Goal: Task Accomplishment & Management: Use online tool/utility

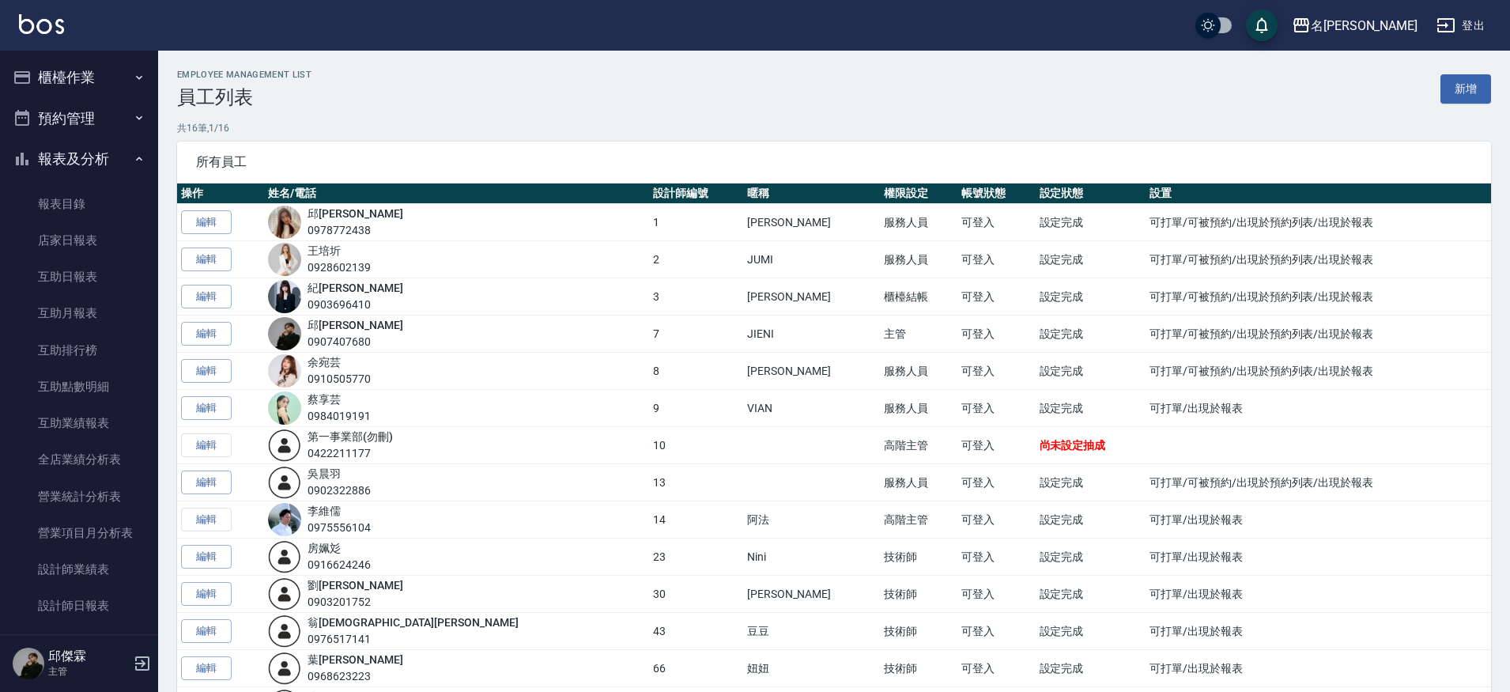
scroll to position [4, 0]
click at [85, 77] on button "櫃檯作業" at bounding box center [79, 73] width 146 height 41
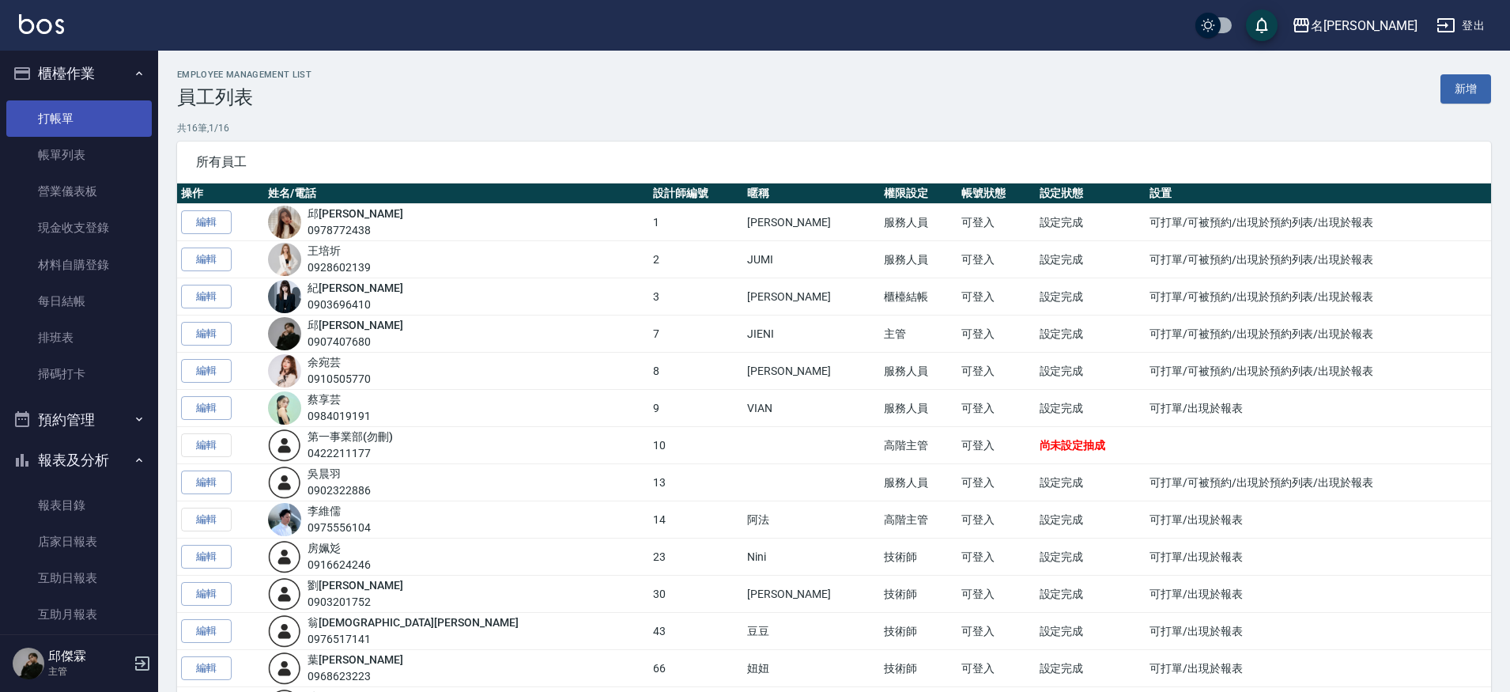
click at [86, 112] on link "打帳單" at bounding box center [79, 118] width 146 height 36
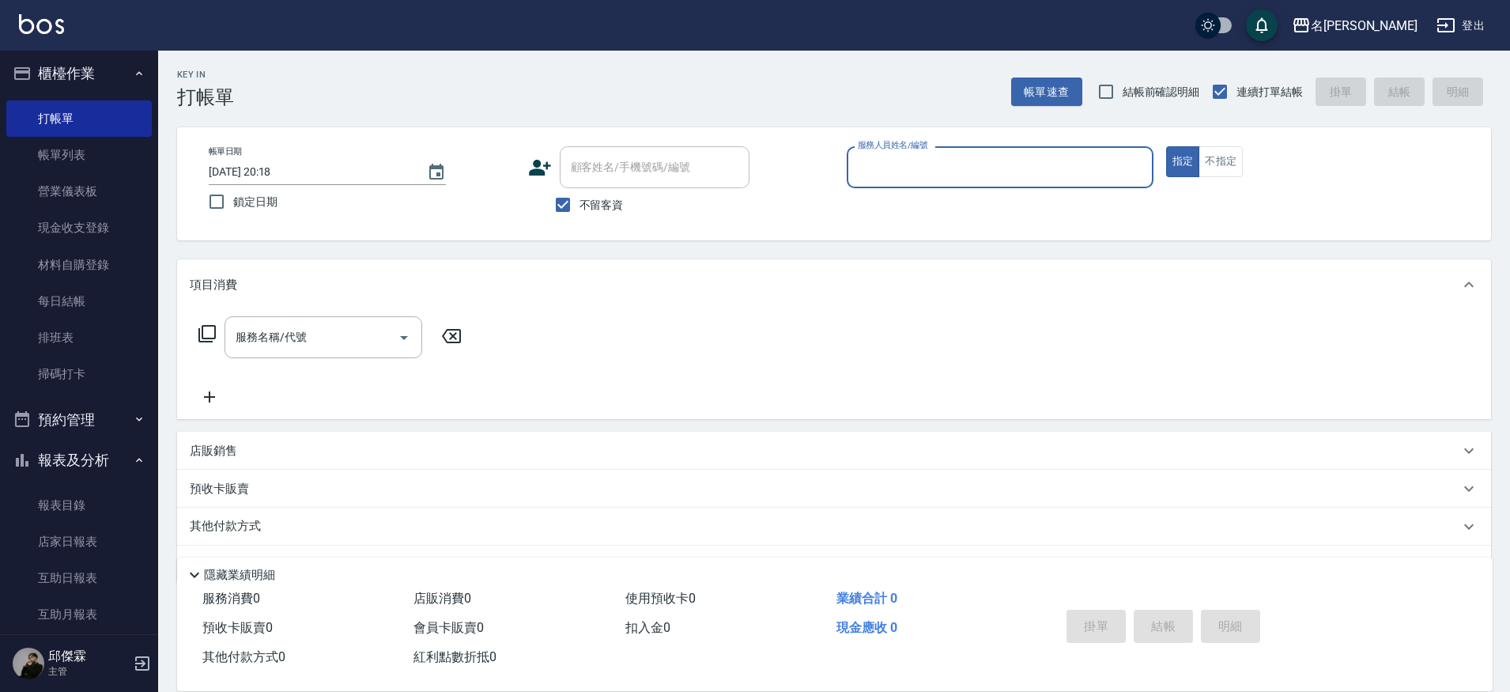
type input "３"
type input "Mina-3"
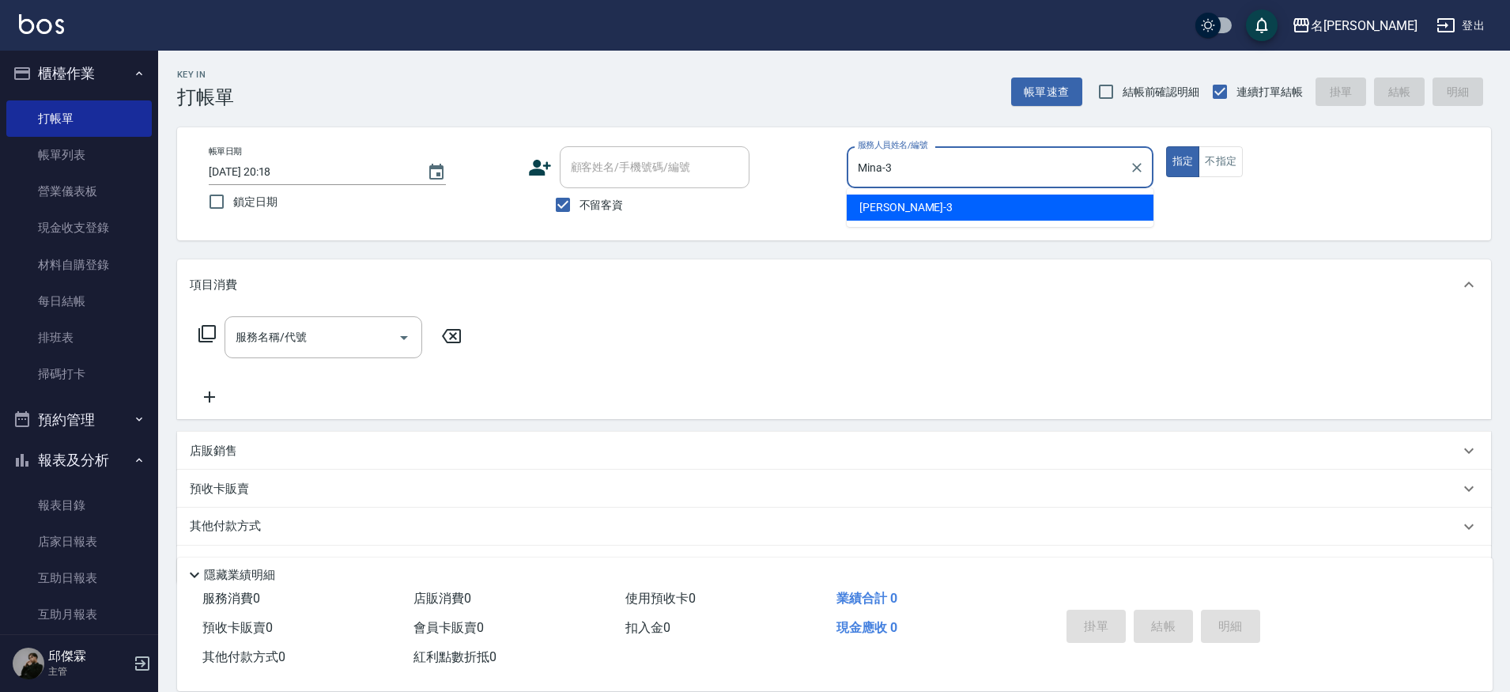
type button "true"
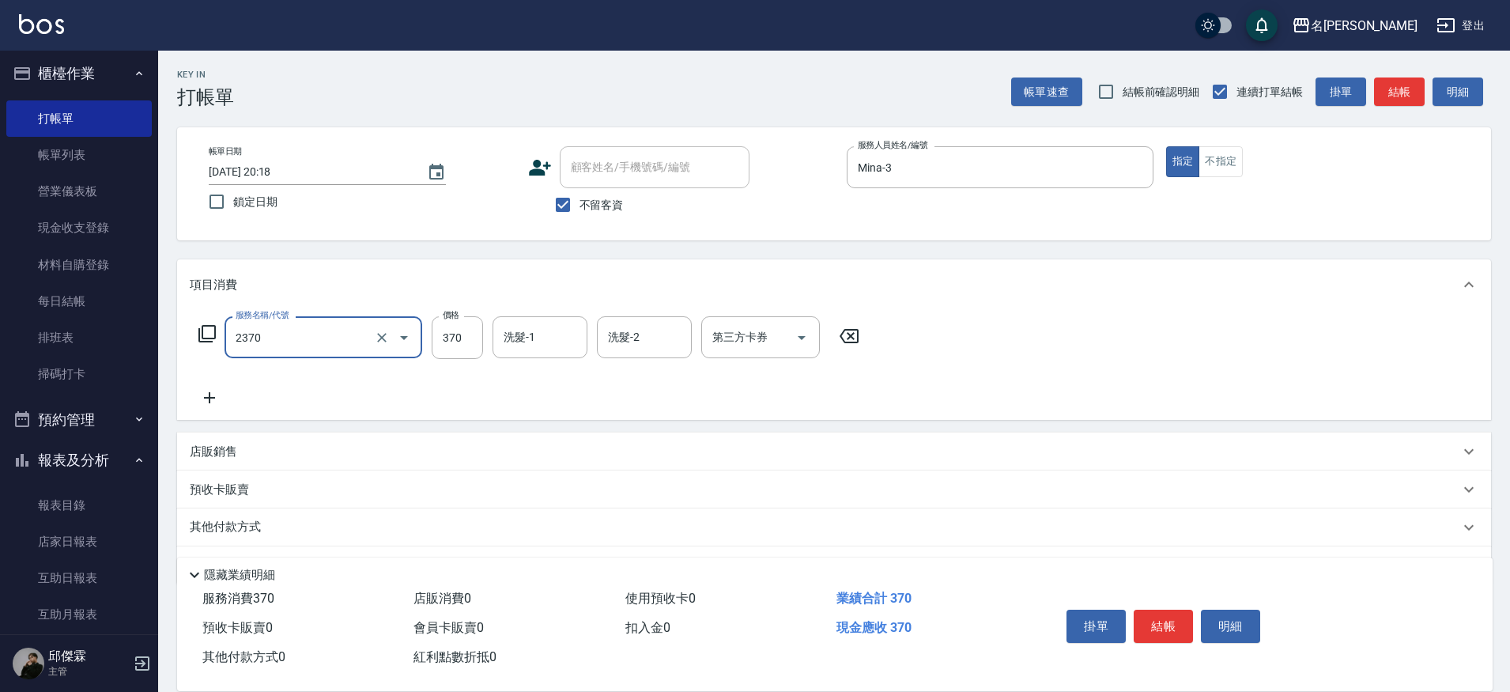
type input "A級洗+剪(2370)"
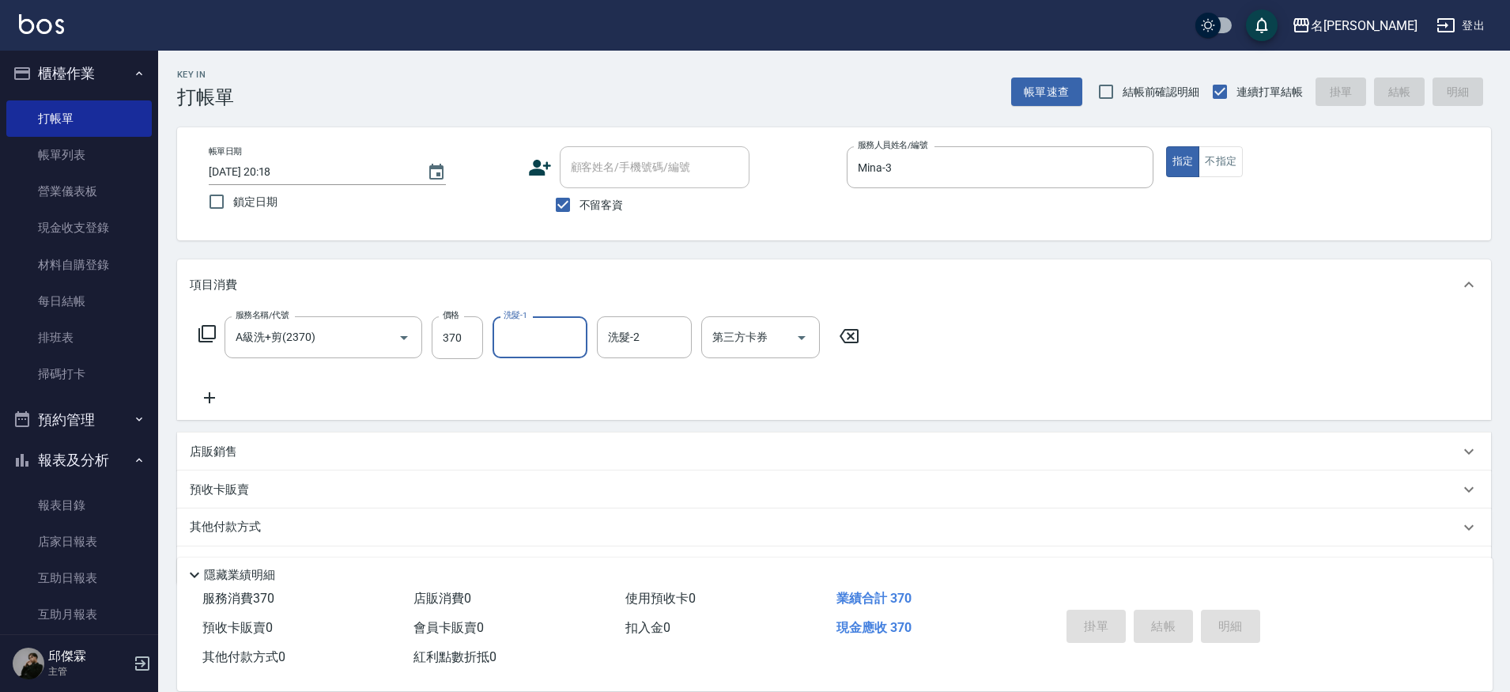
type input "[DATE] 20:22"
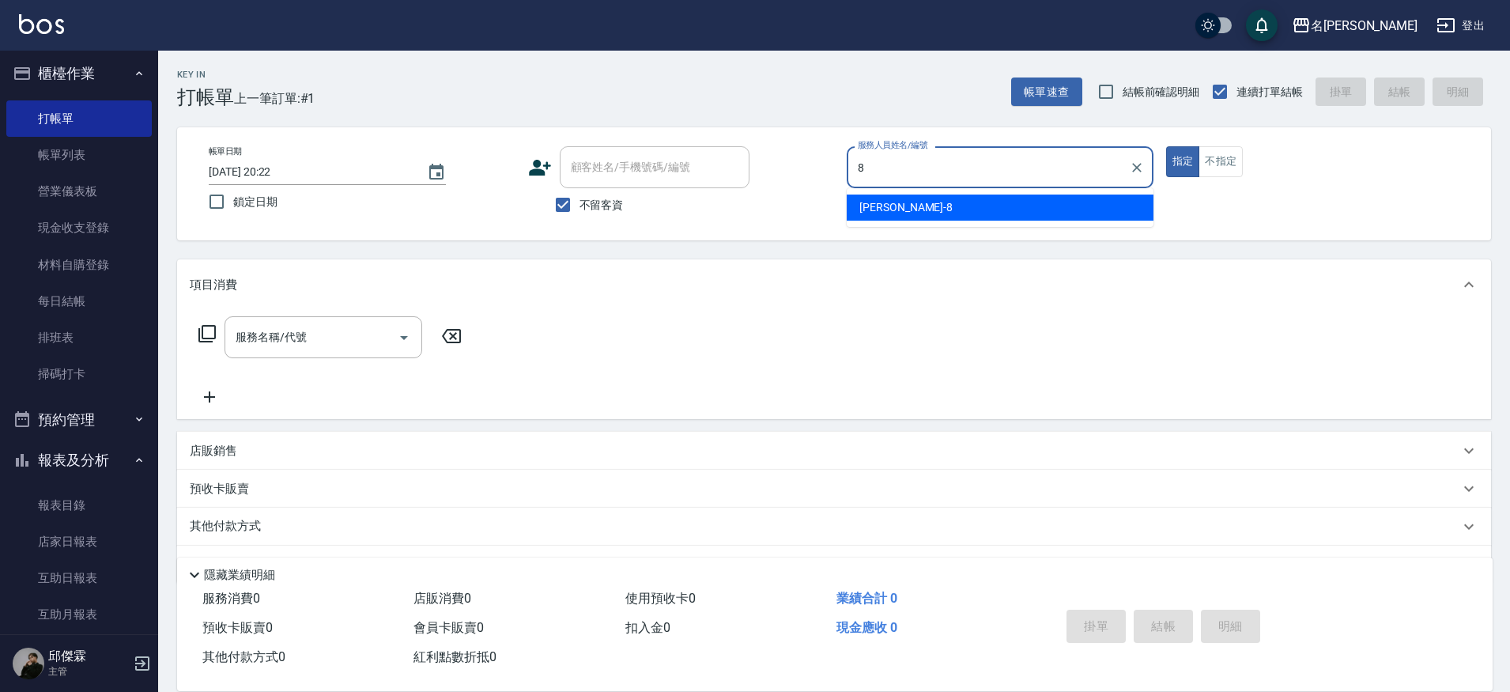
type input "Kira-8"
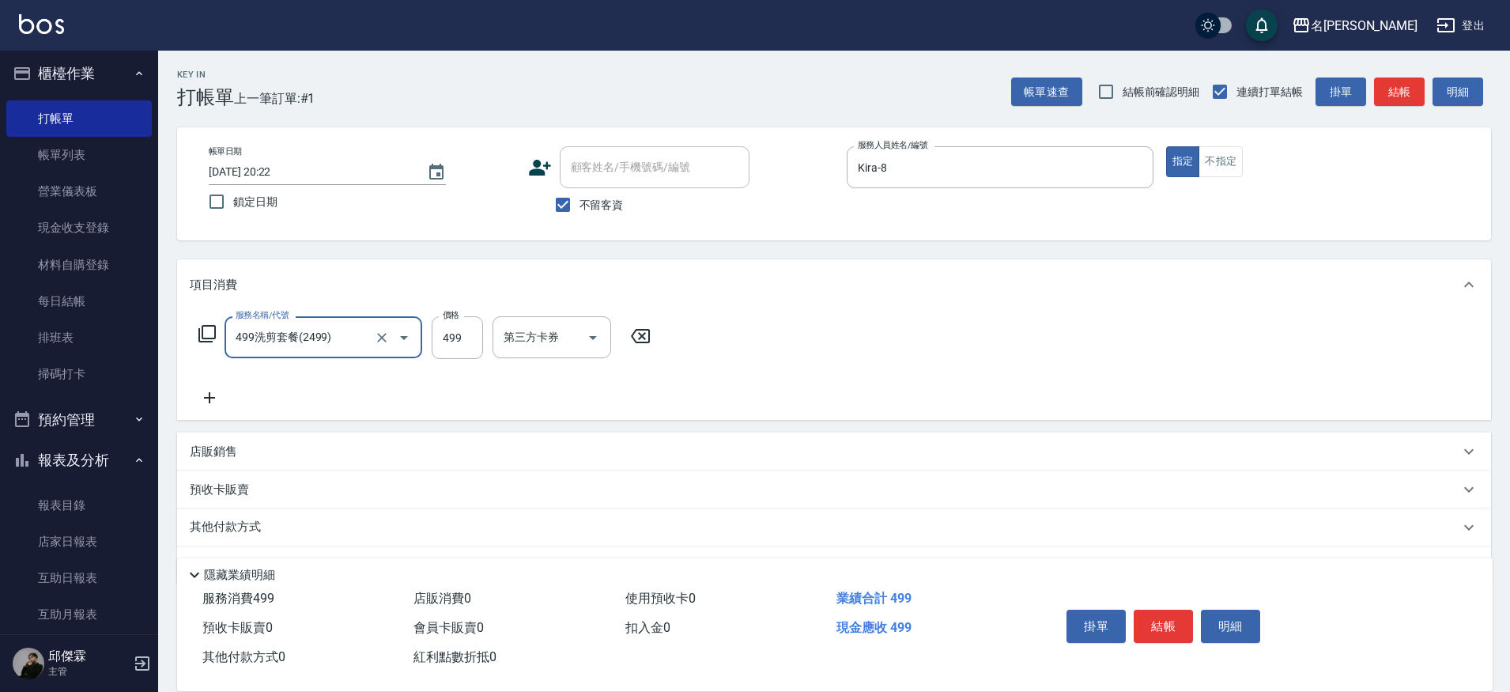
type input "499洗剪套餐(2499)"
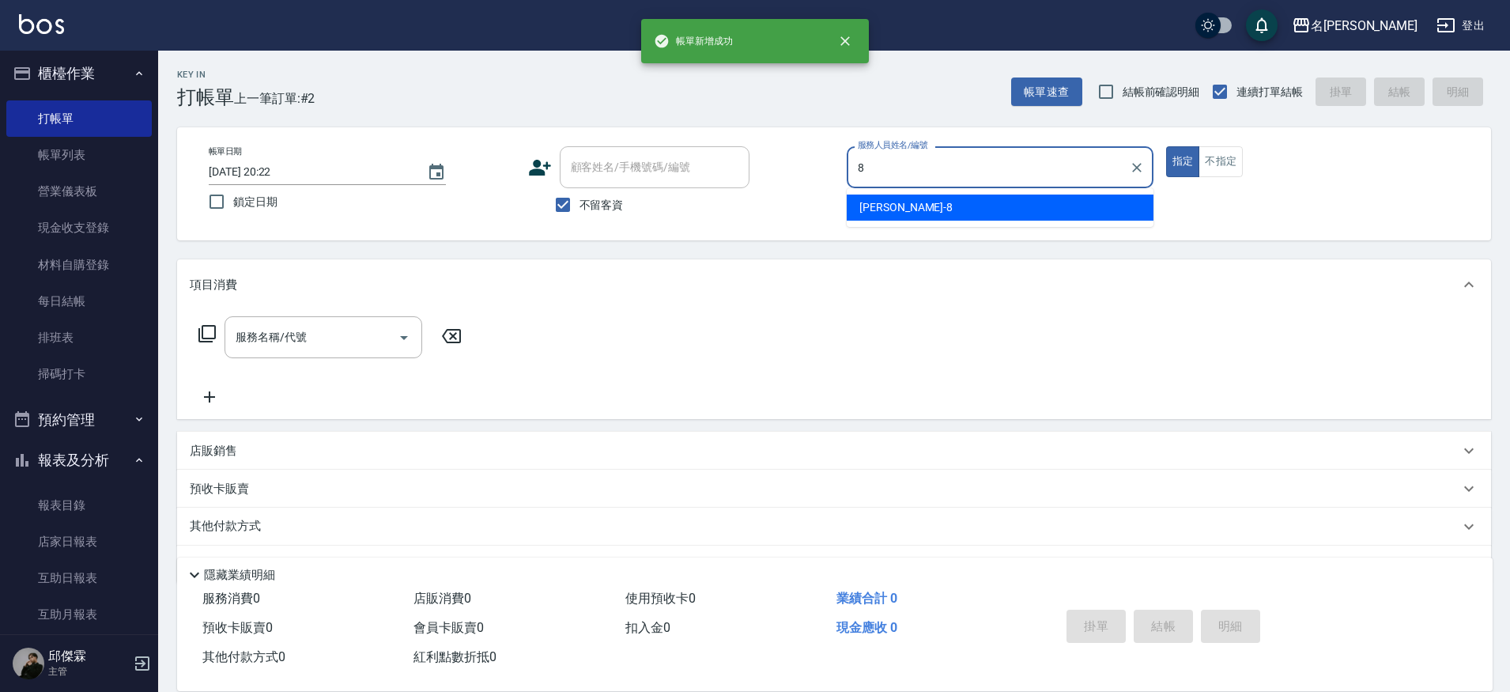
type input "Kira-8"
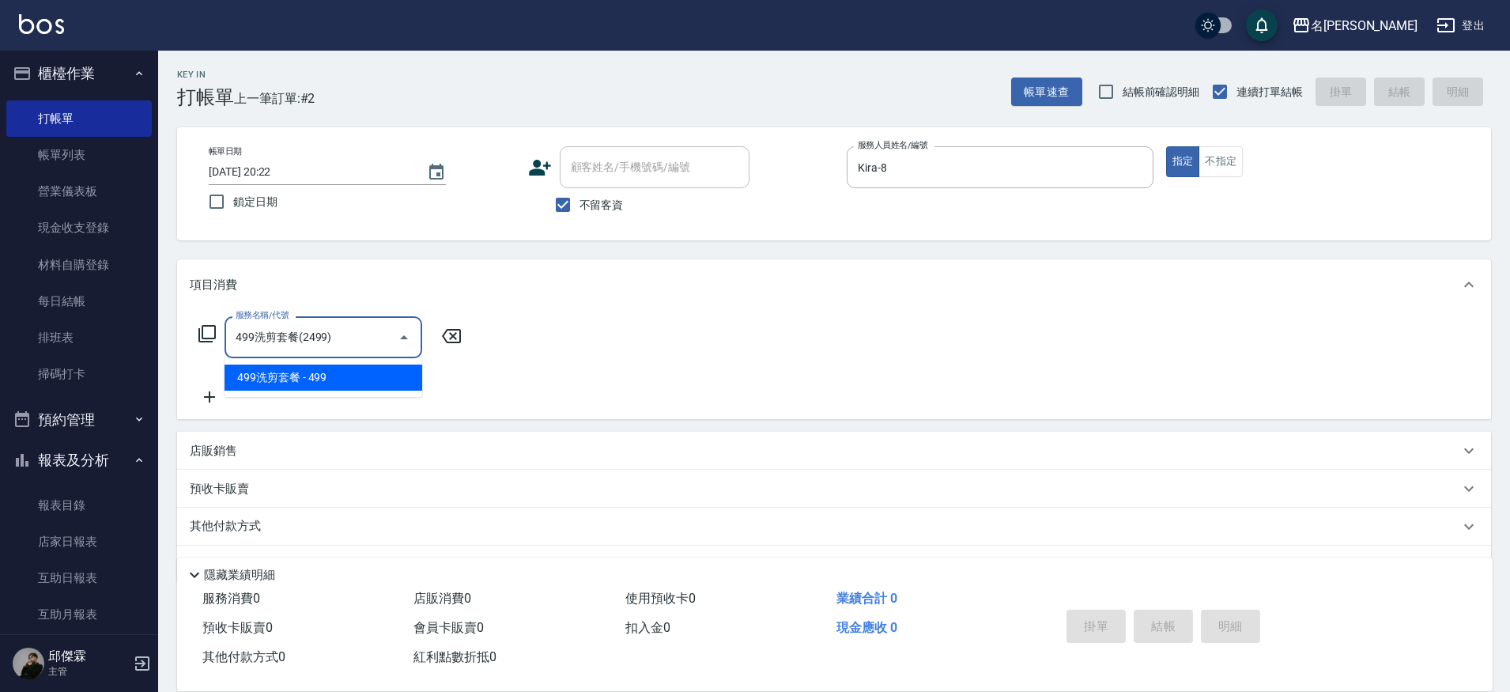
type input "499洗剪套餐(2499)"
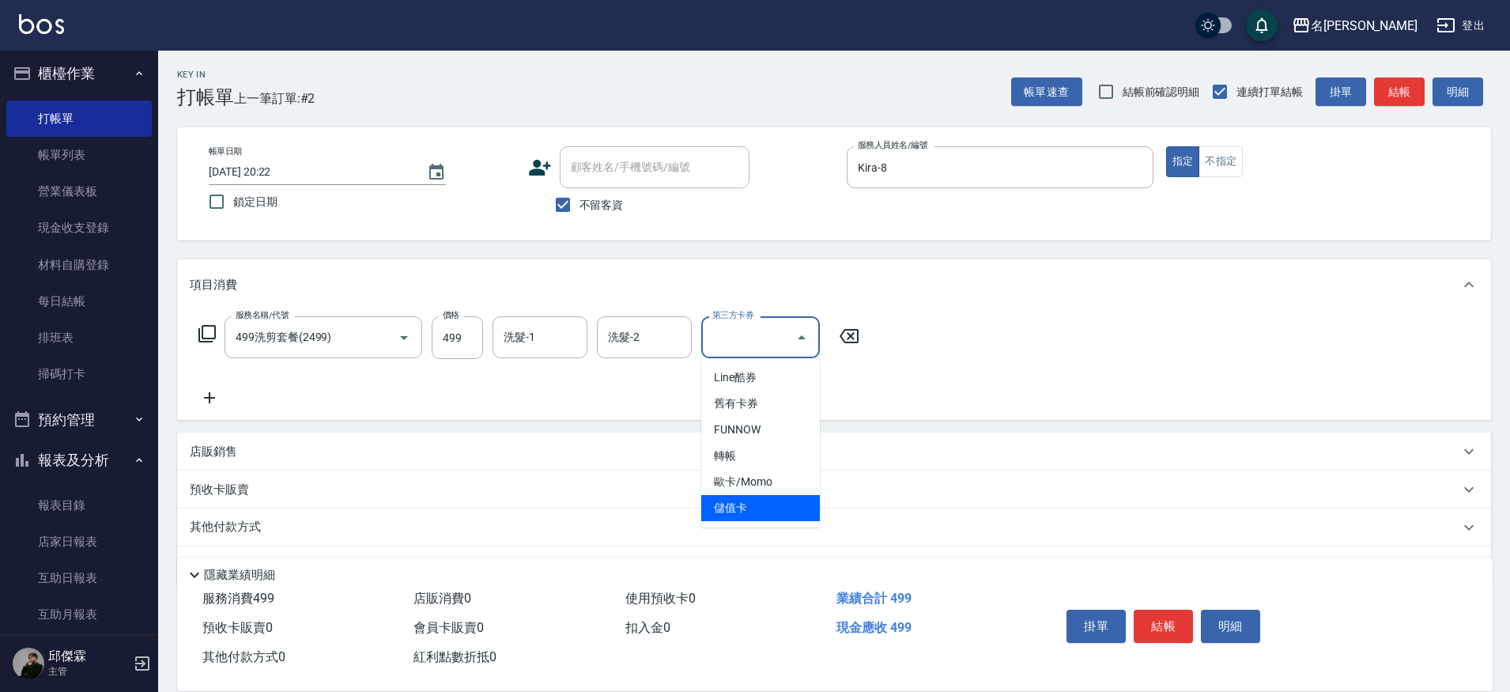
type input "儲值卡"
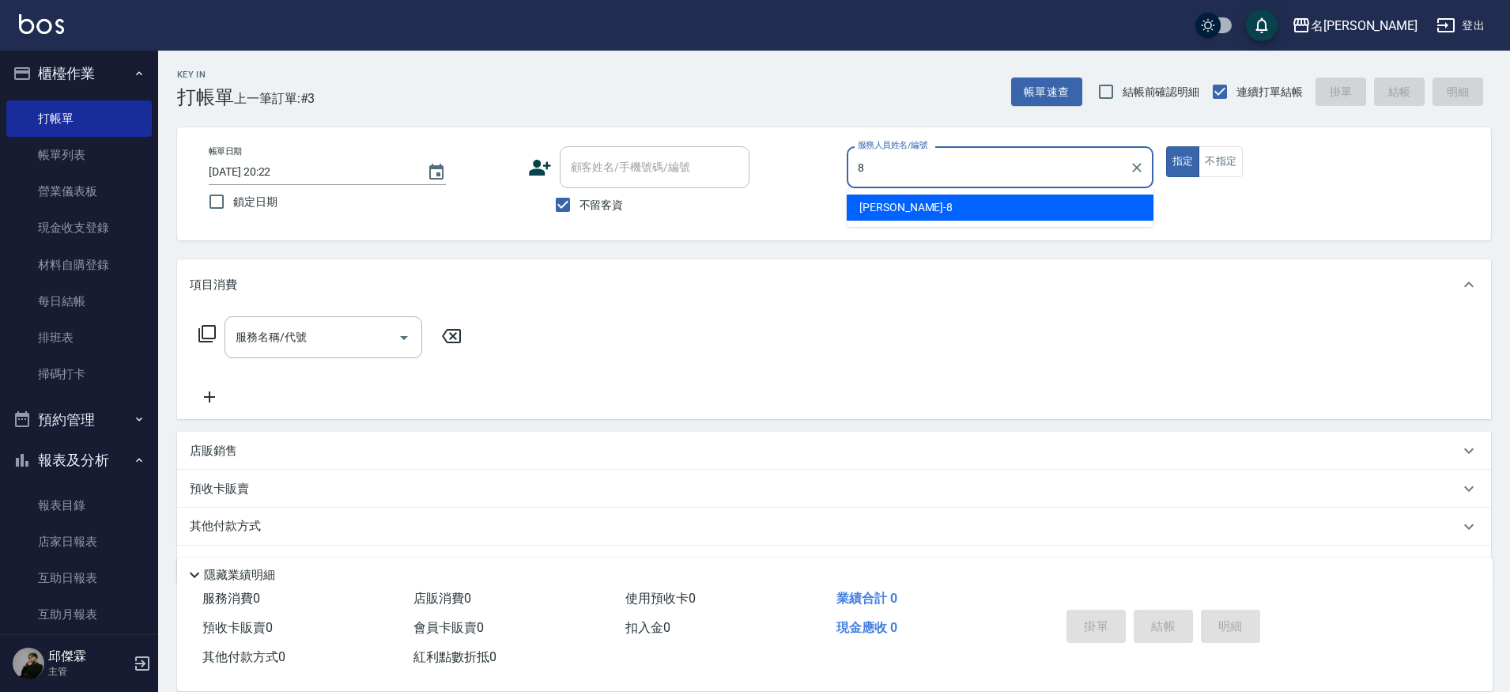
type input "Kira-8"
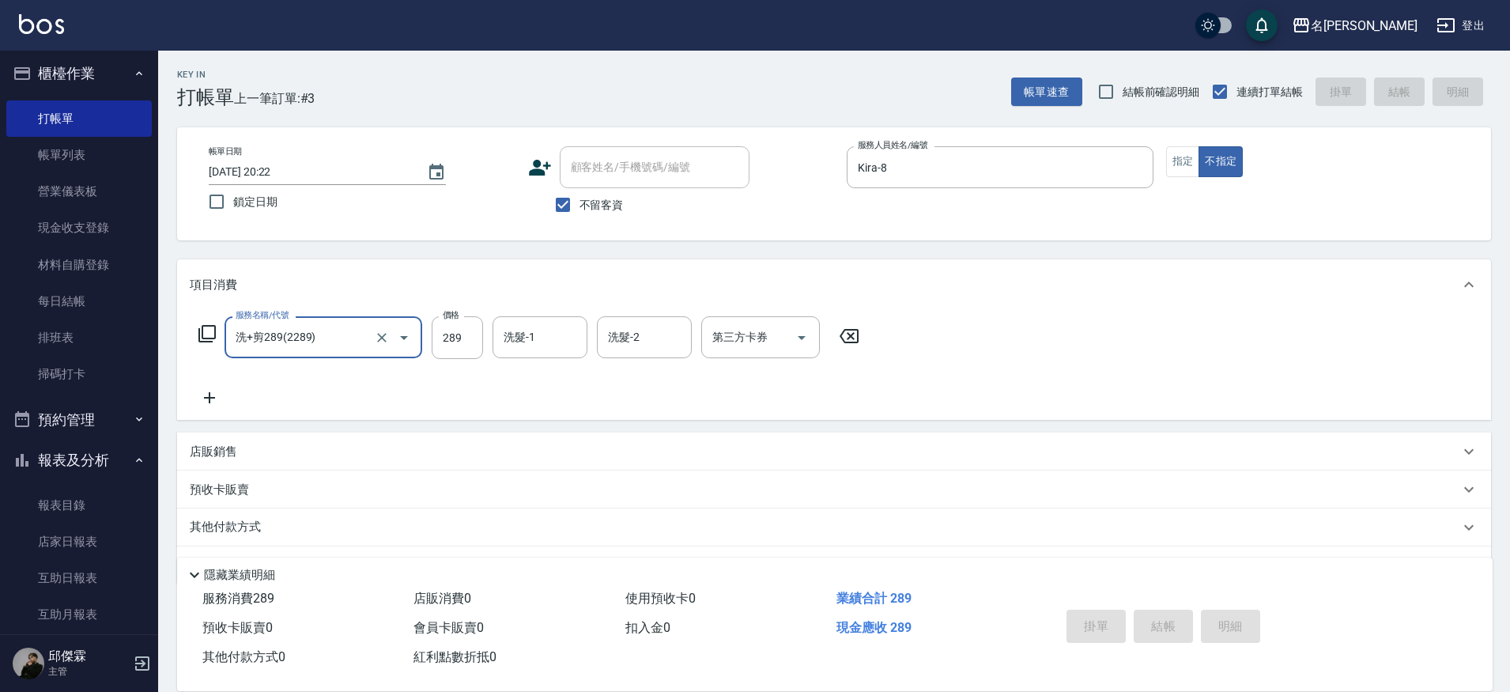
type input "洗+剪289(2289)"
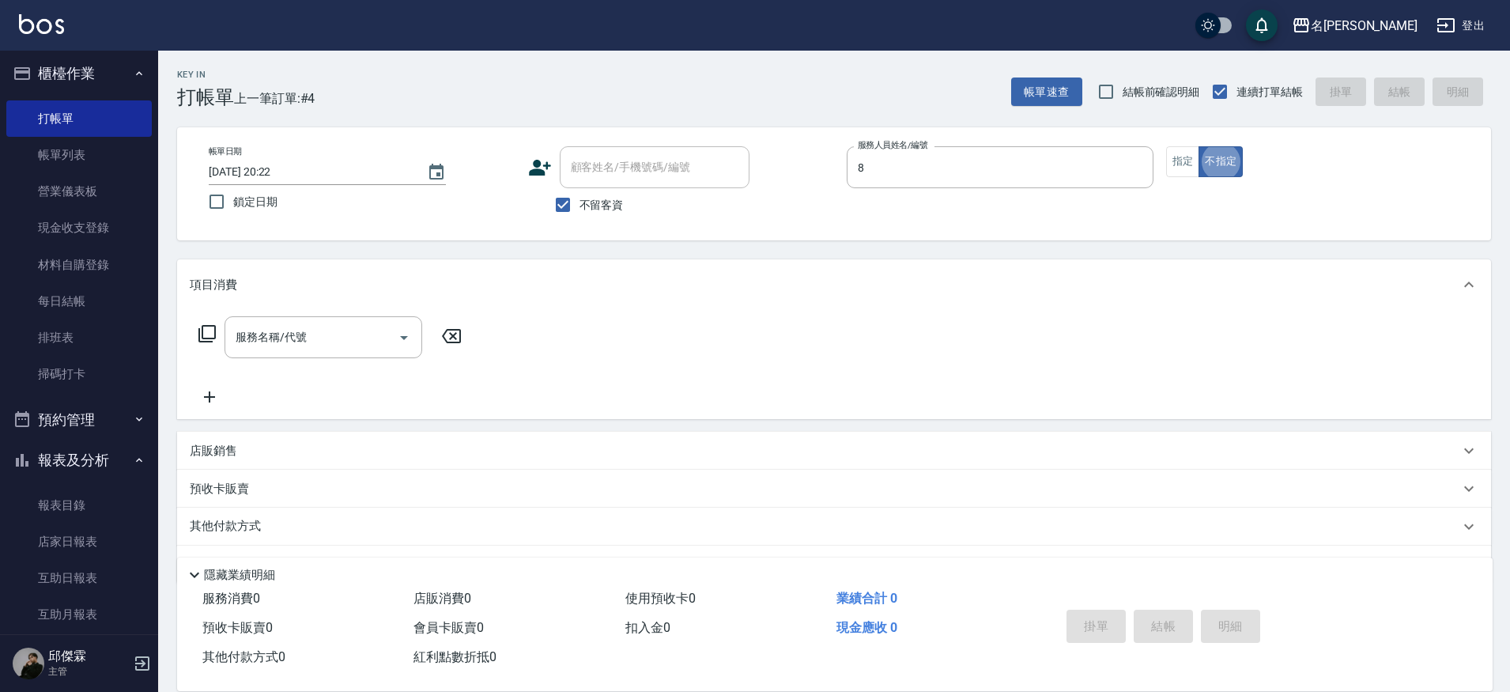
type input "Kira-8"
type button "false"
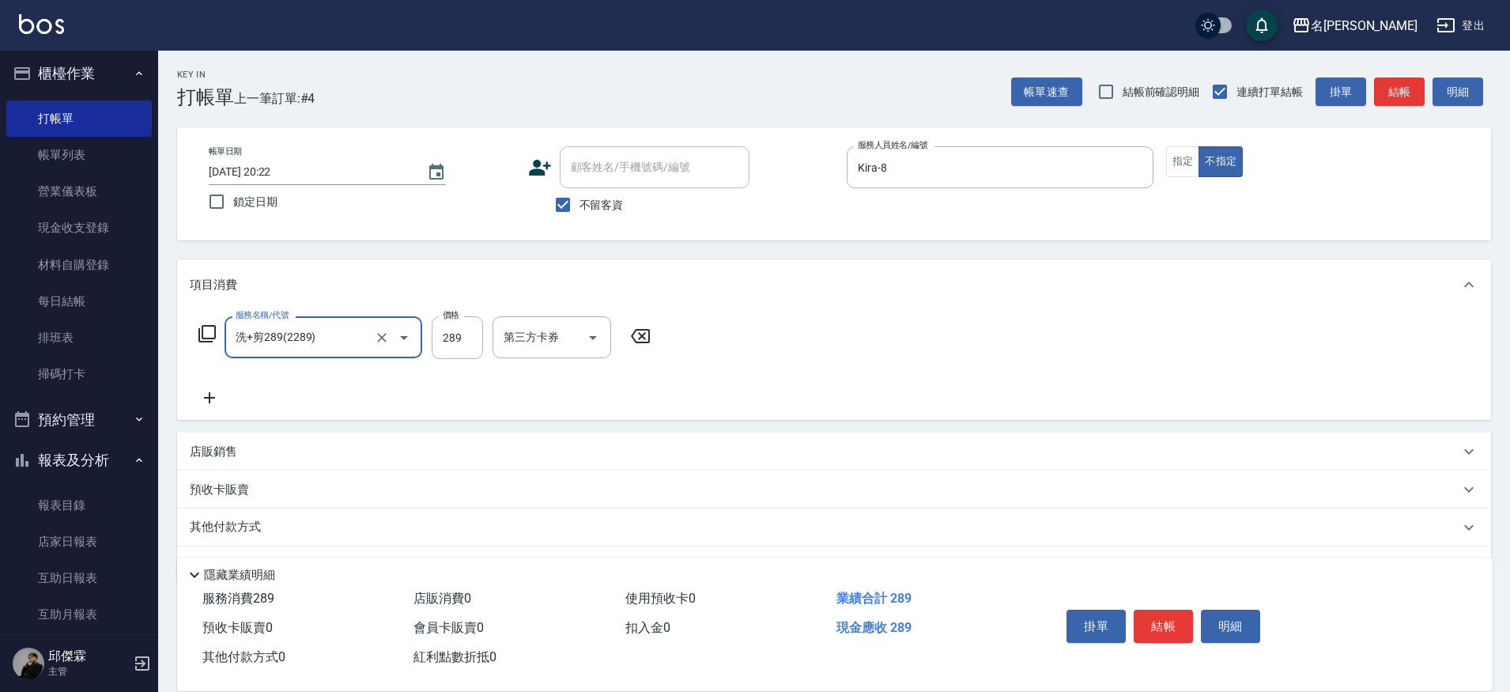
type input "洗+剪289(2289)"
type input "289"
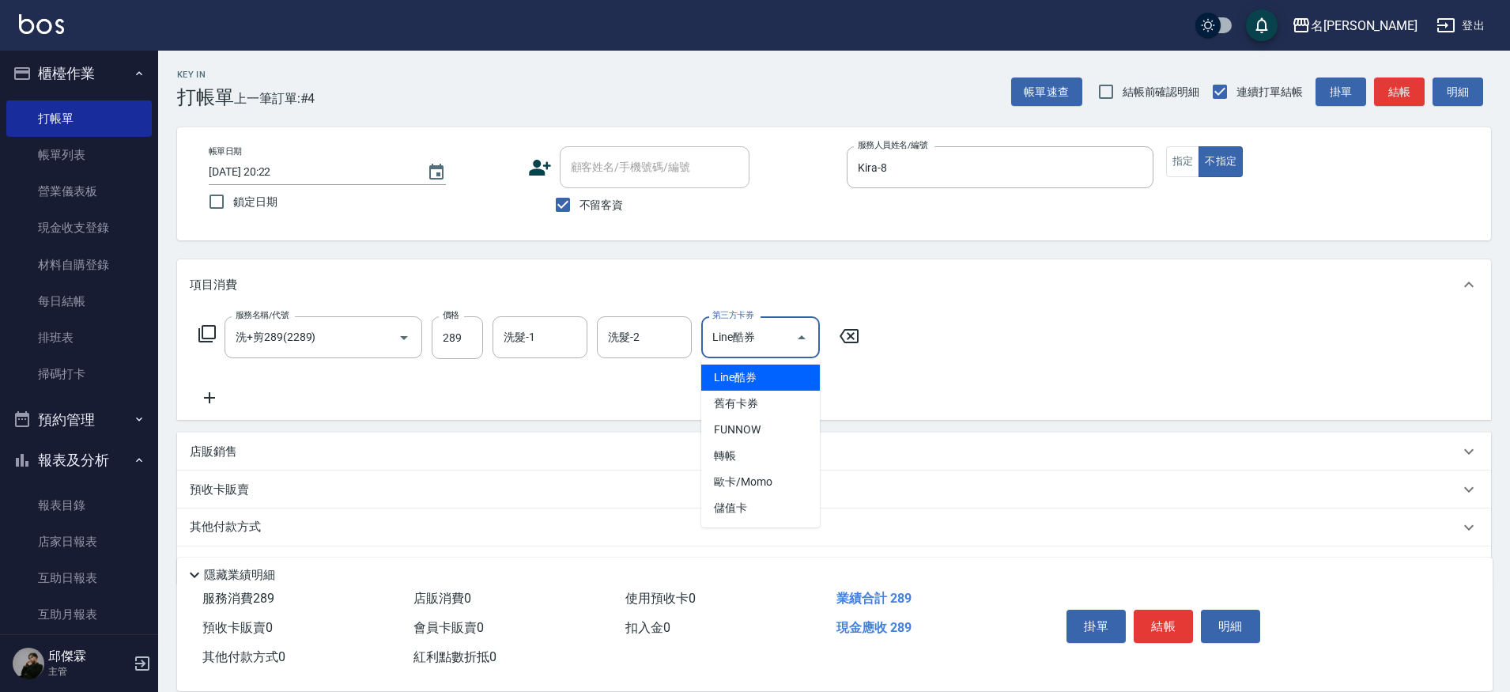
type input "Line酷券"
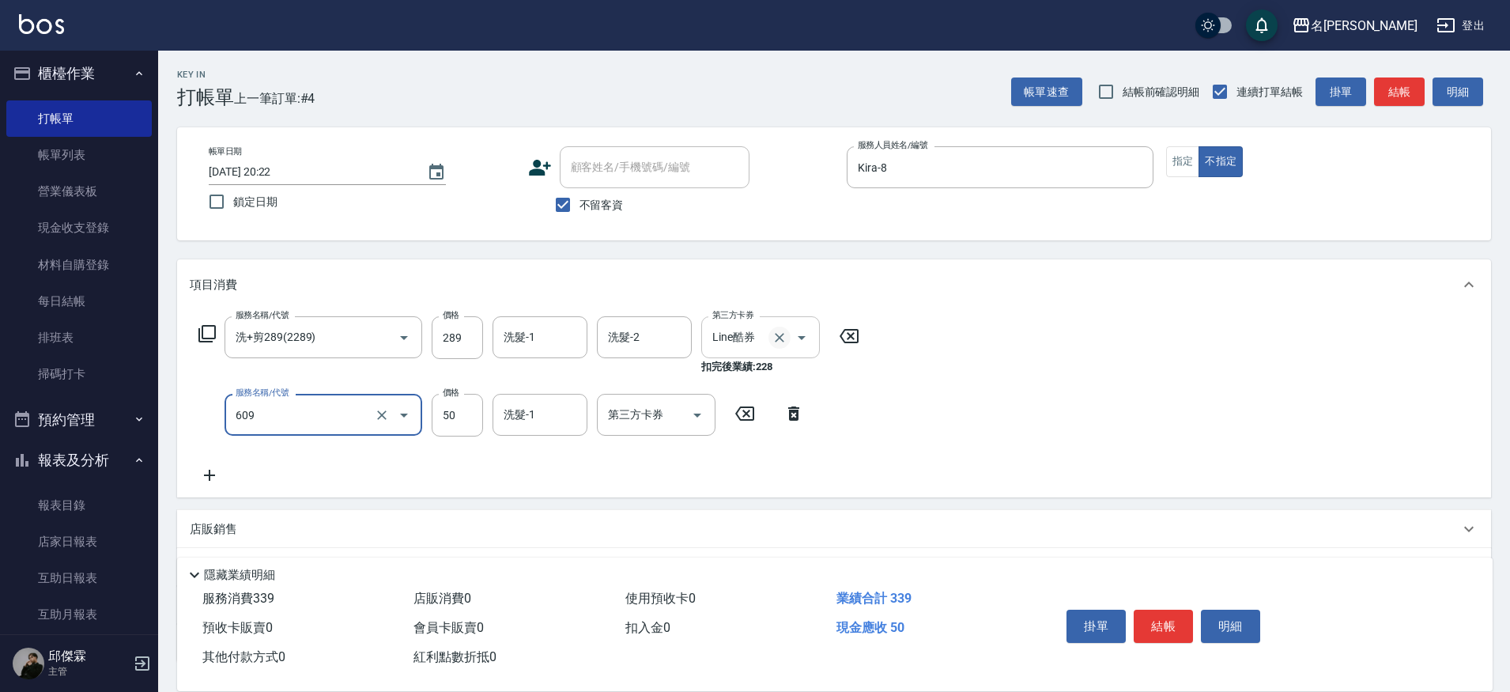
click at [788, 339] on button "Clear" at bounding box center [780, 338] width 22 height 22
type input "609"
type input "精油(609)"
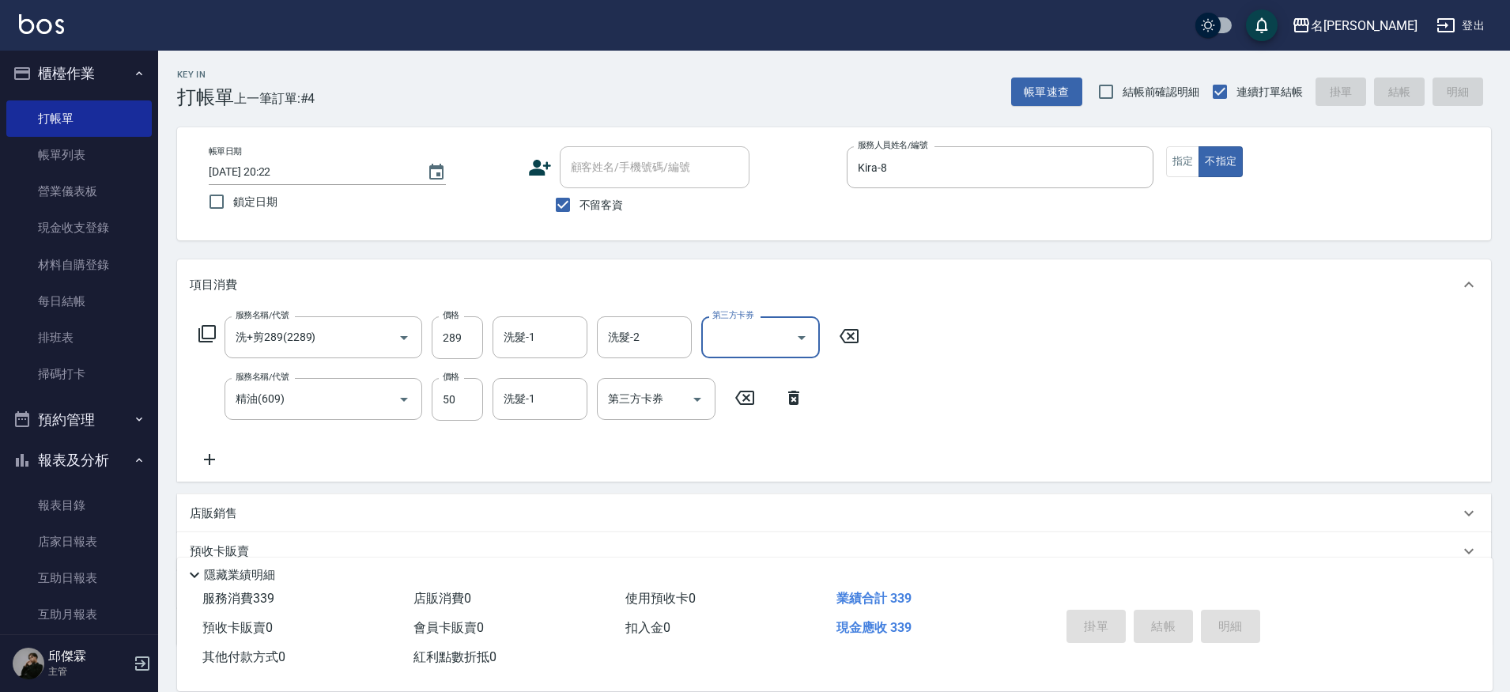
type input "[DATE] 20:25"
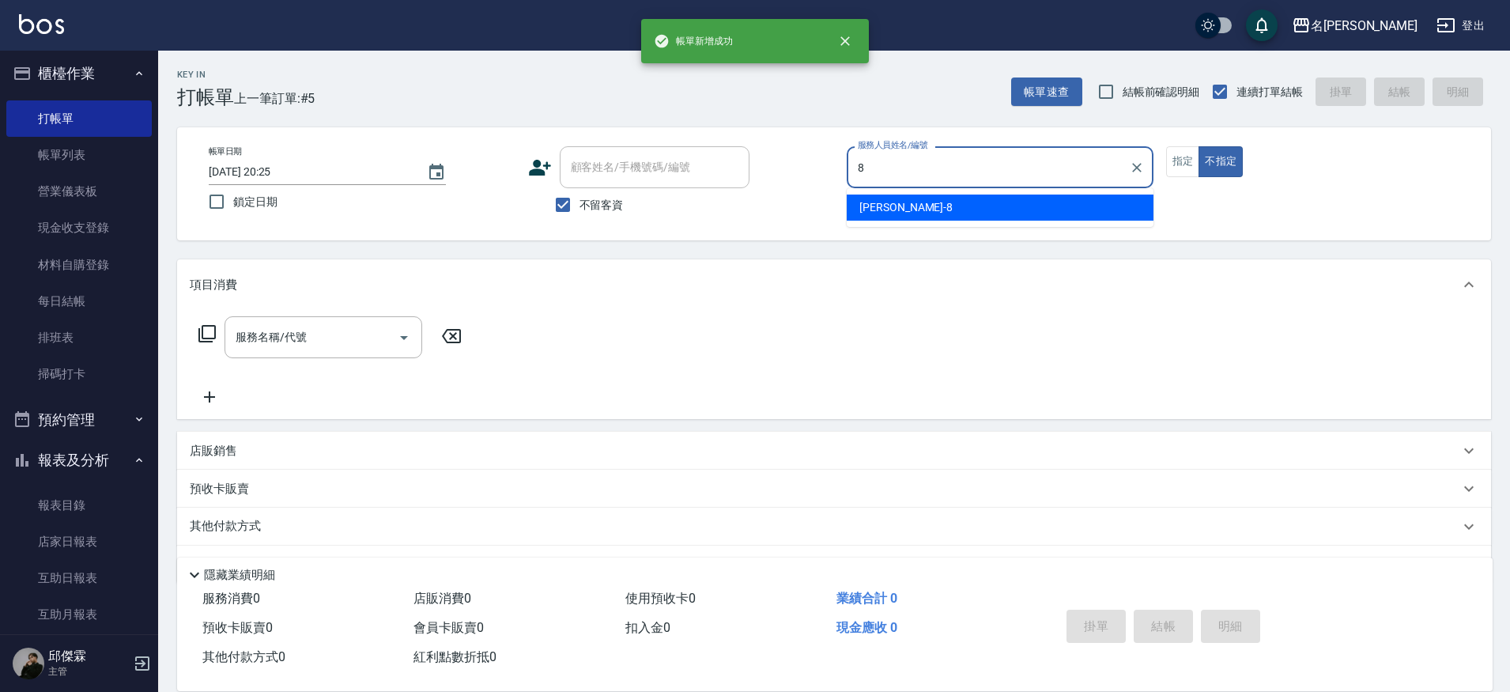
type input "Kira-8"
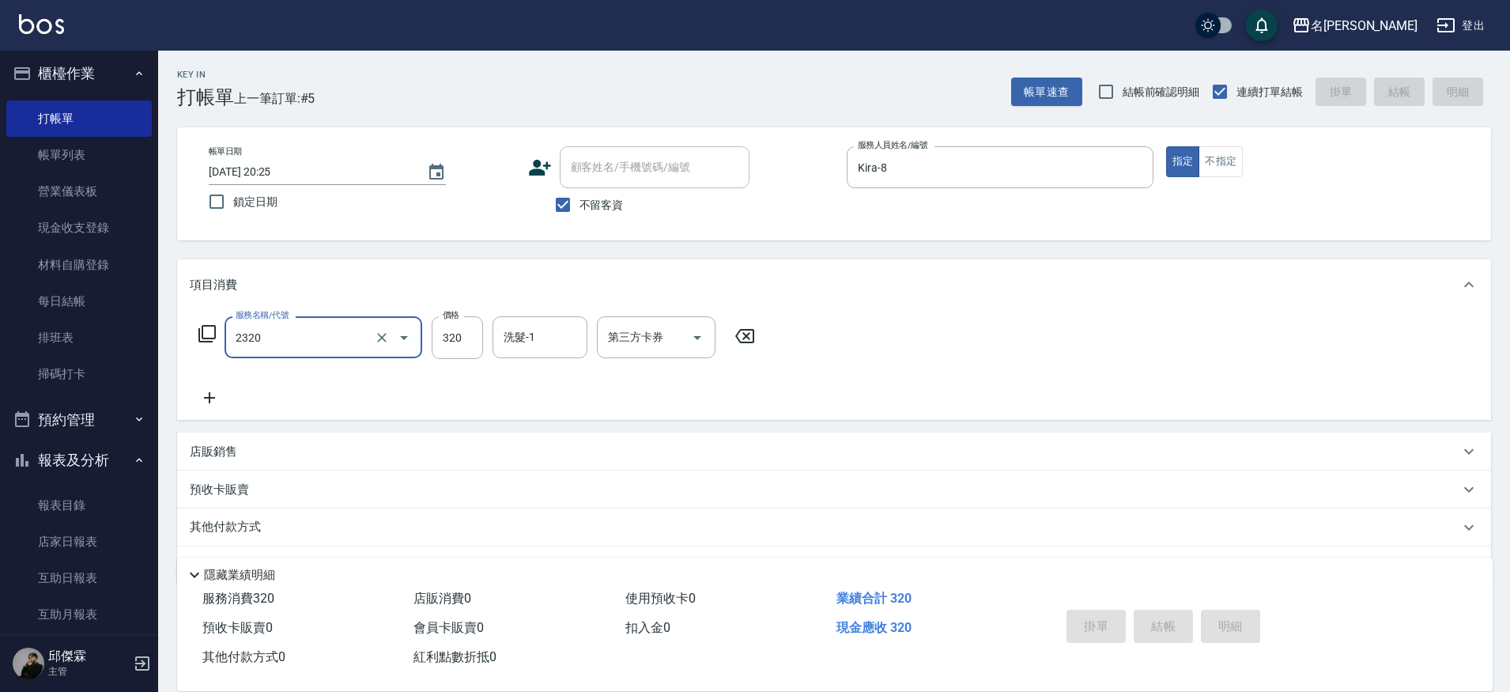
type input "2320"
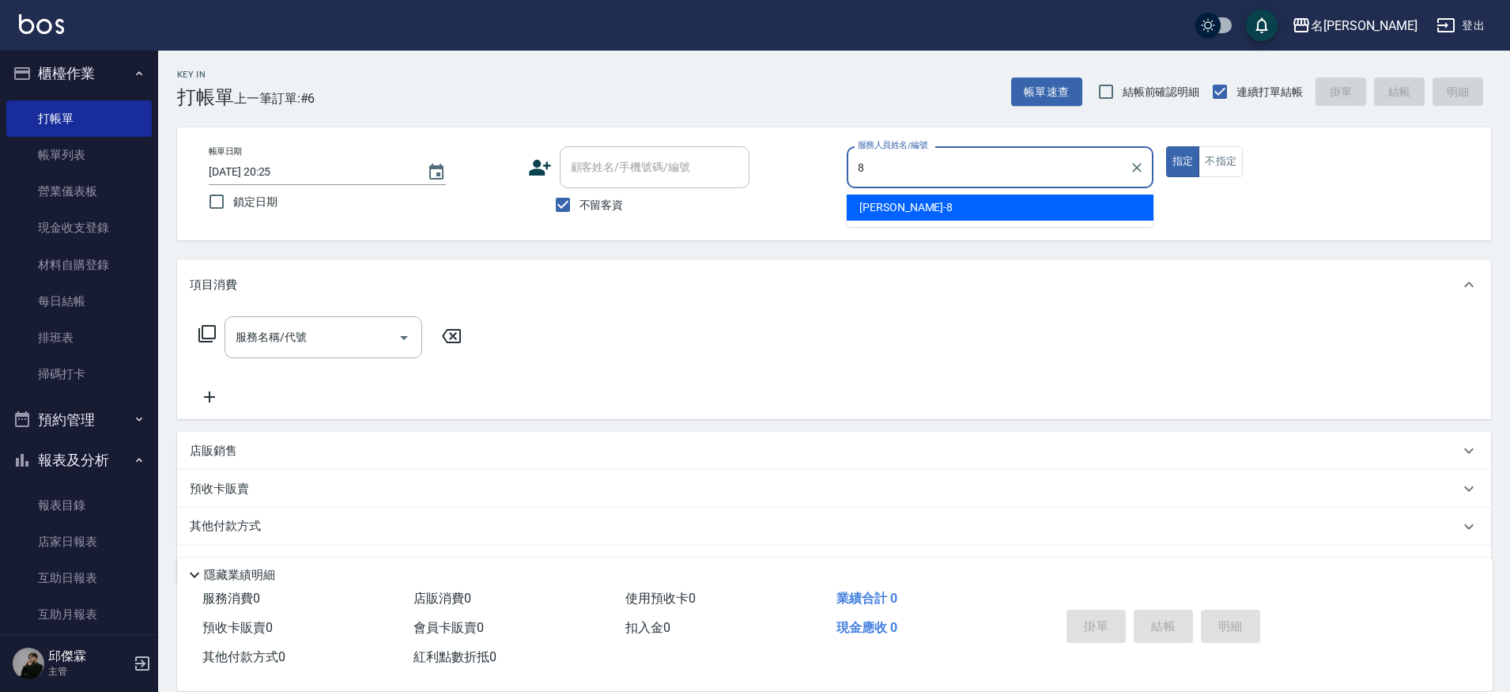
type input "Kira-8"
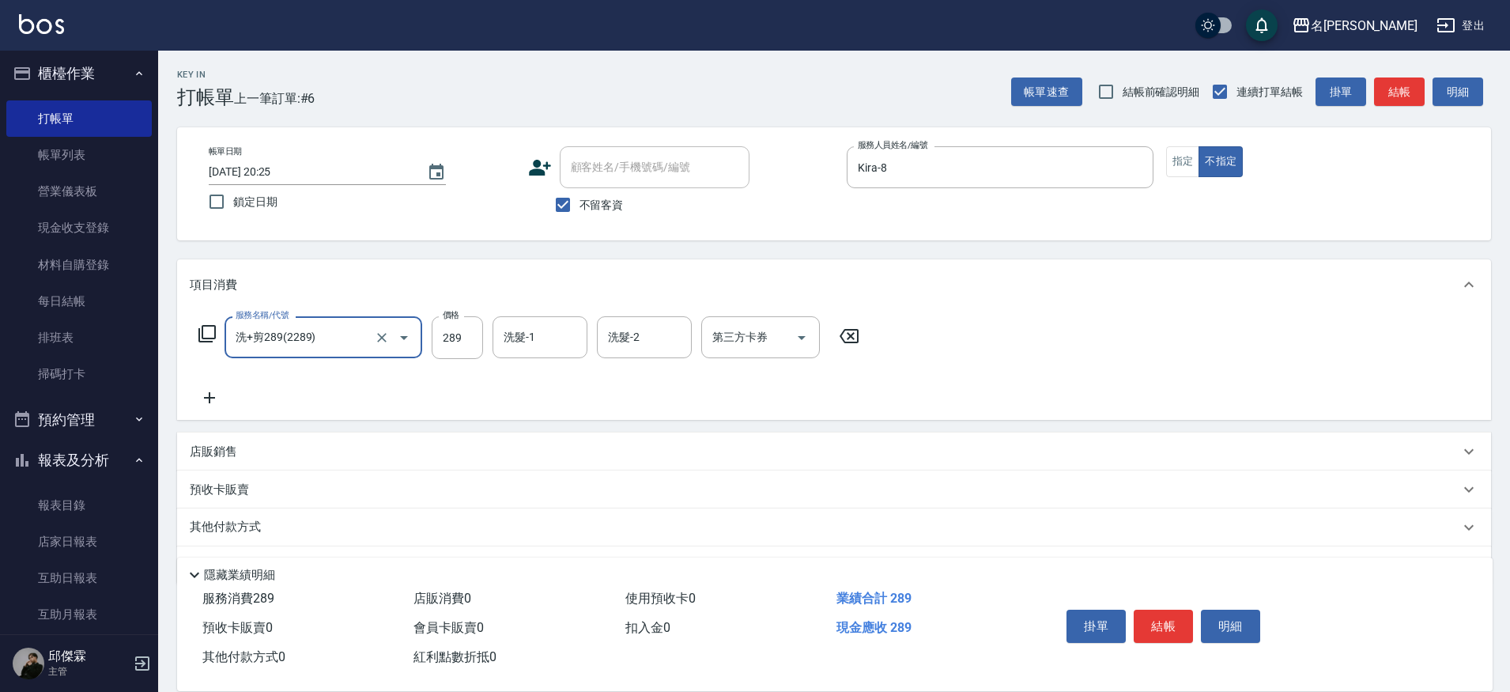
type input "洗+剪289(2289)"
type input "妞妞-66"
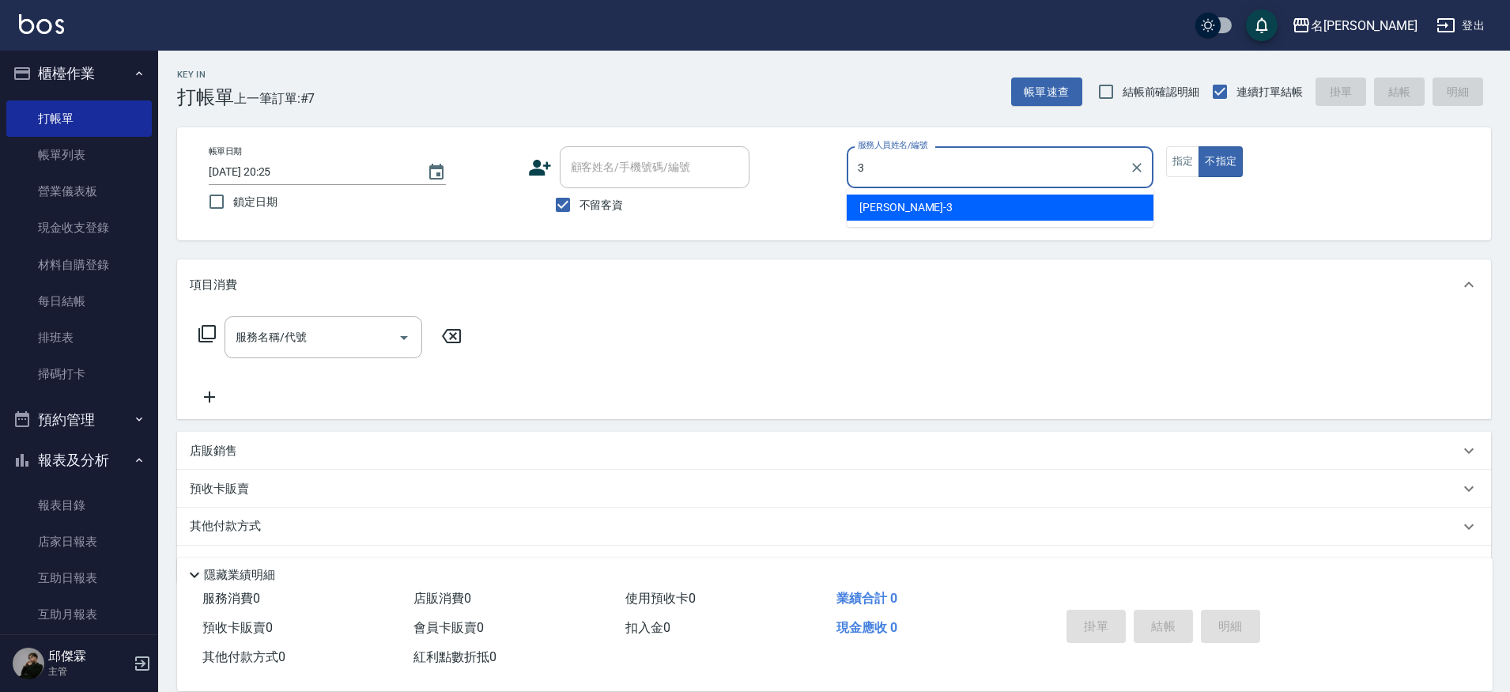
type input "Mina-3"
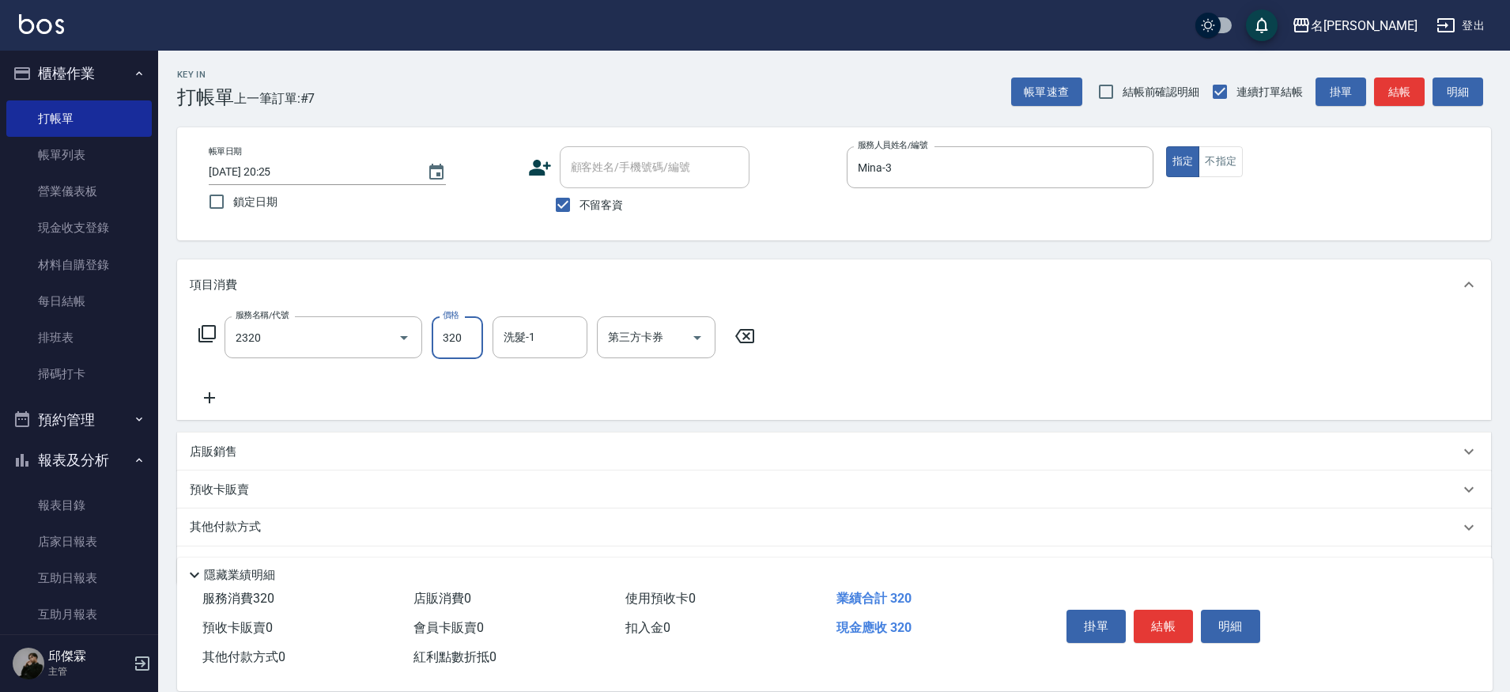
type input "洗剪320(2320)"
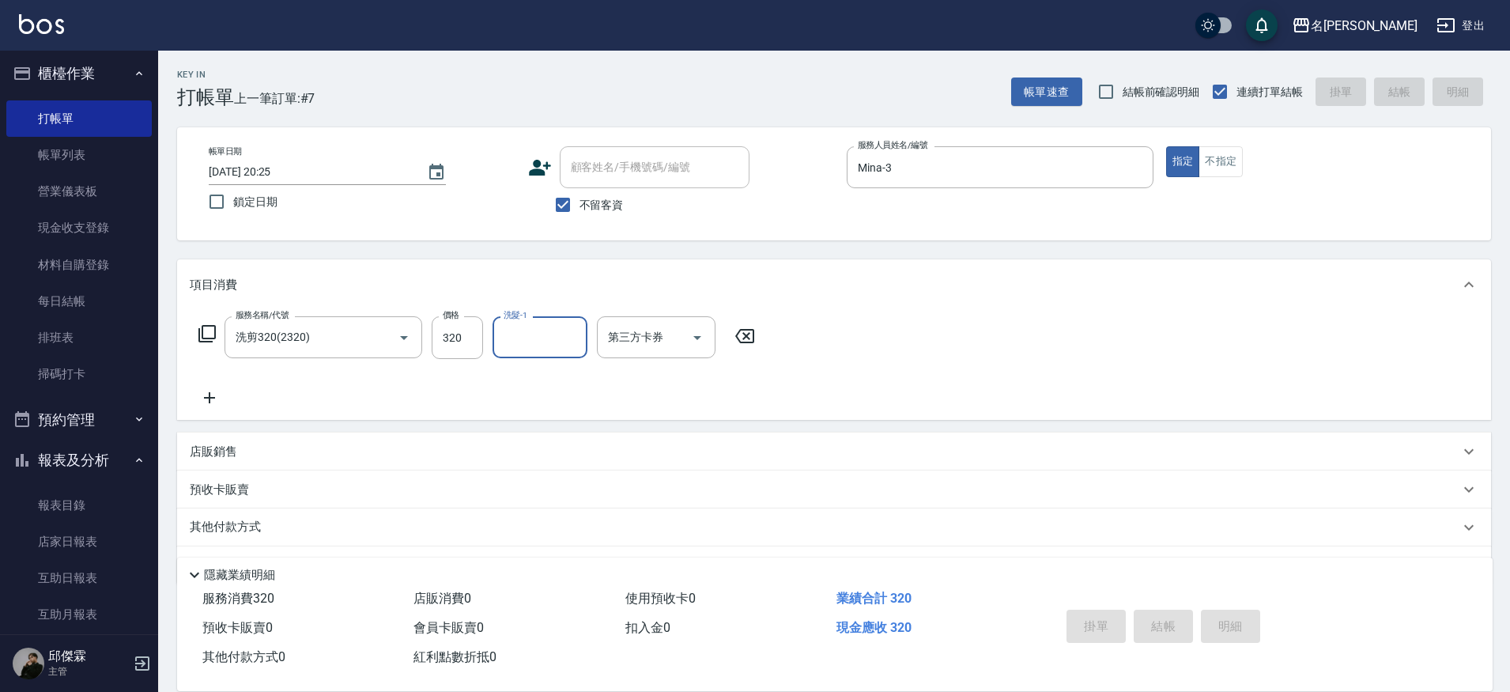
type input "[DATE] 20:26"
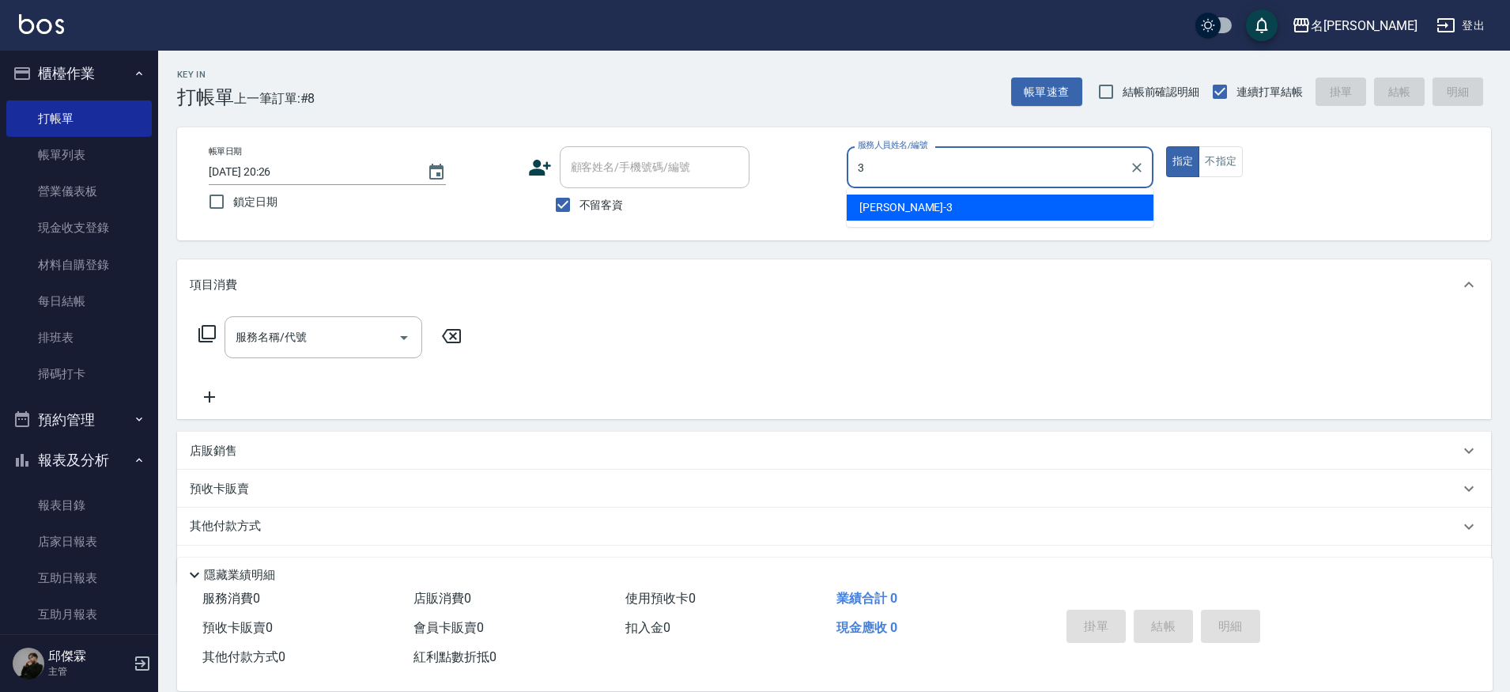
type input "Mina-3"
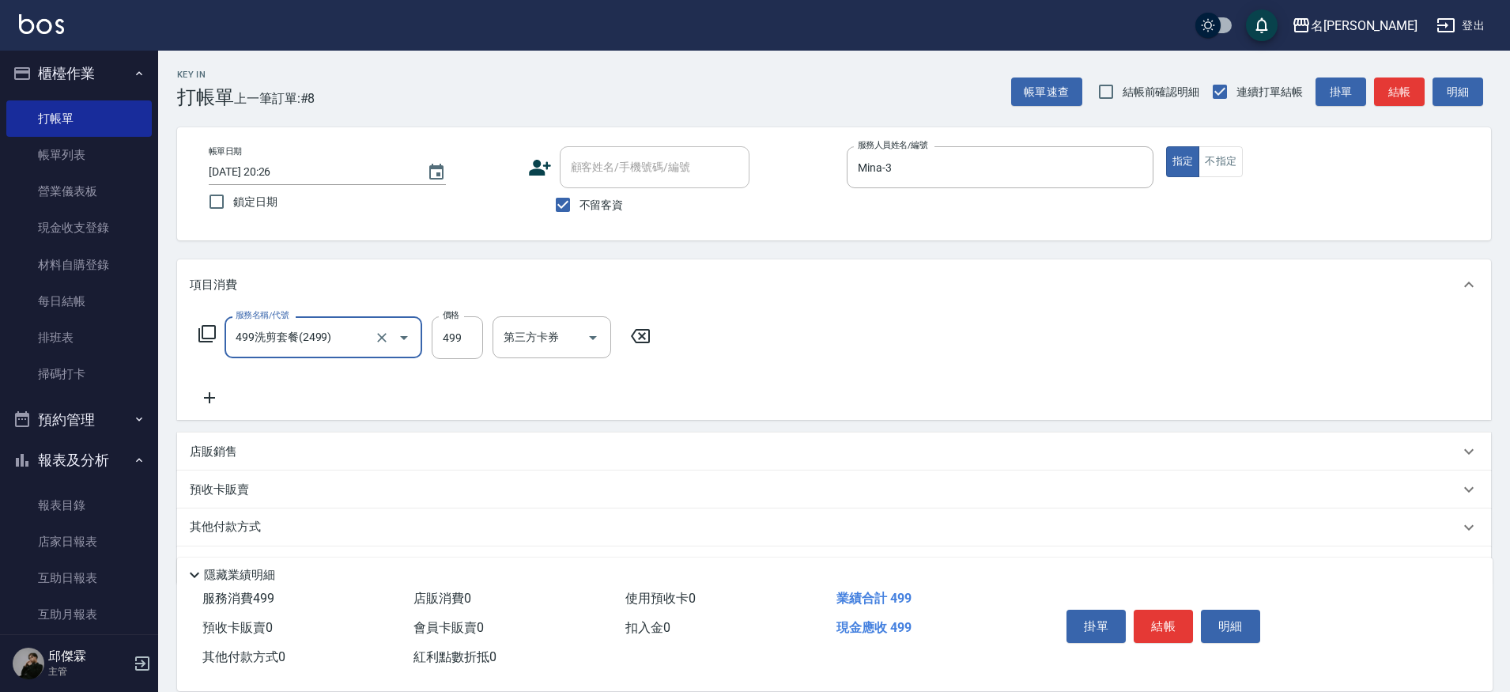
type input "499洗剪套餐(2499)"
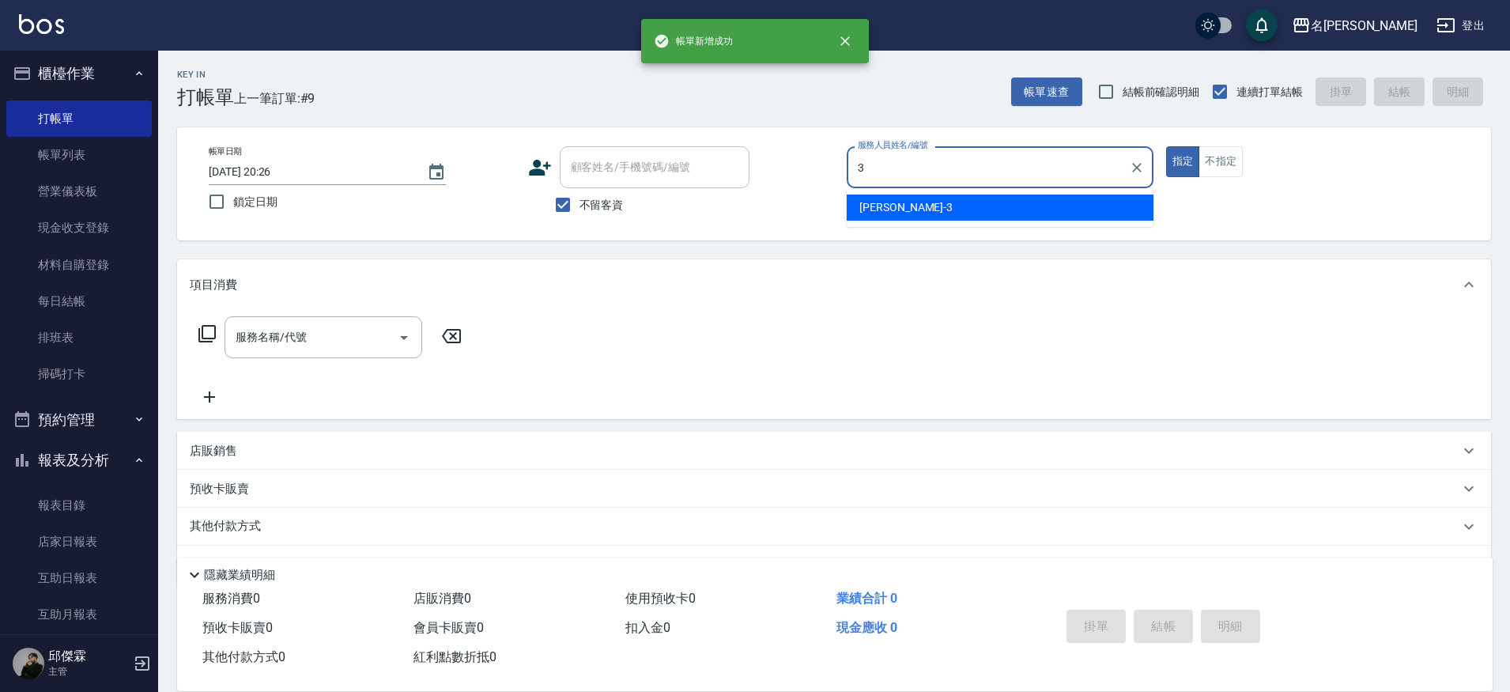
type input "Mina-3"
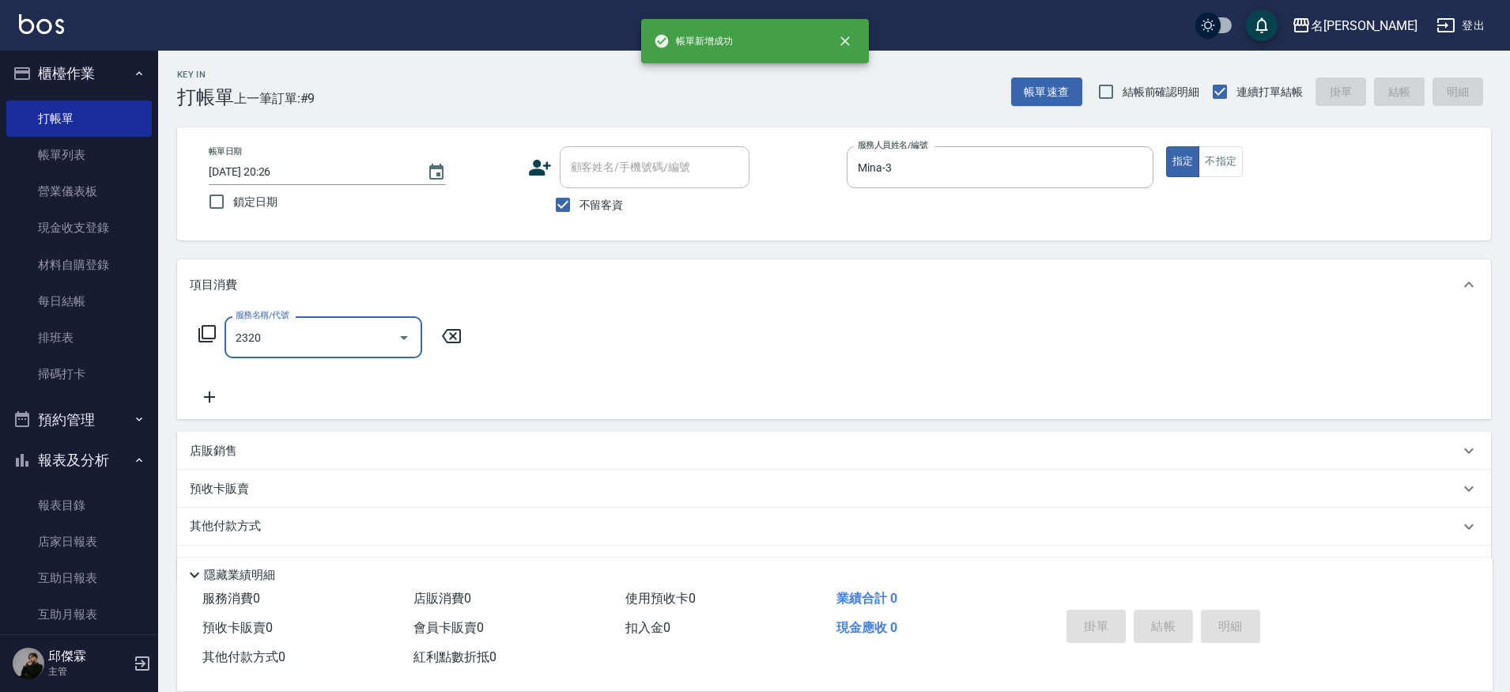
type input "洗剪320(2320)"
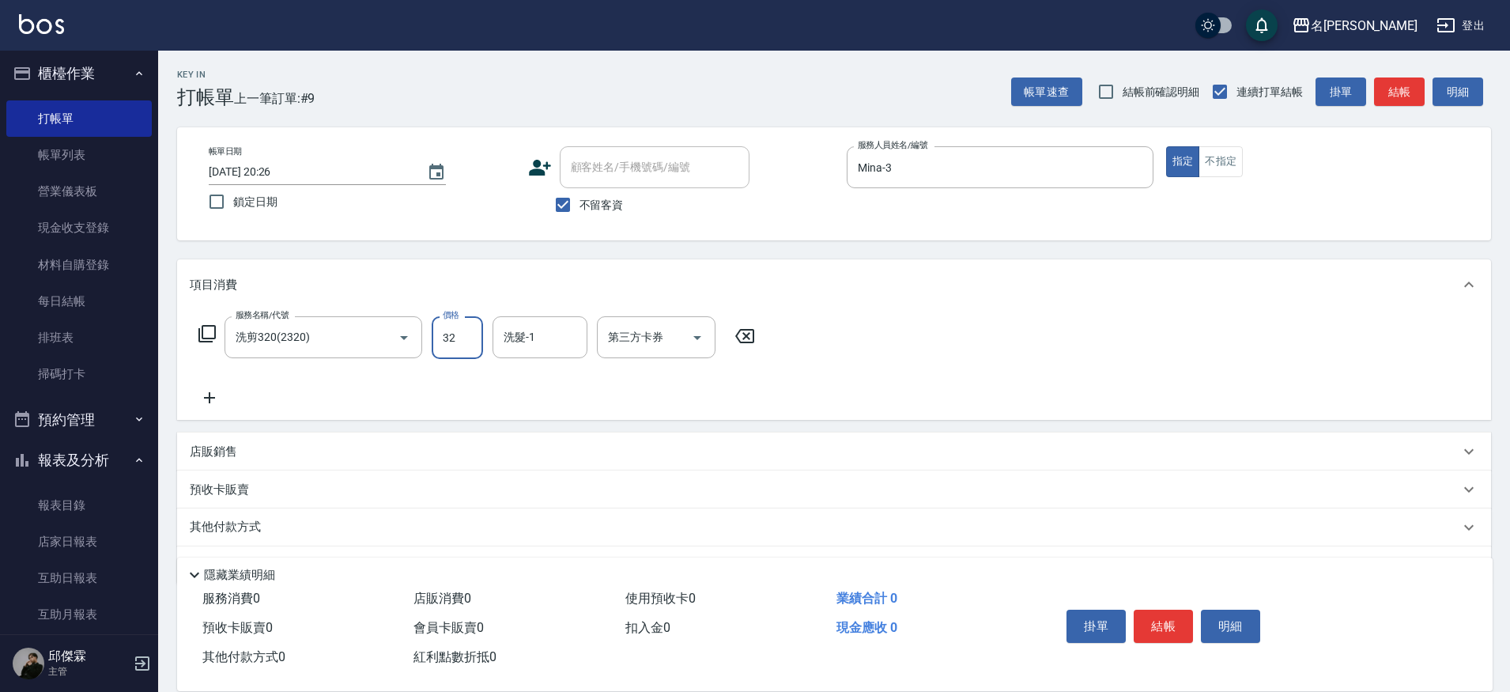
type input "320"
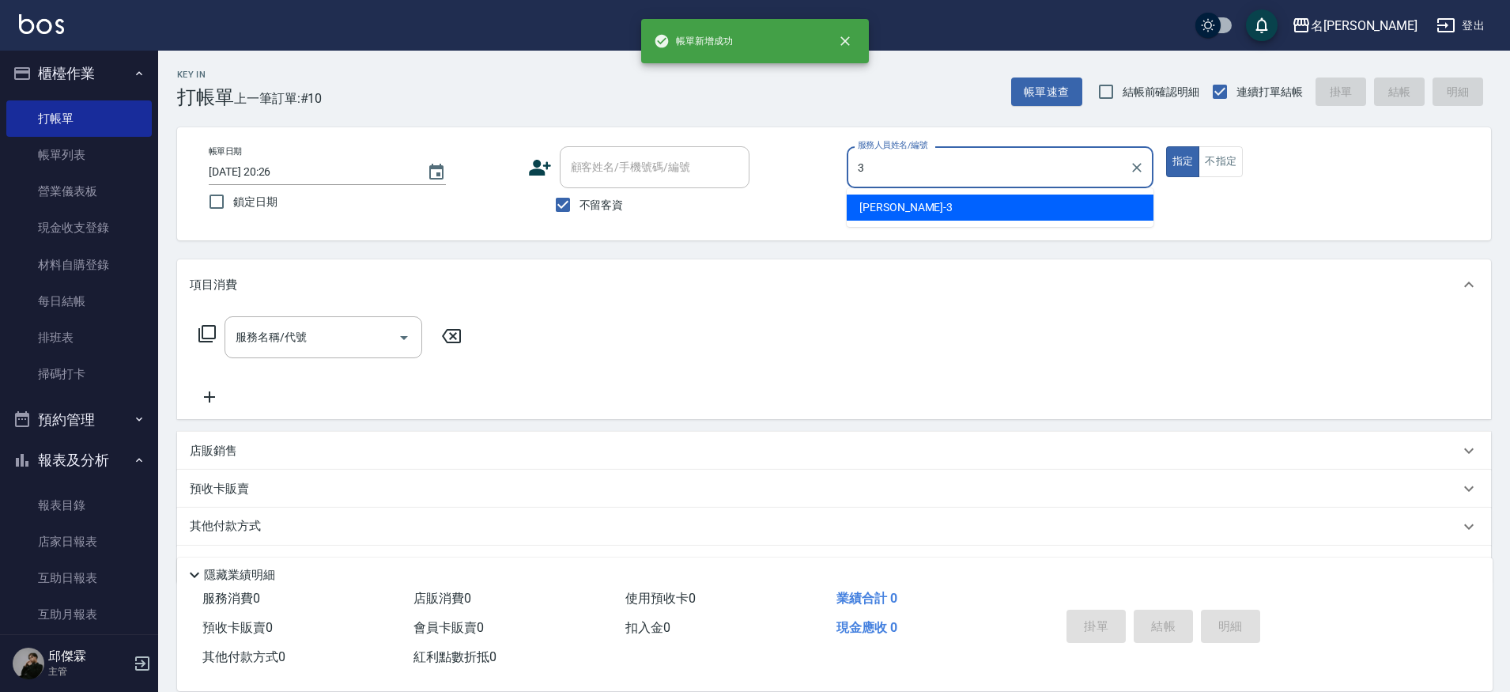
type input "Mina-3"
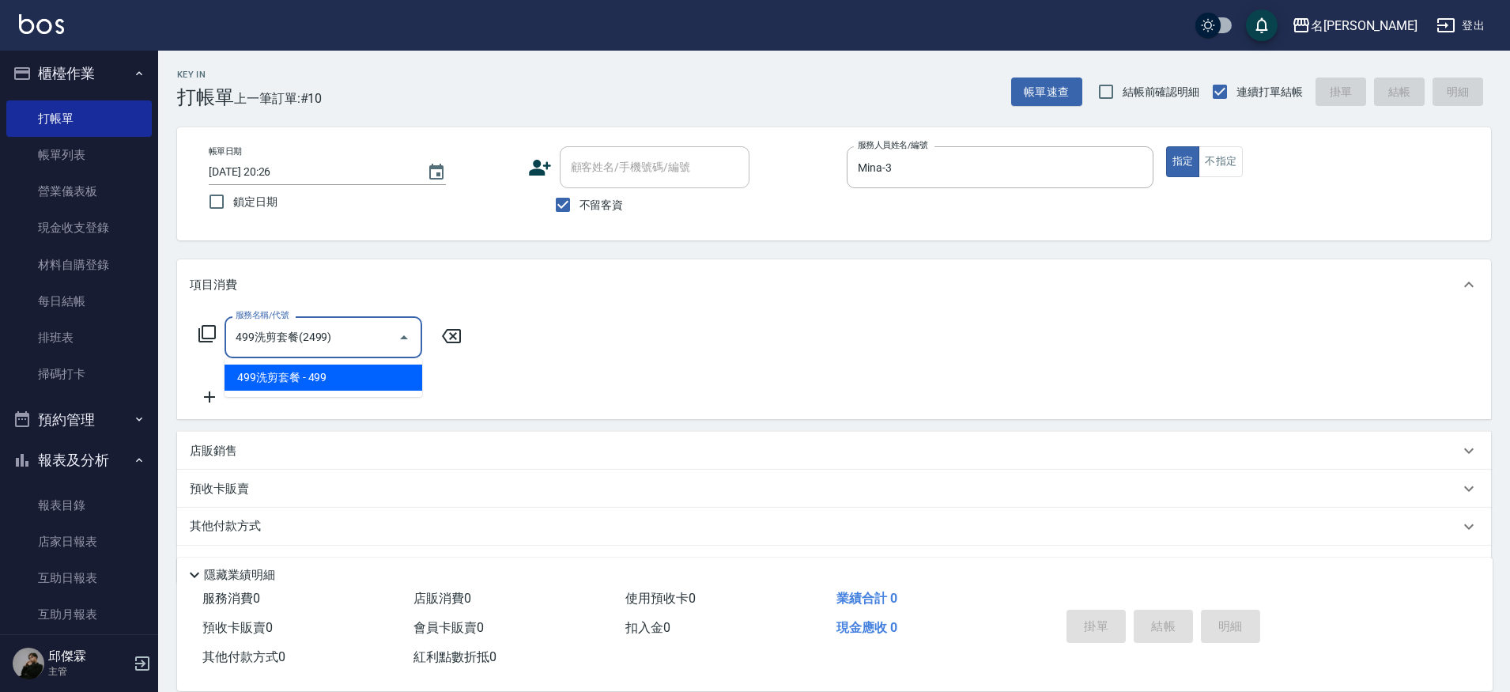
type input "499洗剪套餐(2499)"
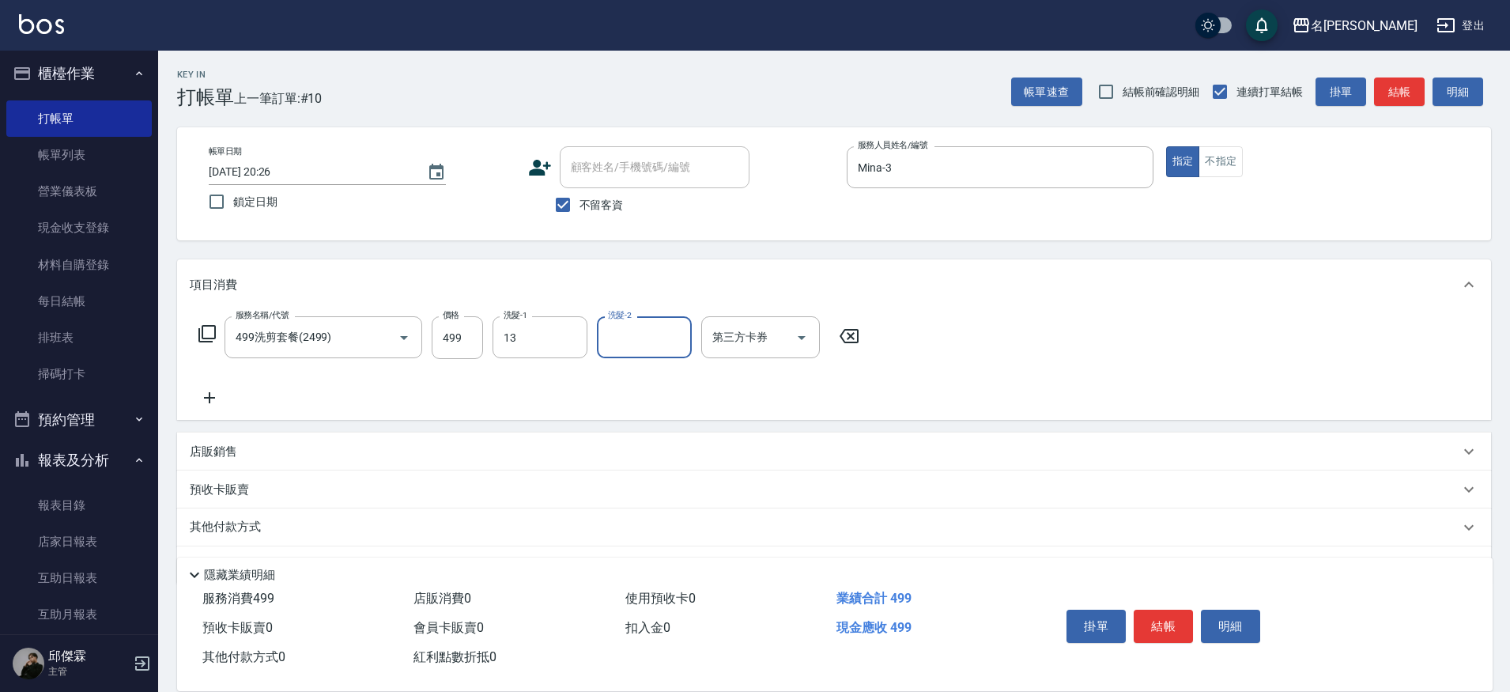
type input "[PERSON_NAME]-13"
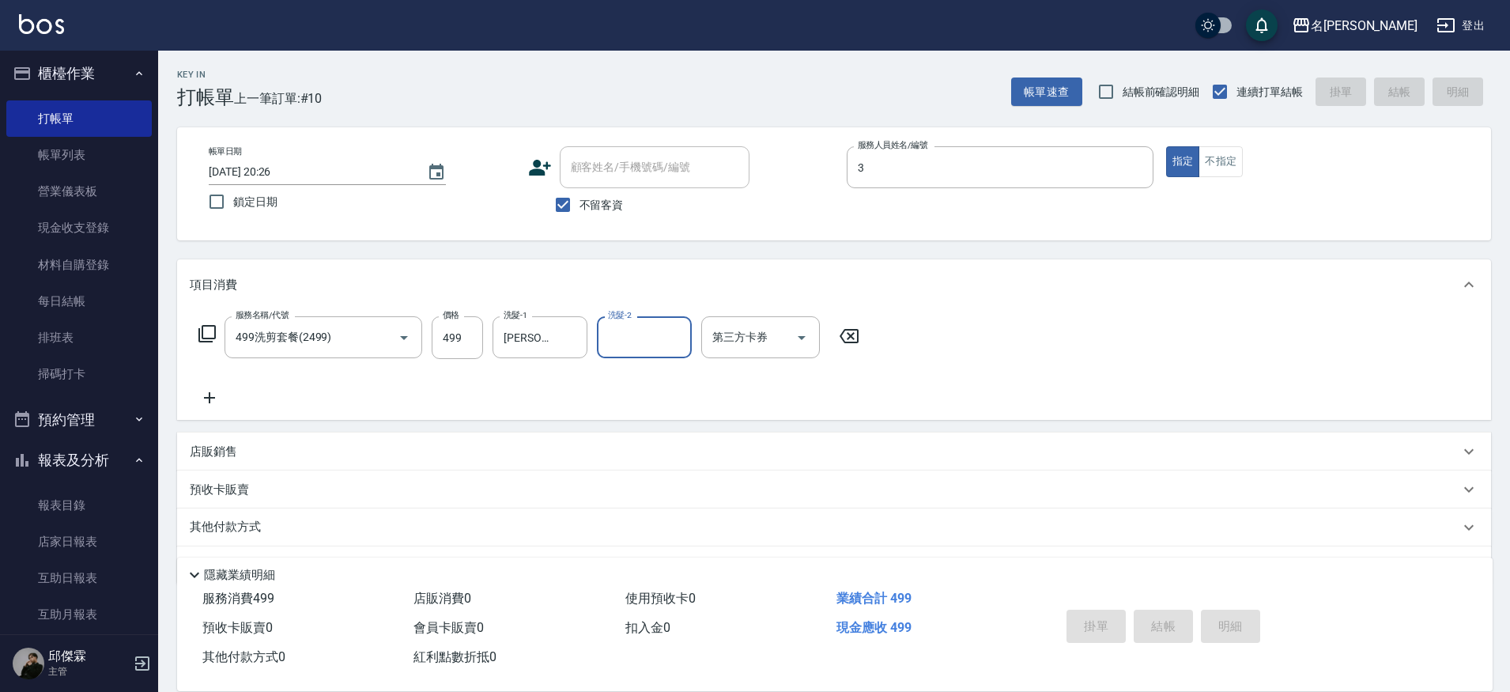
type input "Mina-3"
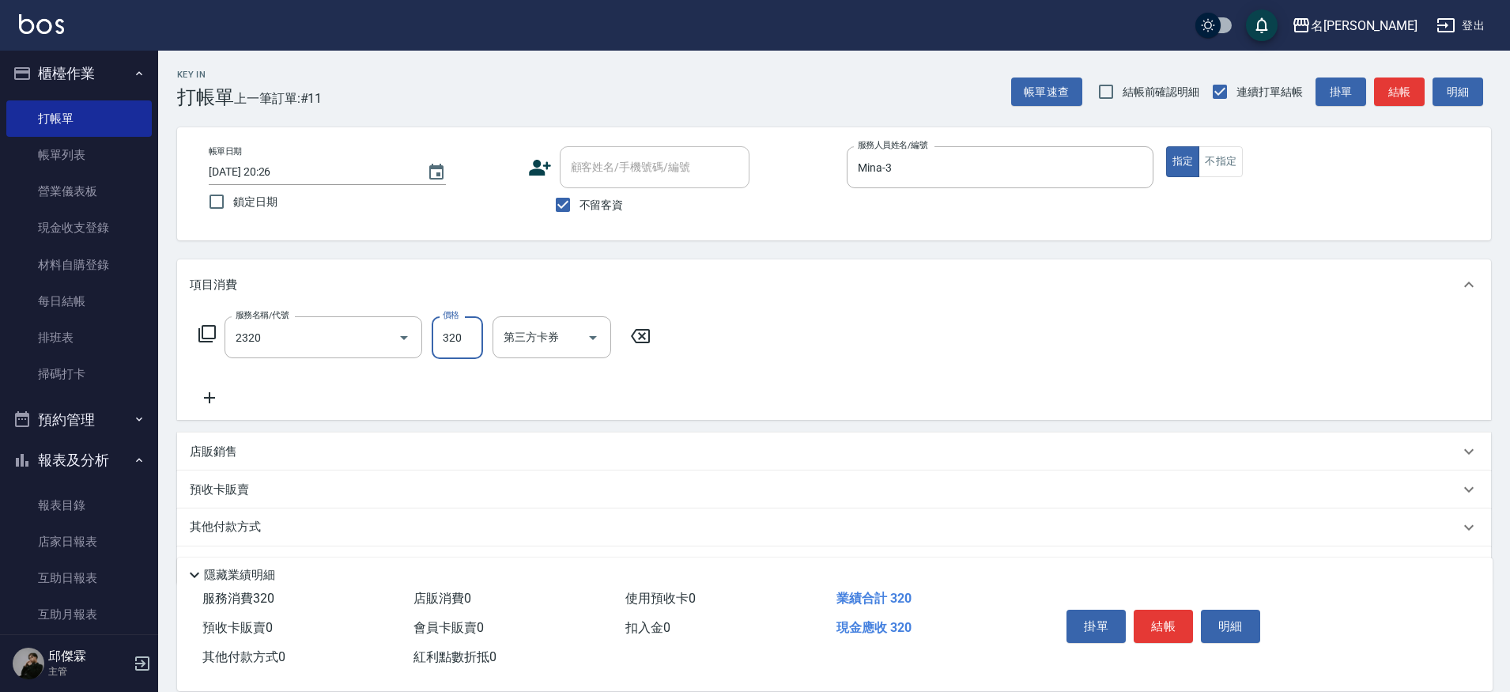
type input "洗剪320(2320)"
type input "Nini-23"
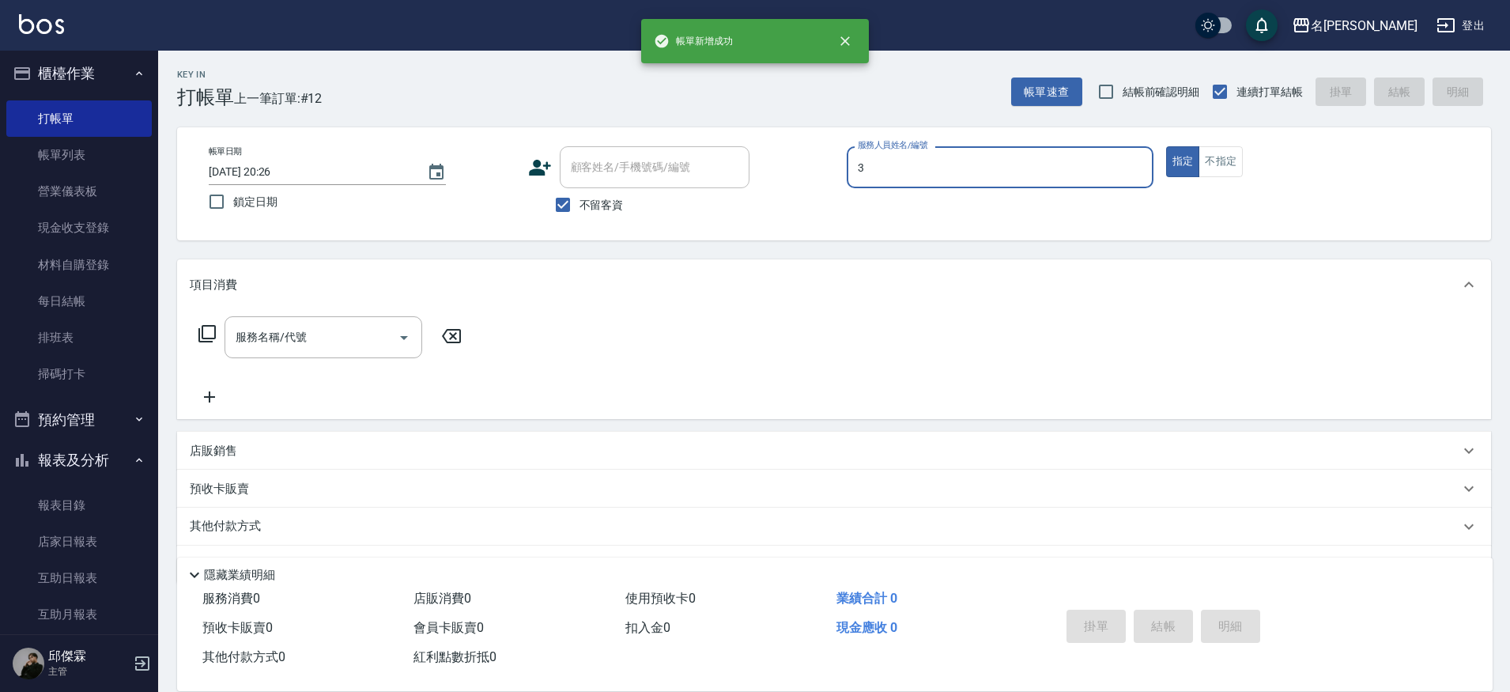
type input "Mina-3"
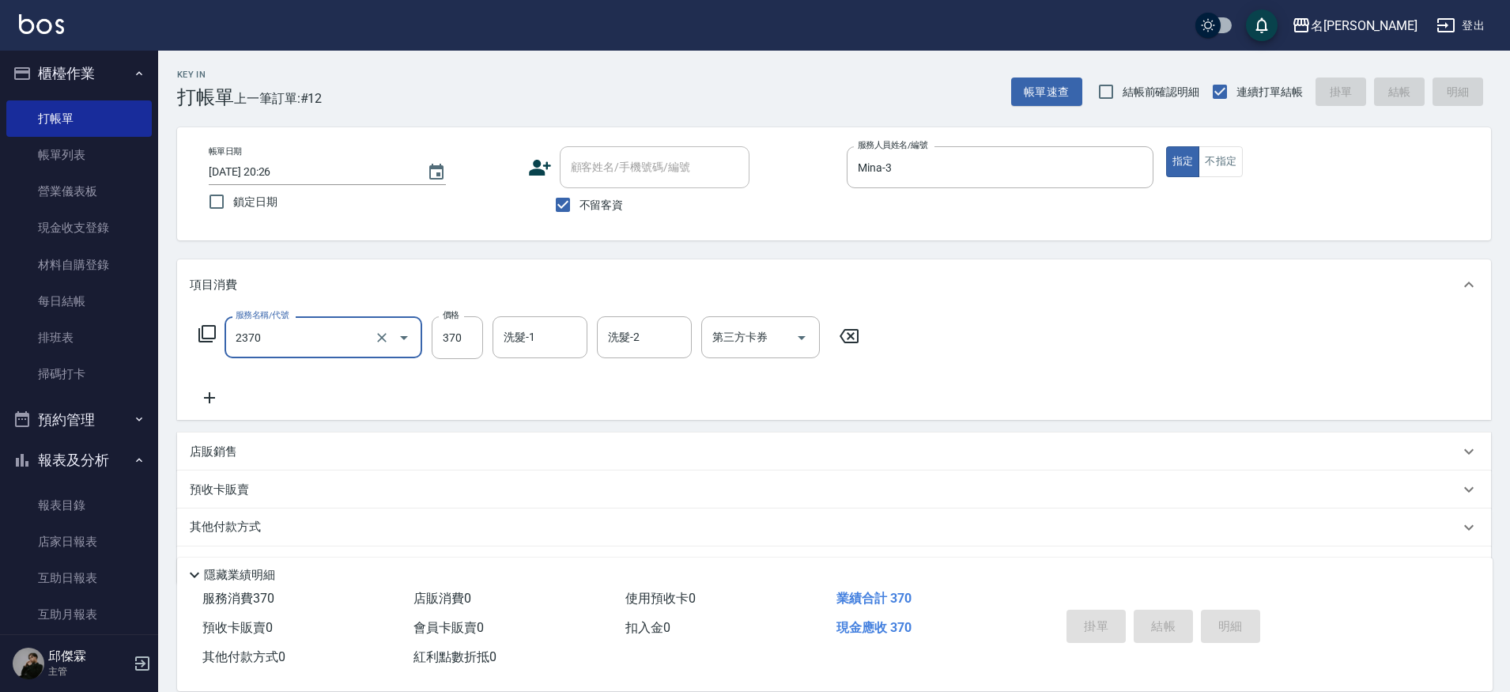
type input "2370"
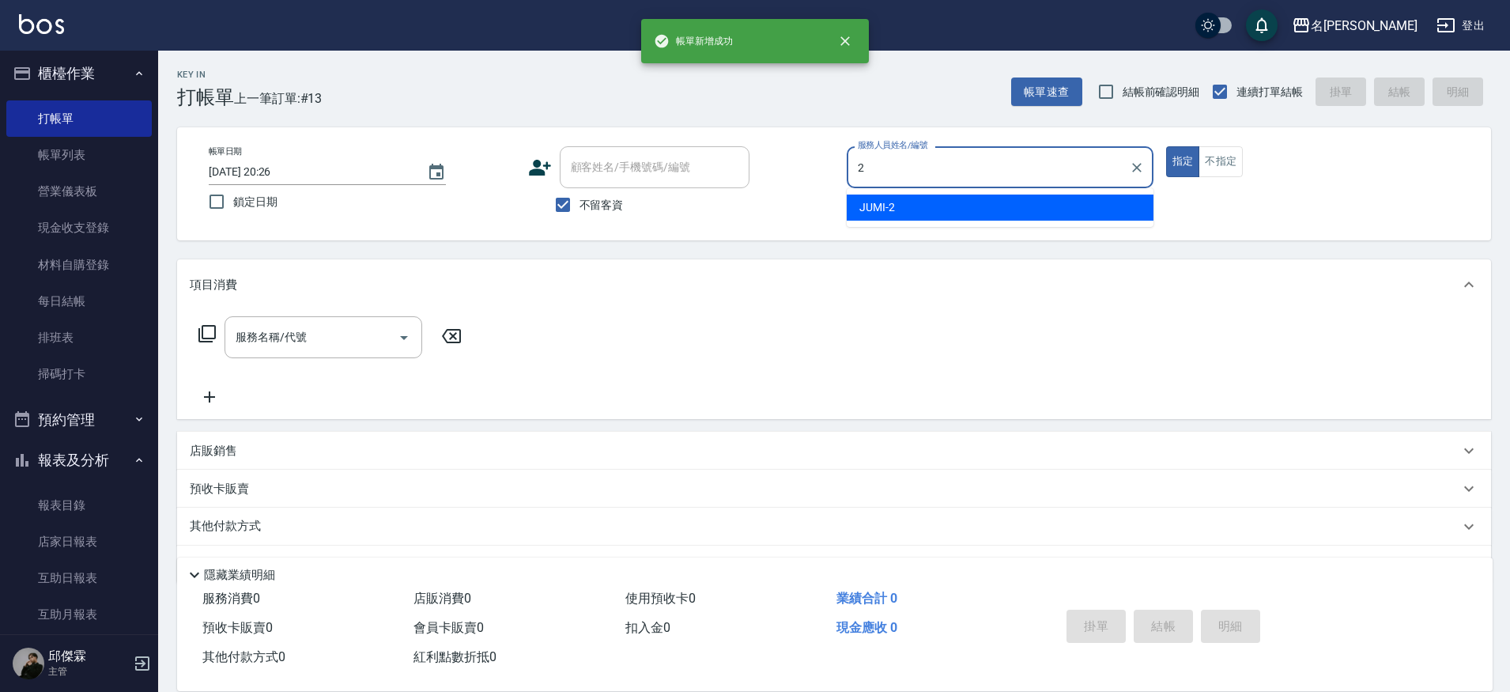
type input "JUMI-2"
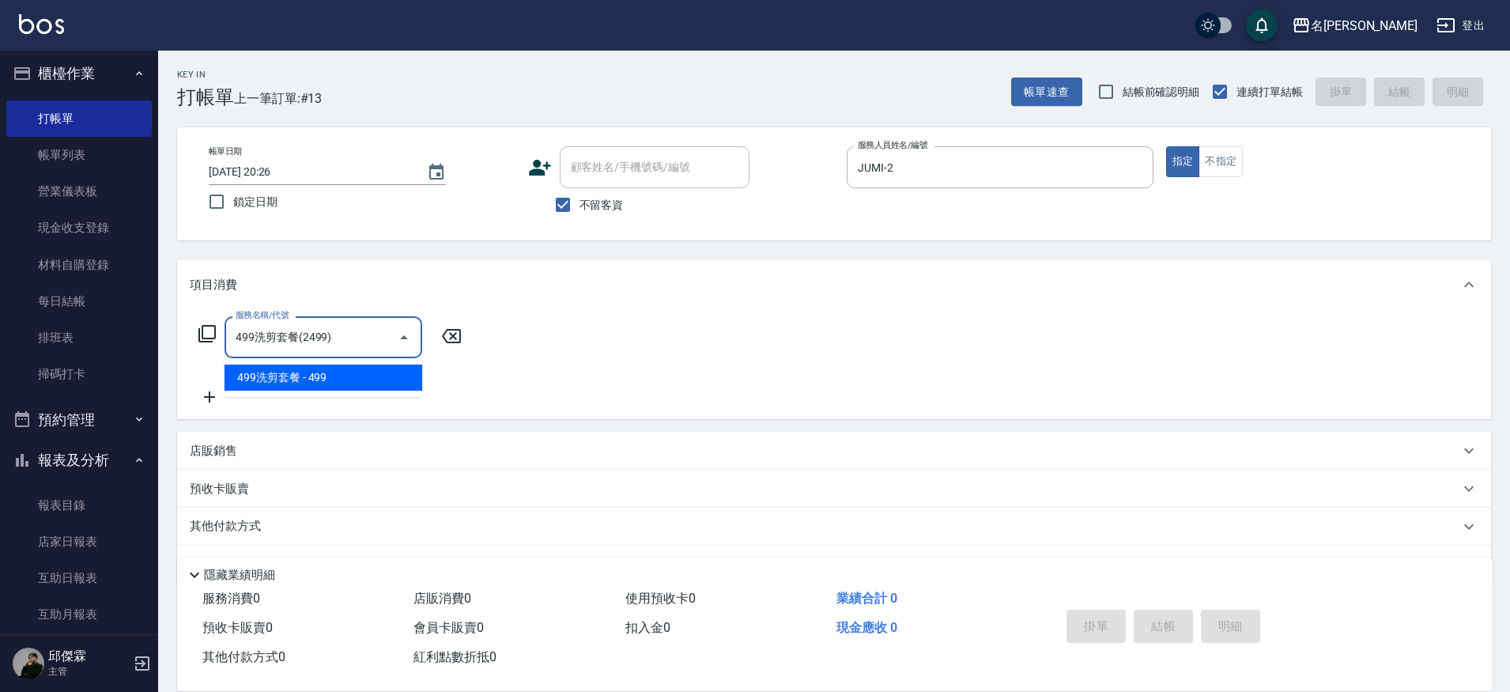
type input "499洗剪套餐(2499)"
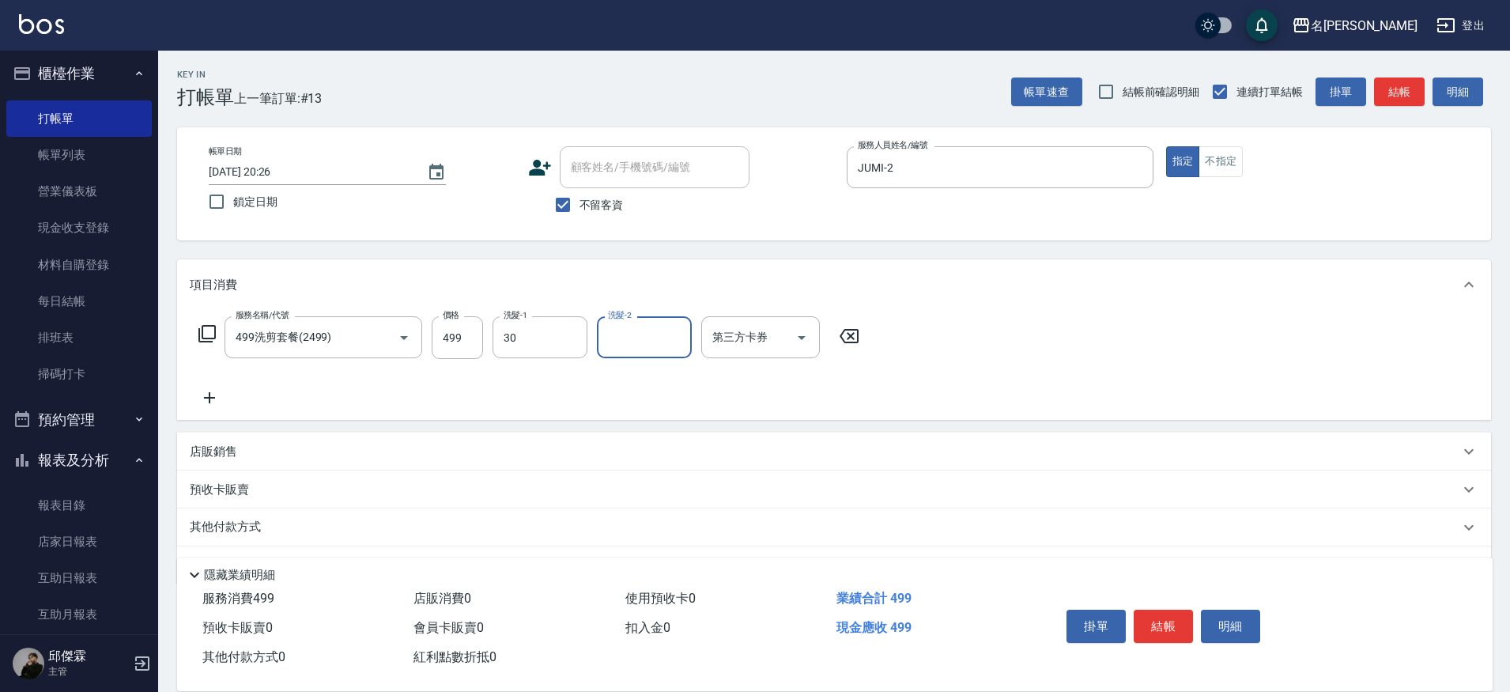
type input "[PERSON_NAME]-30"
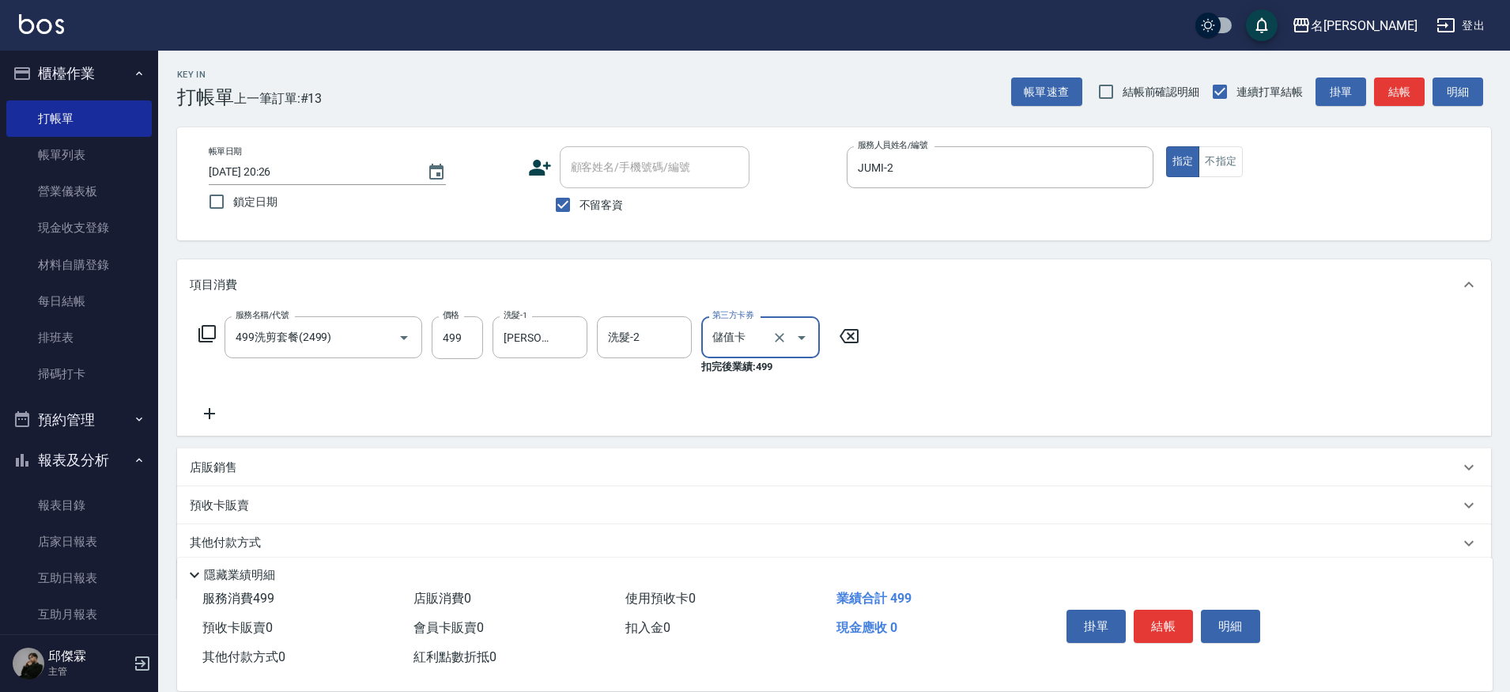
type input "儲值卡"
click at [463, 346] on input "499" at bounding box center [457, 337] width 51 height 43
type input "500"
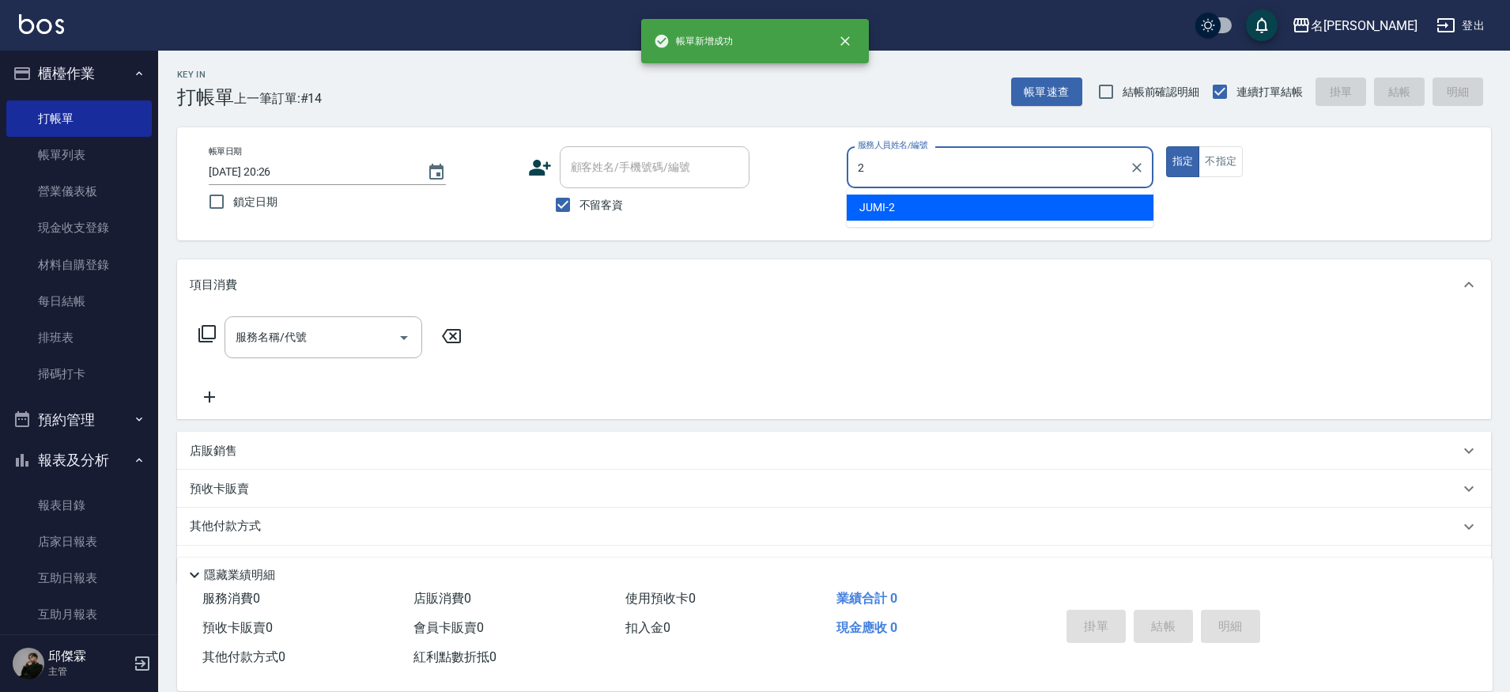
type input "JUMI-2"
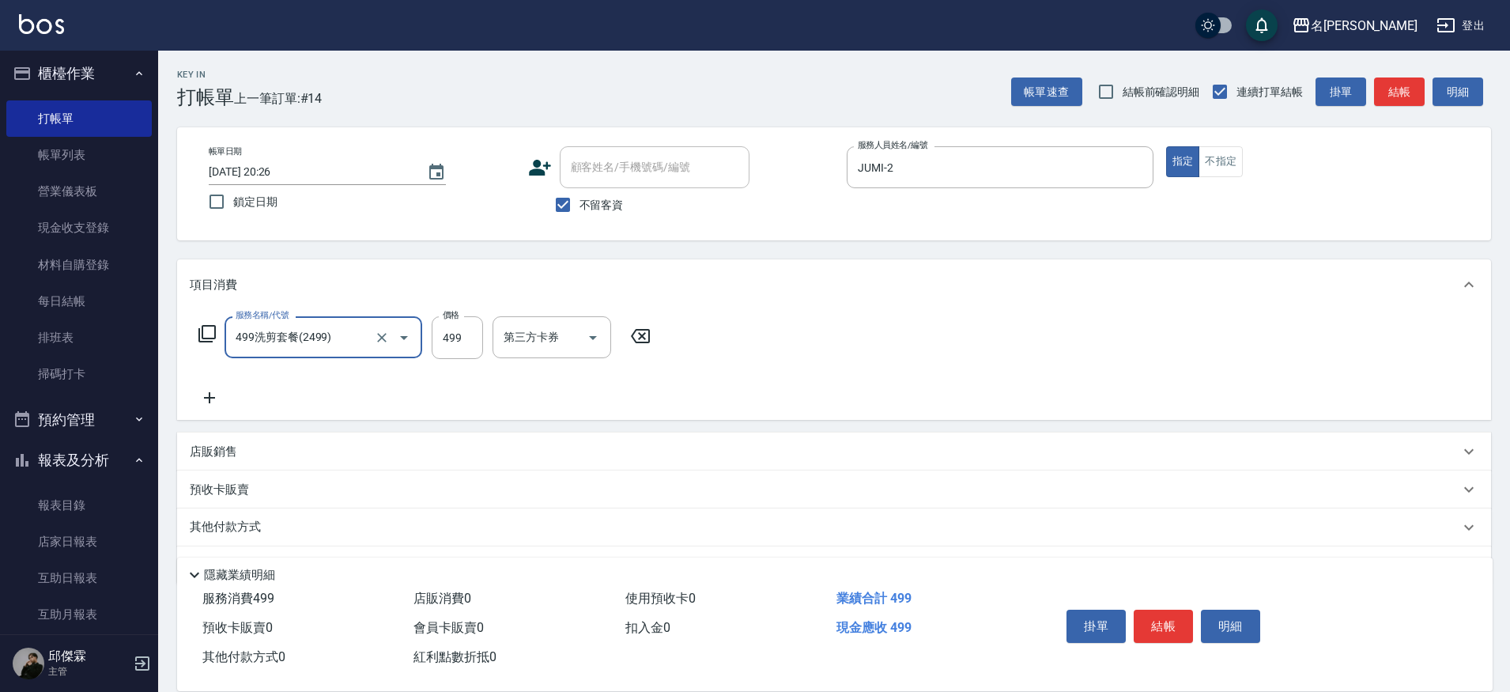
type input "499洗剪套餐(2499)"
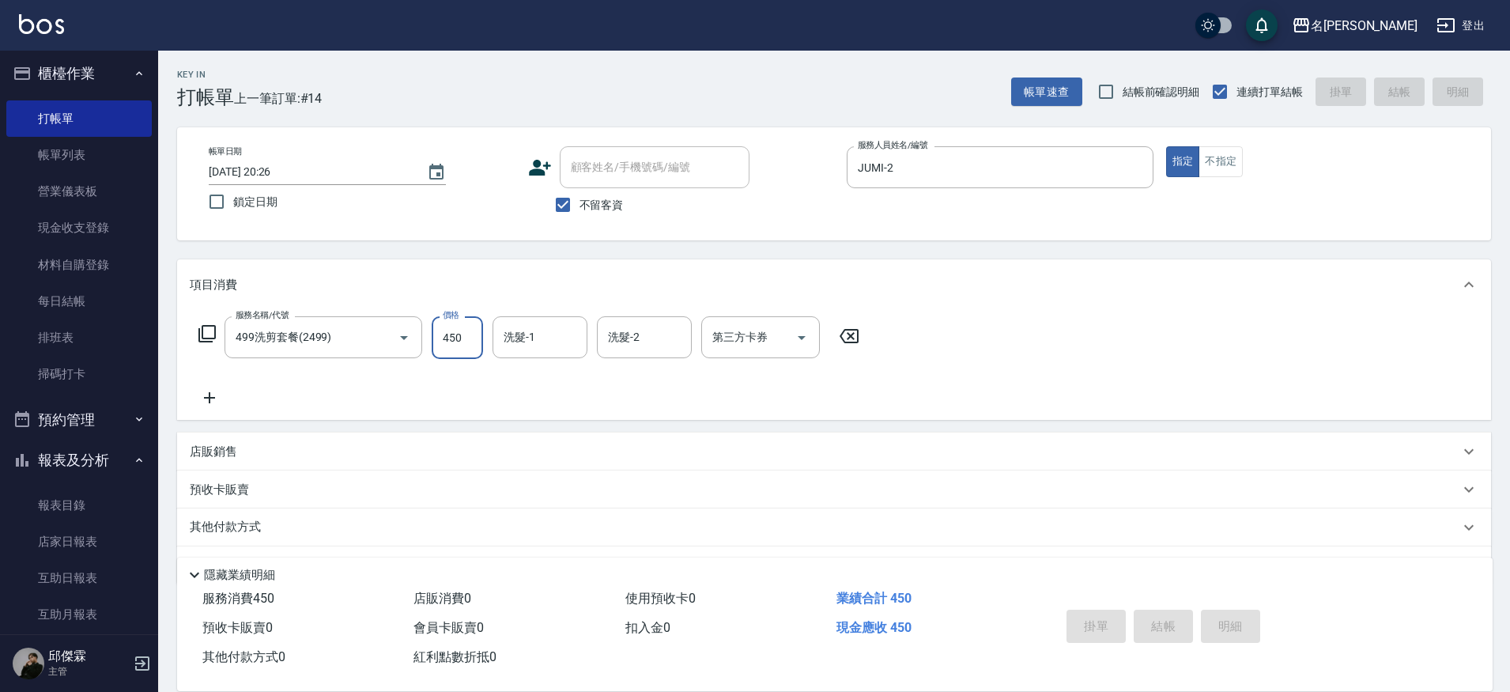
type input "45"
type input "[DATE] 20:27"
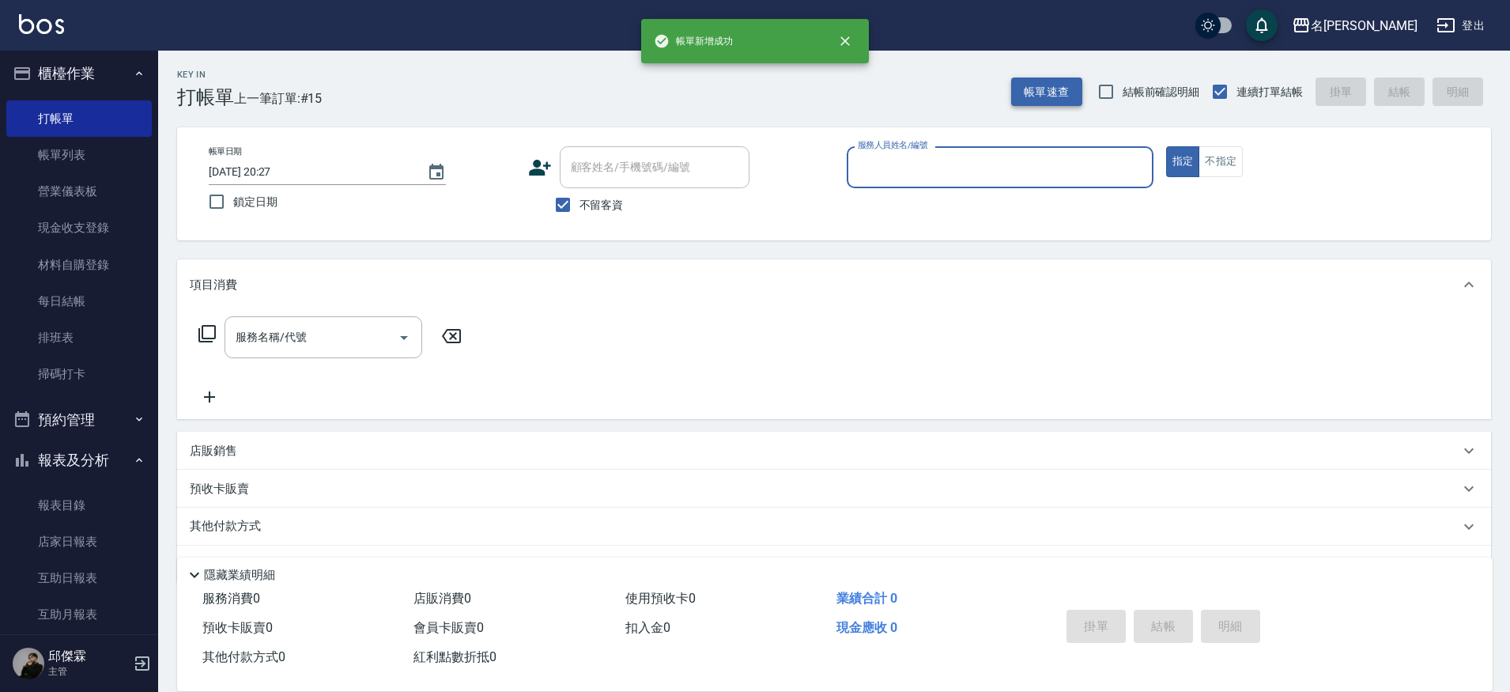
click at [1028, 81] on button "帳單速查" at bounding box center [1046, 91] width 71 height 29
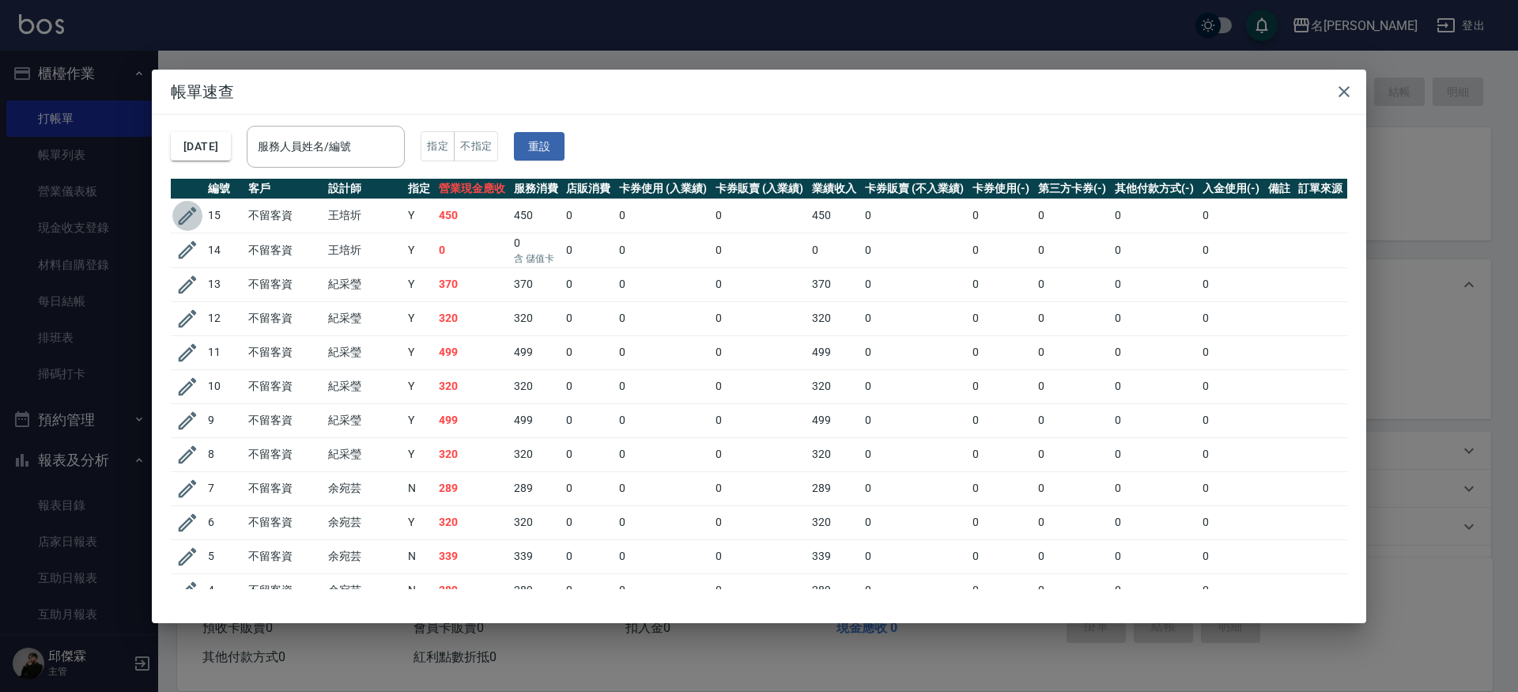
click at [180, 206] on icon "button" at bounding box center [188, 216] width 24 height 24
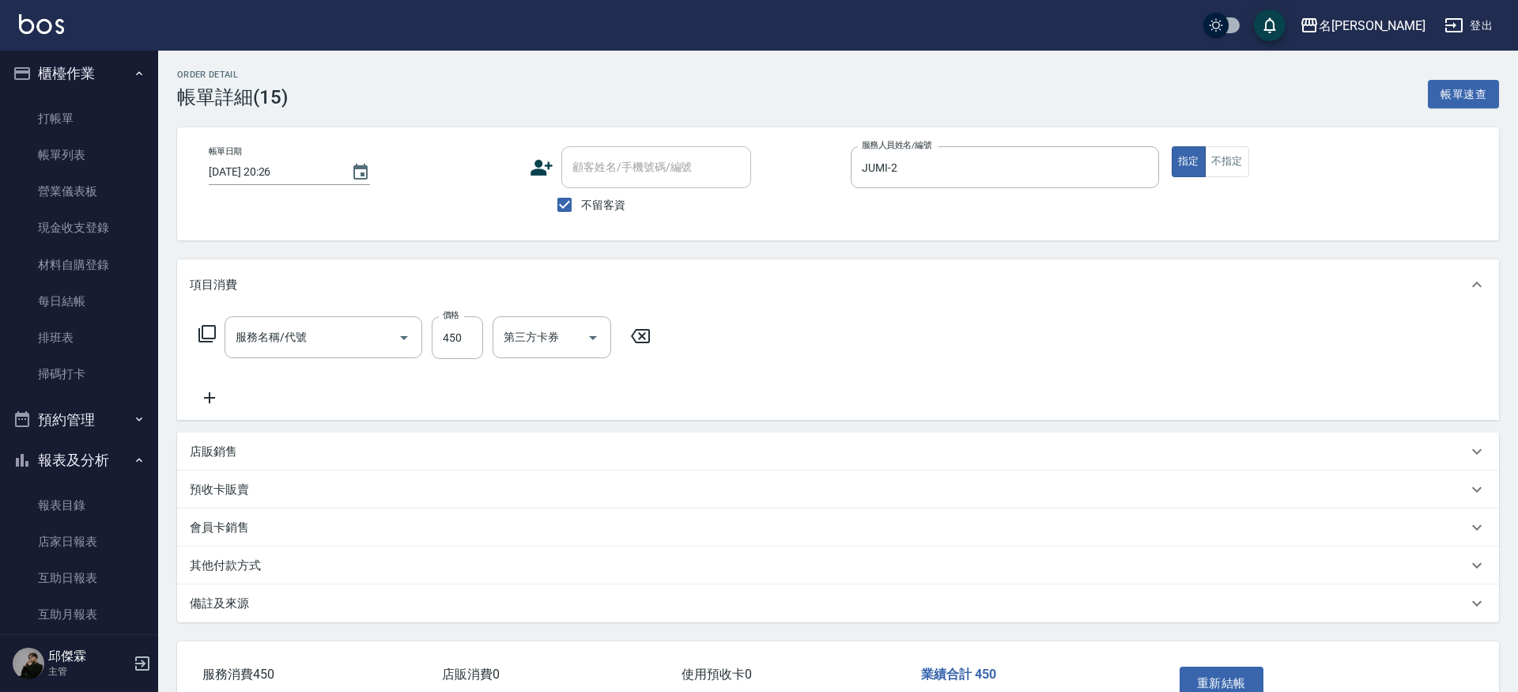
type input "[DATE] 20:26"
checkbox input "true"
type input "JUMI-2"
type input "499洗剪套餐(2499)"
click at [448, 335] on input "450" at bounding box center [457, 337] width 51 height 43
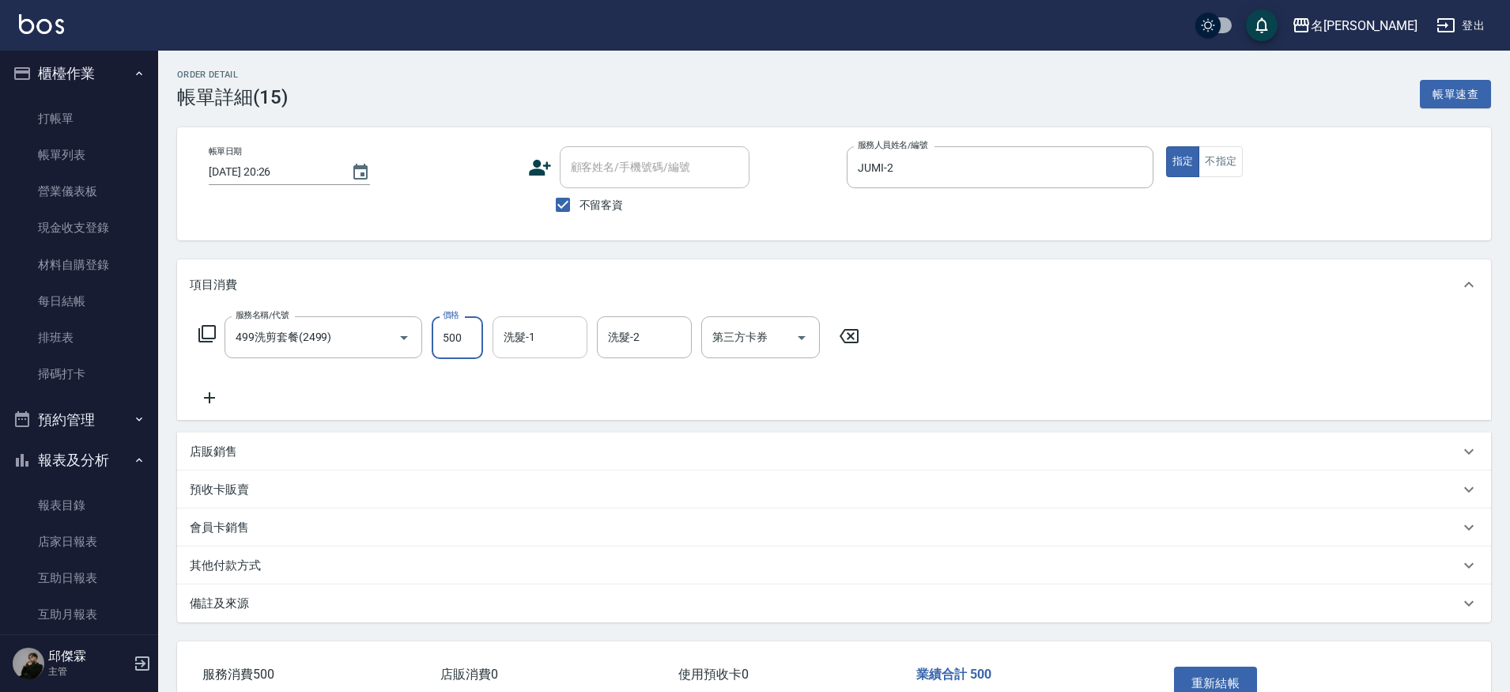
type input "500"
click at [678, 286] on div "項目消費" at bounding box center [825, 285] width 1270 height 17
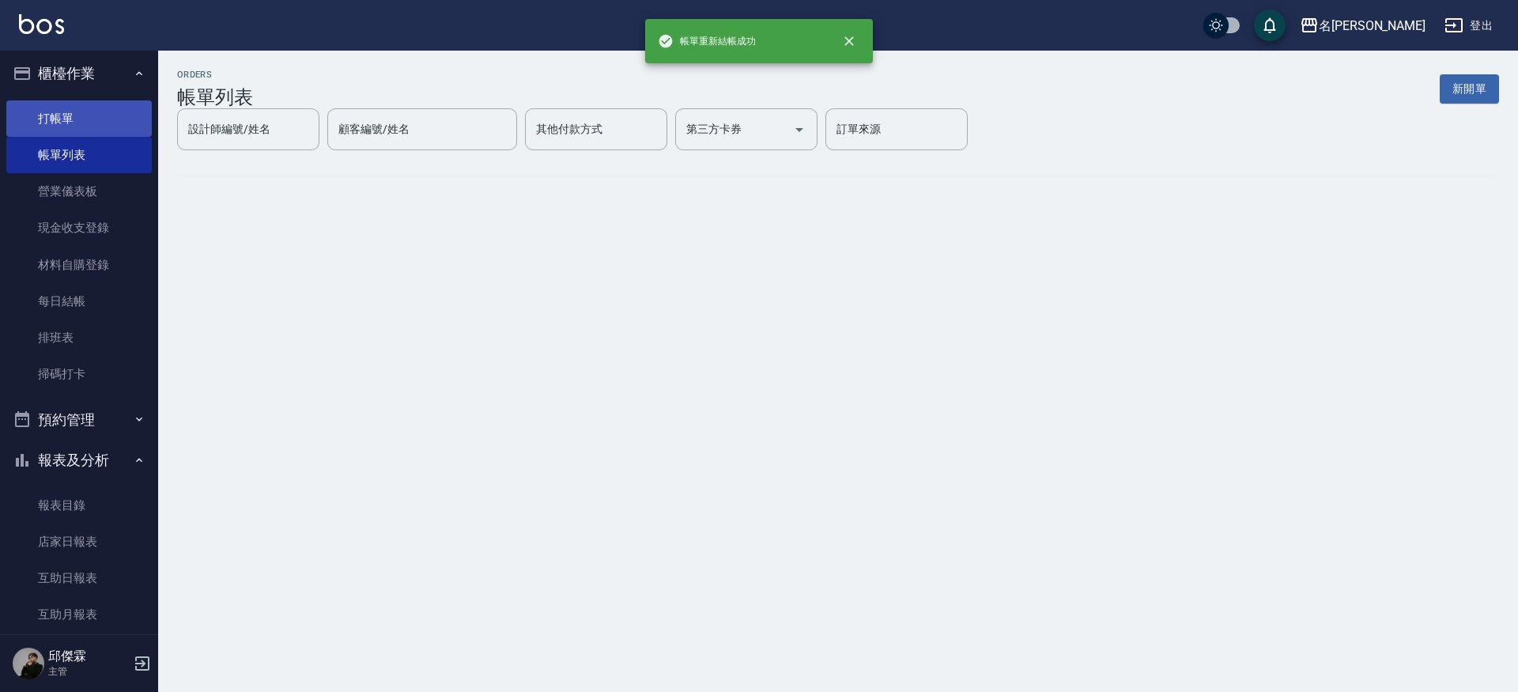
click at [66, 112] on link "打帳單" at bounding box center [79, 118] width 146 height 36
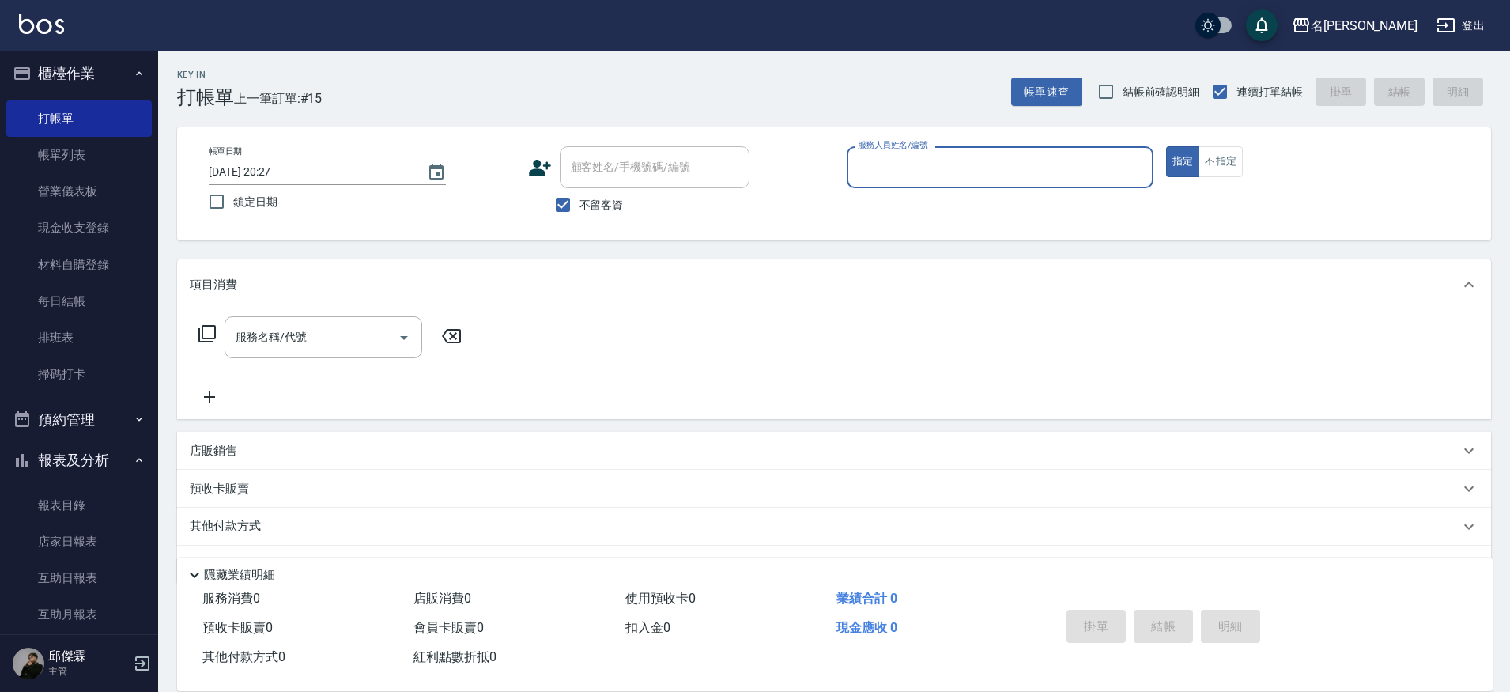
click at [1033, 155] on input "服務人員姓名/編號" at bounding box center [1000, 167] width 293 height 28
type input "JUMI-2"
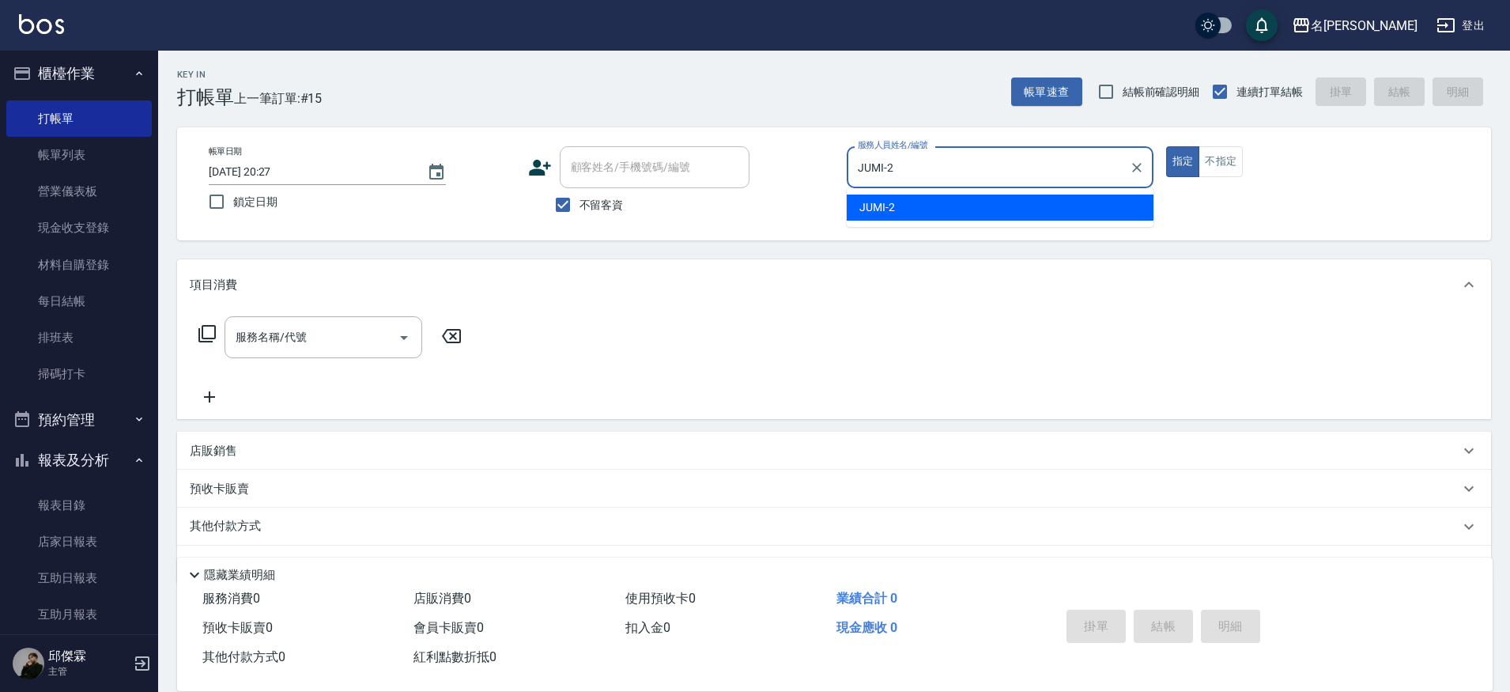
type button "true"
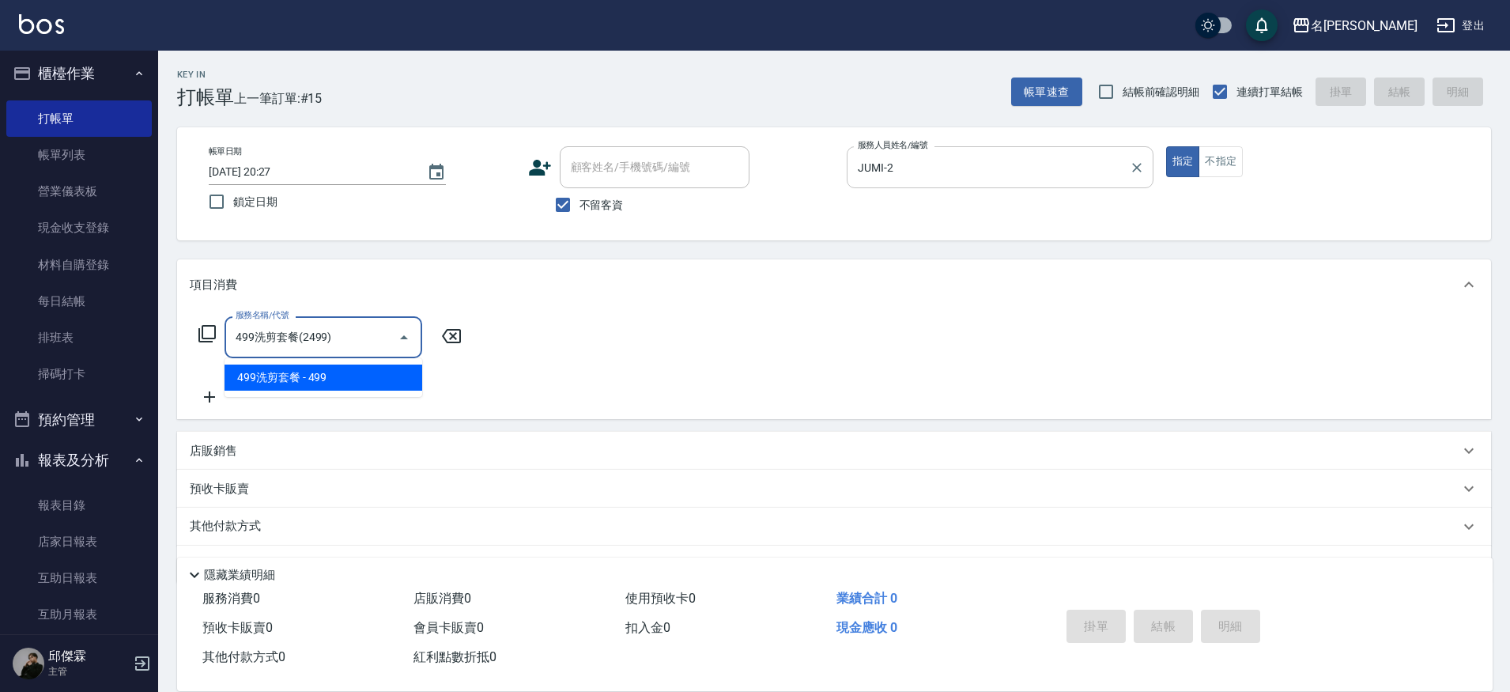
type input "499洗剪套餐(2499)"
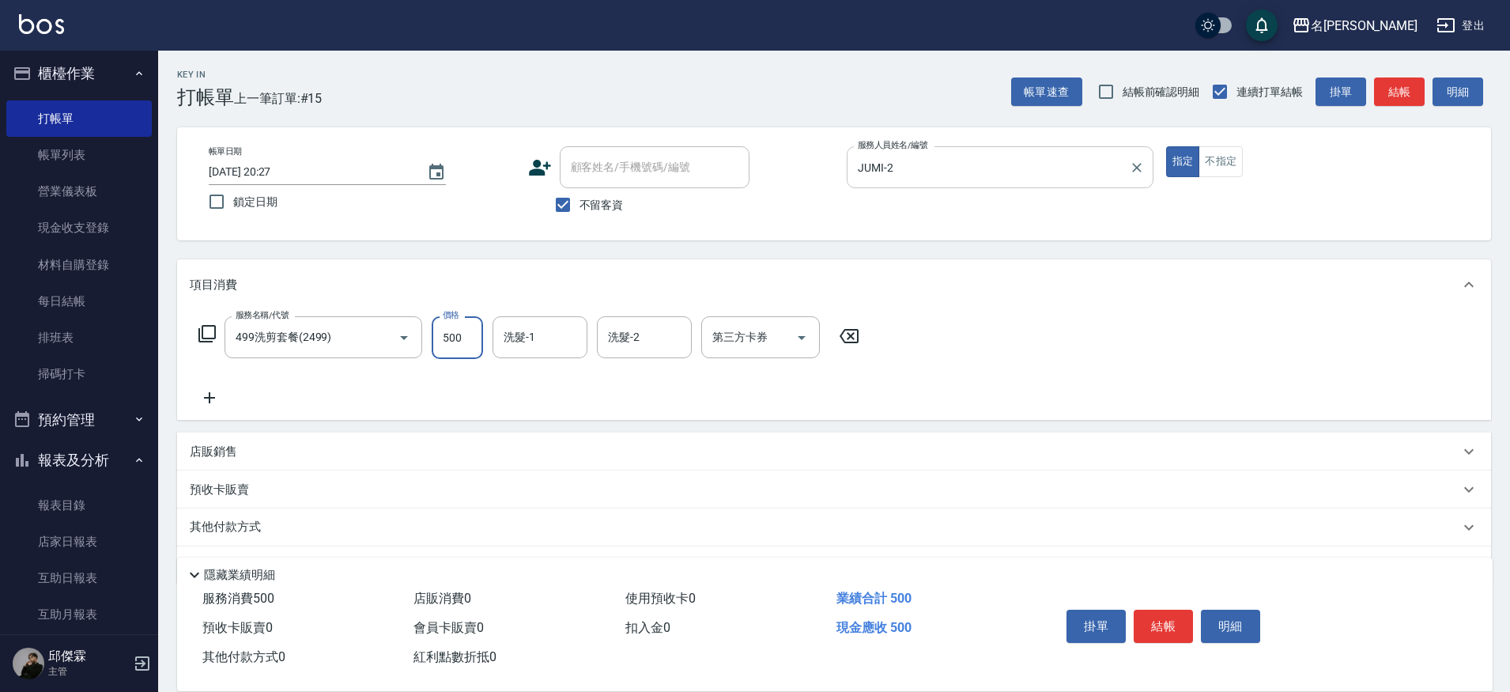
type input "500"
type input "[PERSON_NAME]-30"
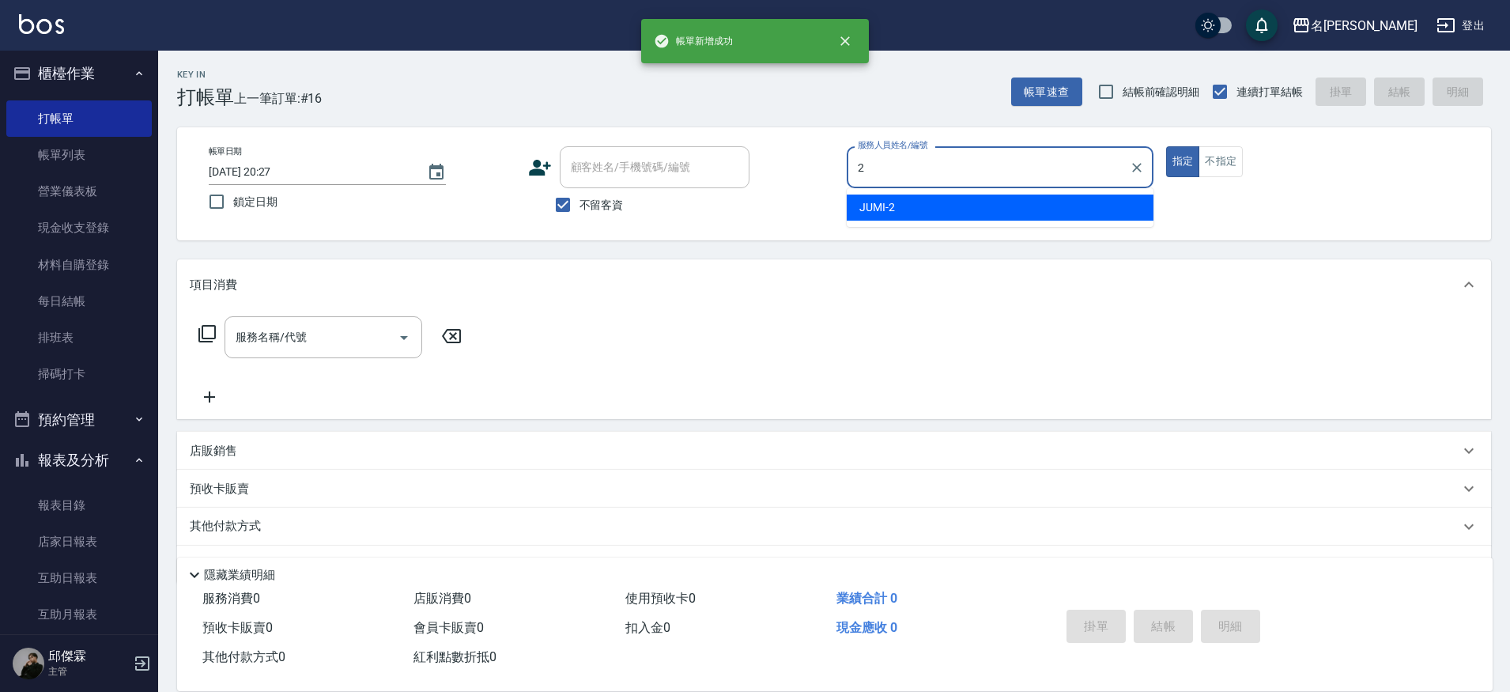
type input "JUMI-2"
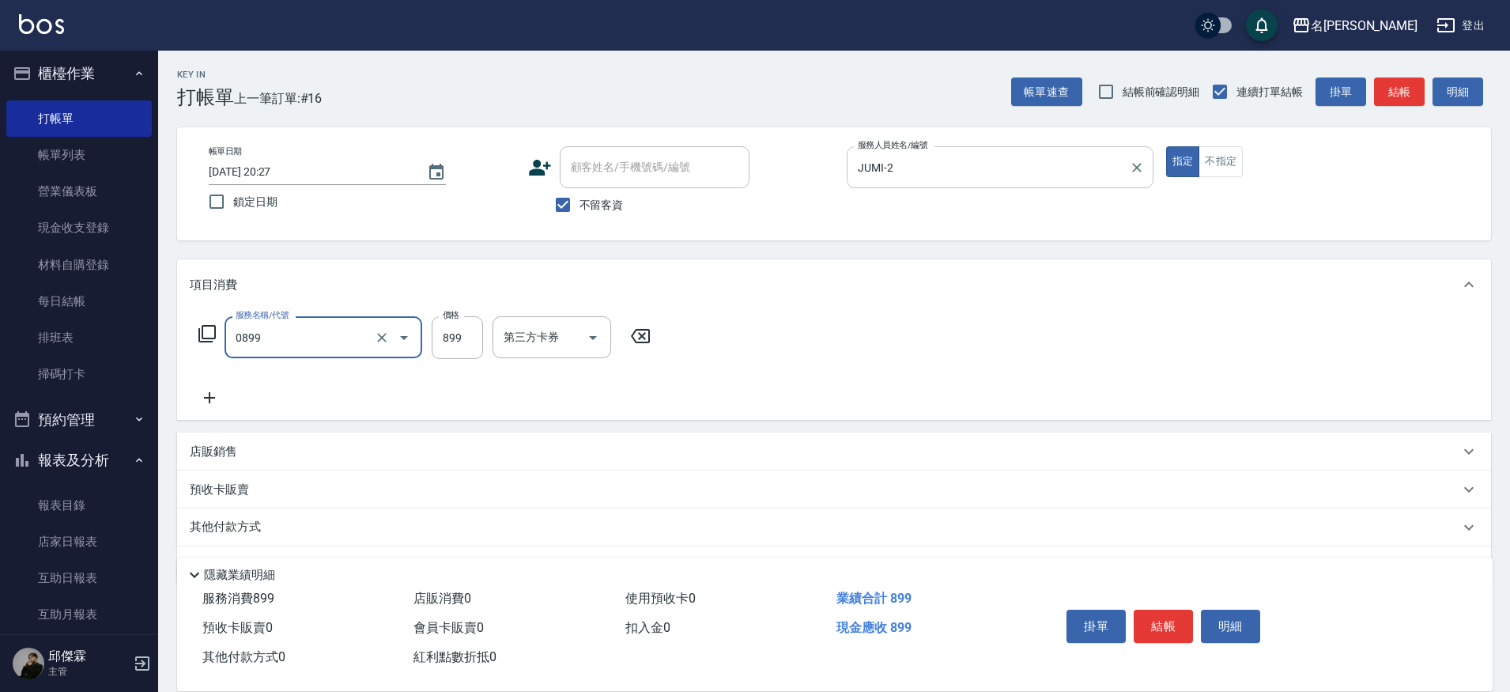
type input "REVIVRE(0899)"
type input "1200"
type input "[PERSON_NAME]-30"
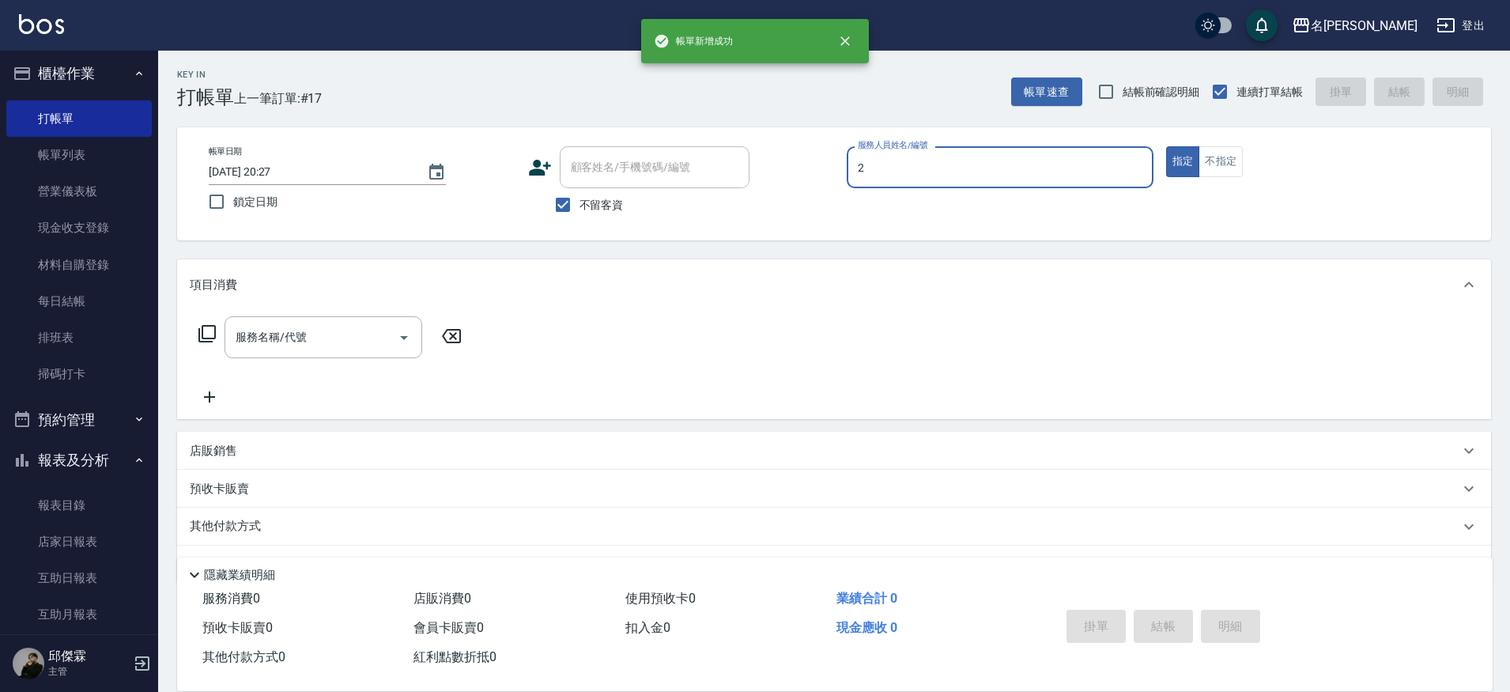
type input "JUMI-2"
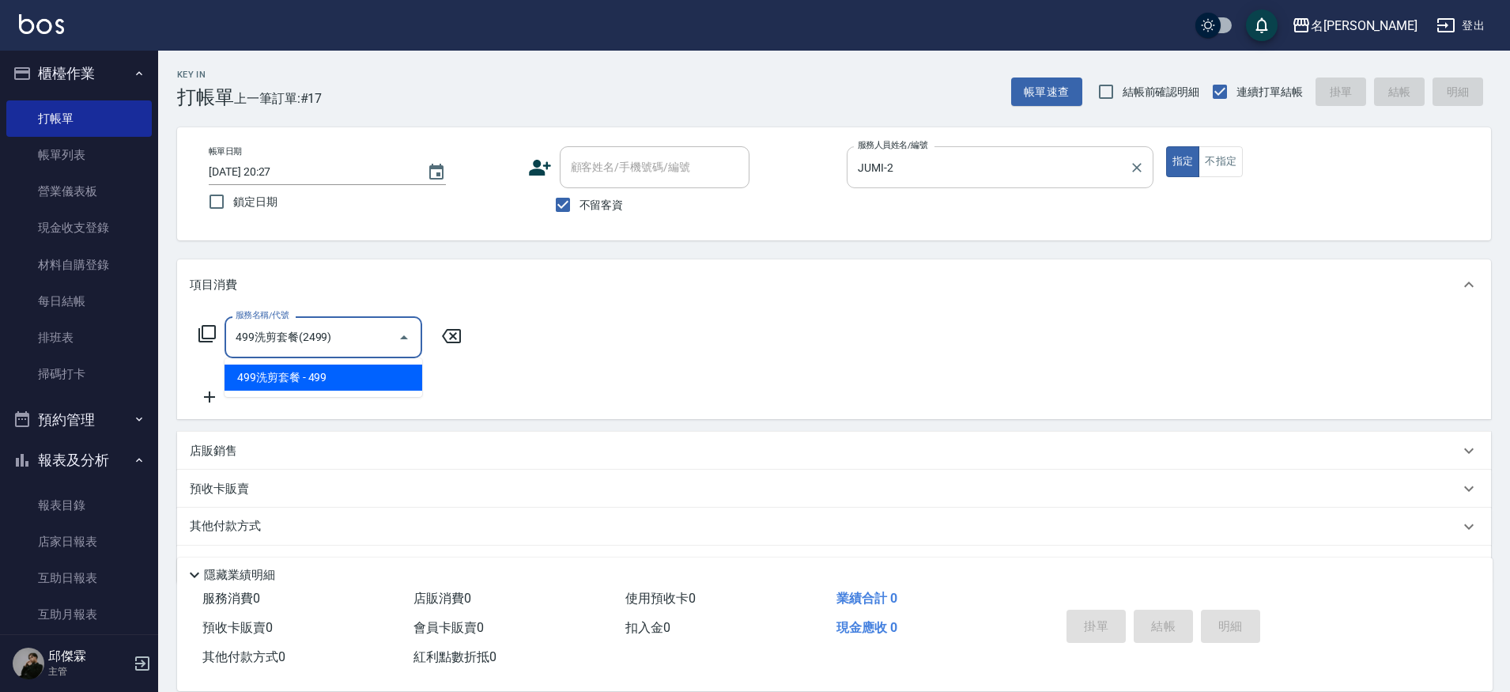
type input "499洗剪套餐(2499)"
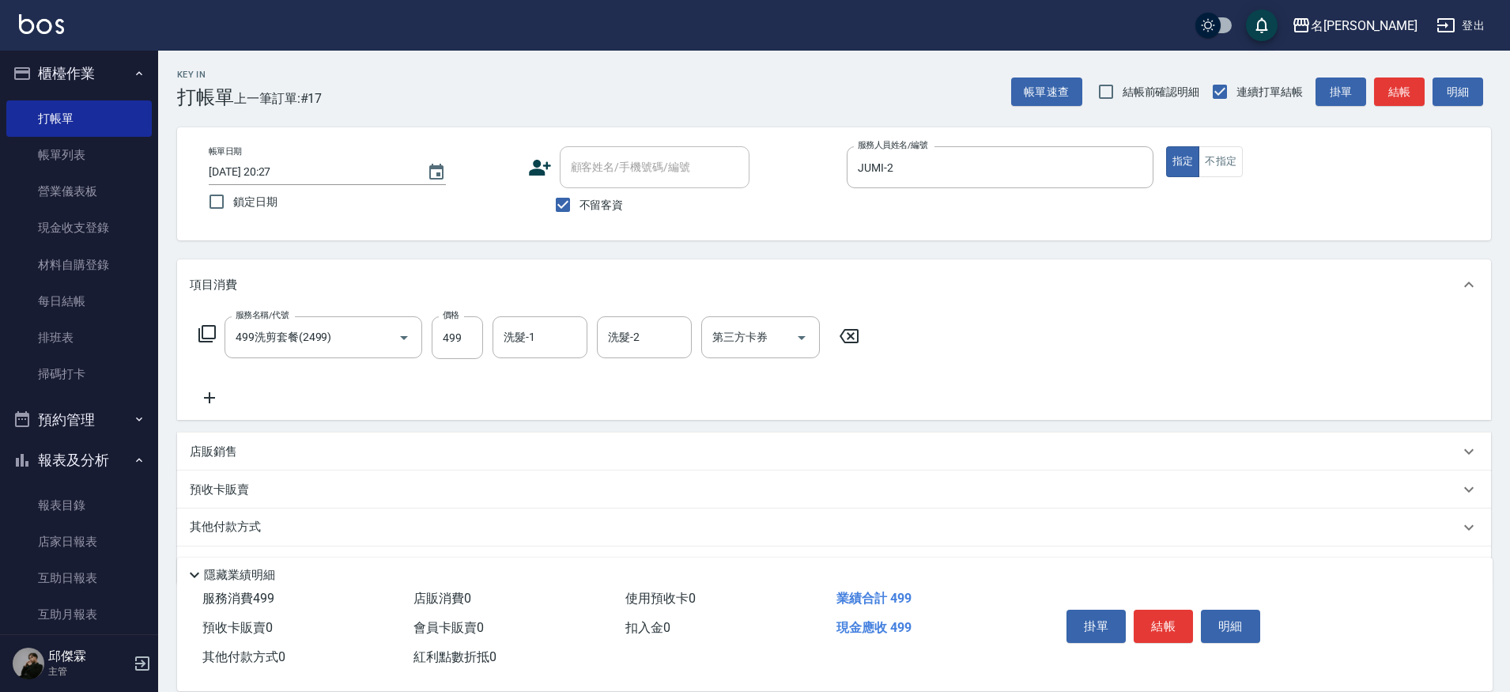
click at [848, 338] on icon at bounding box center [849, 336] width 19 height 14
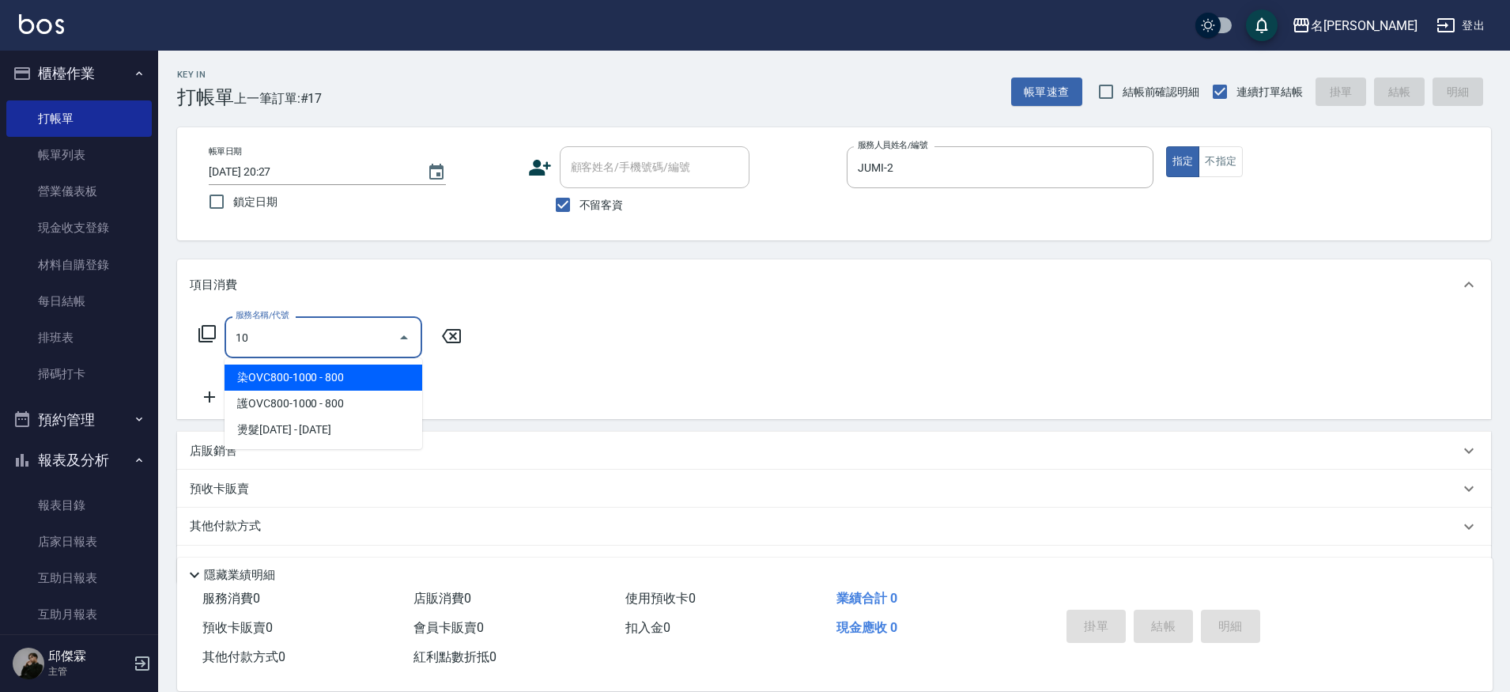
type input "1"
type input "[PERSON_NAME]spa(0499)"
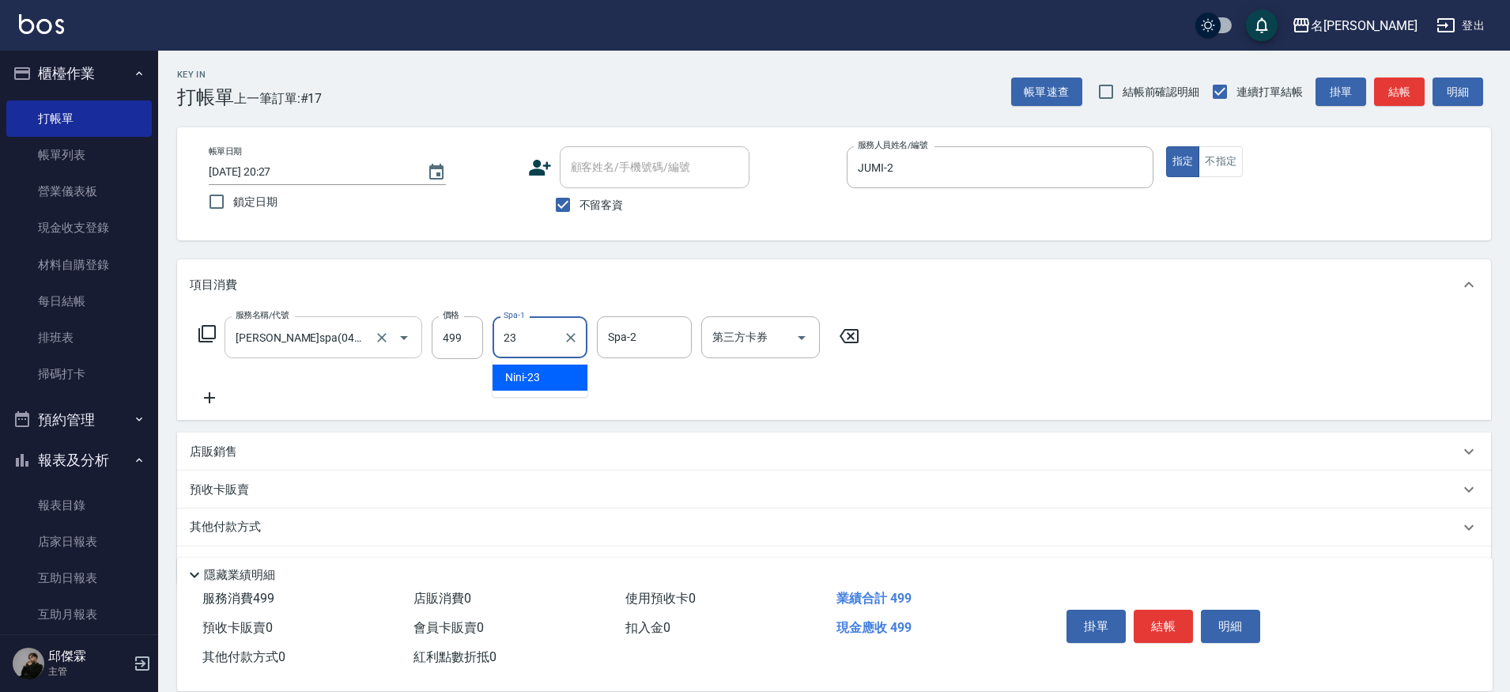
type input "Nini-23"
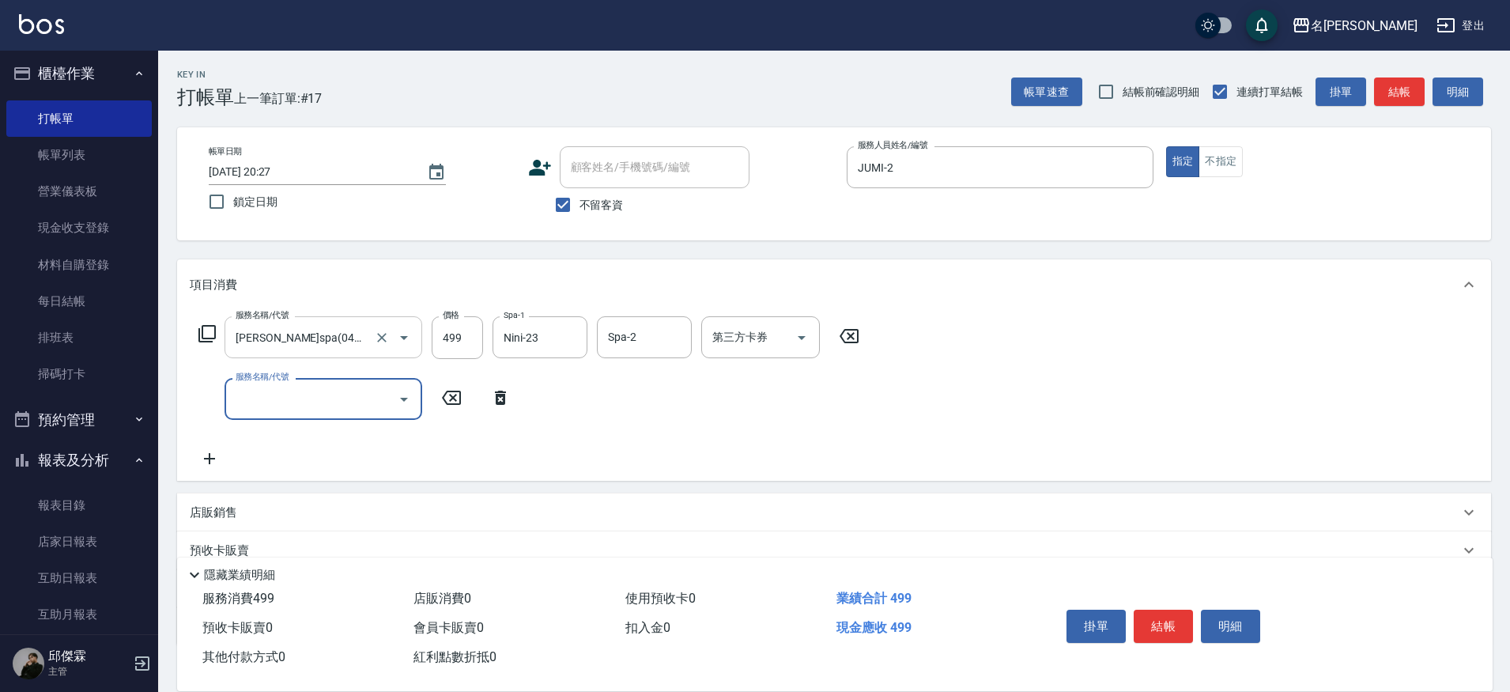
type input "6"
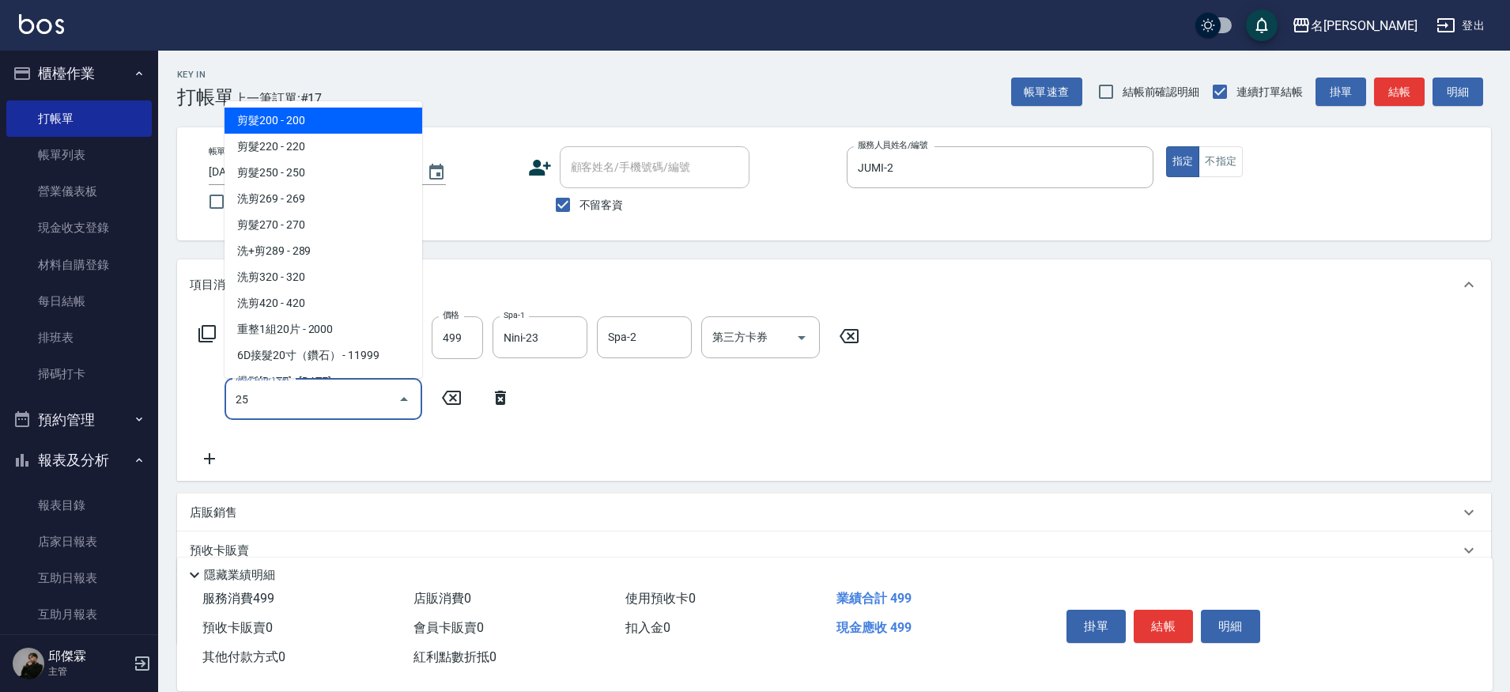
type input "250"
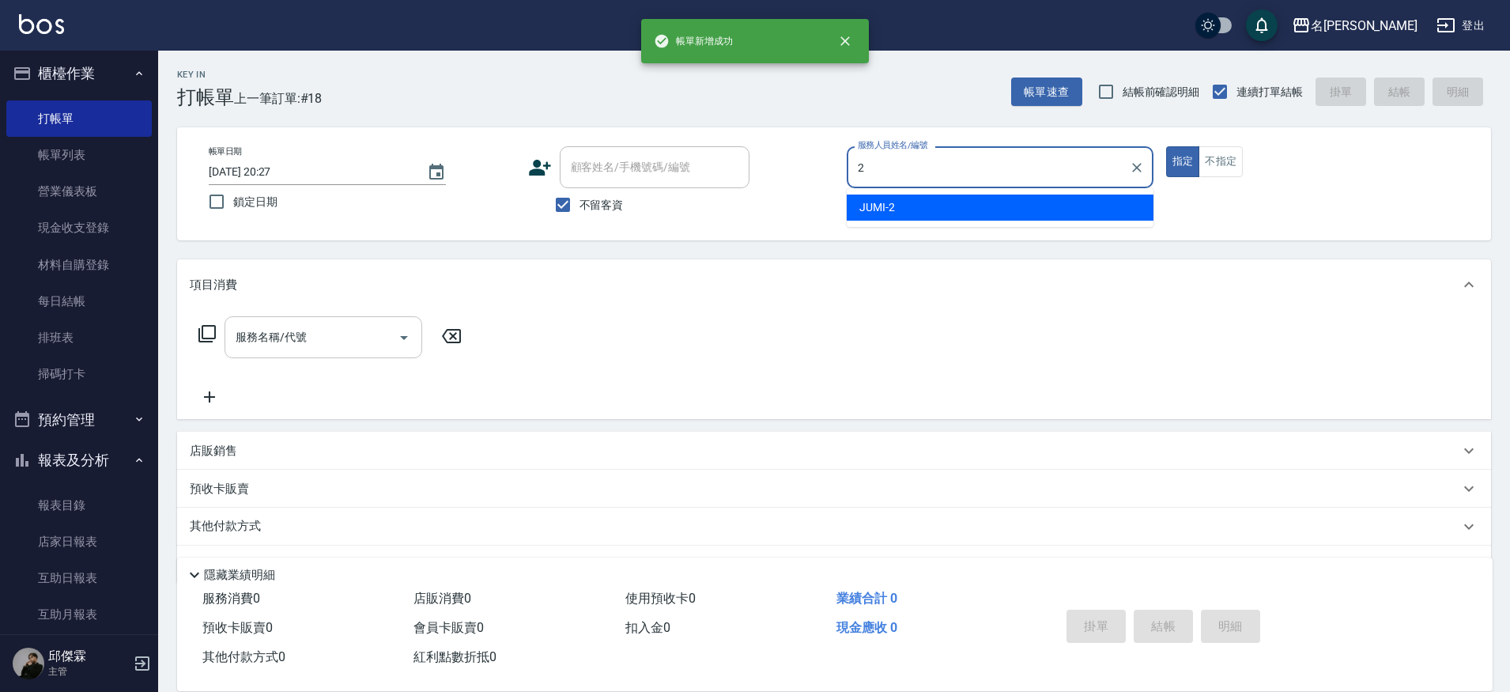
type input "JUMI-2"
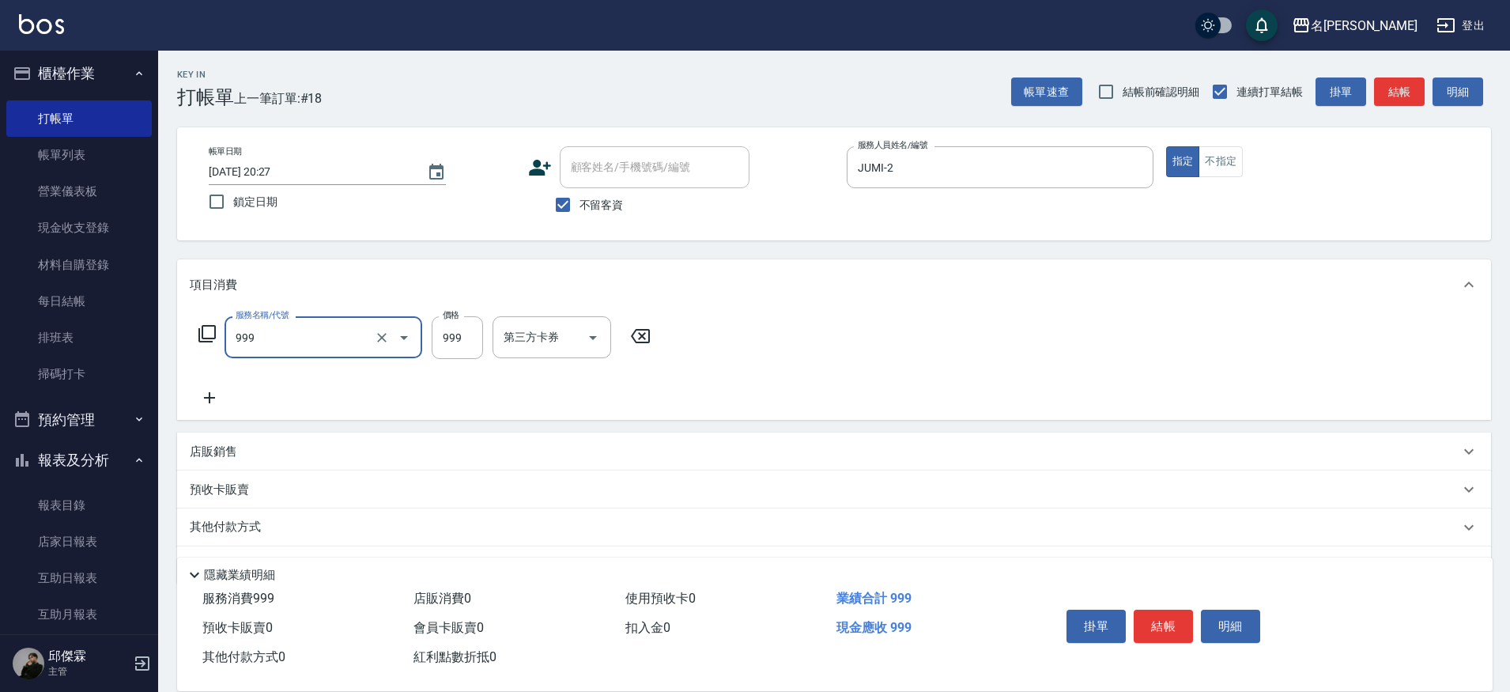
type input "精油SPA+剪髮(999)"
type input "1099"
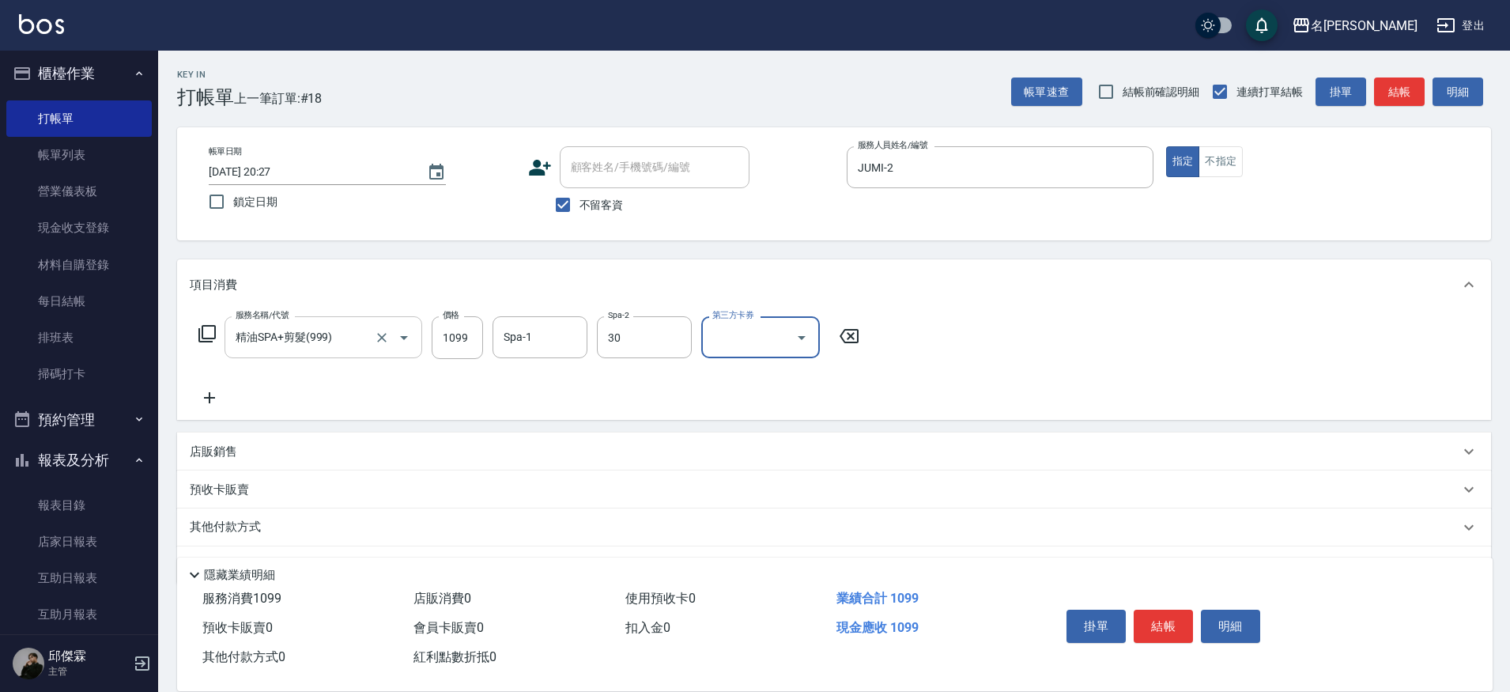
type input "[PERSON_NAME]-30"
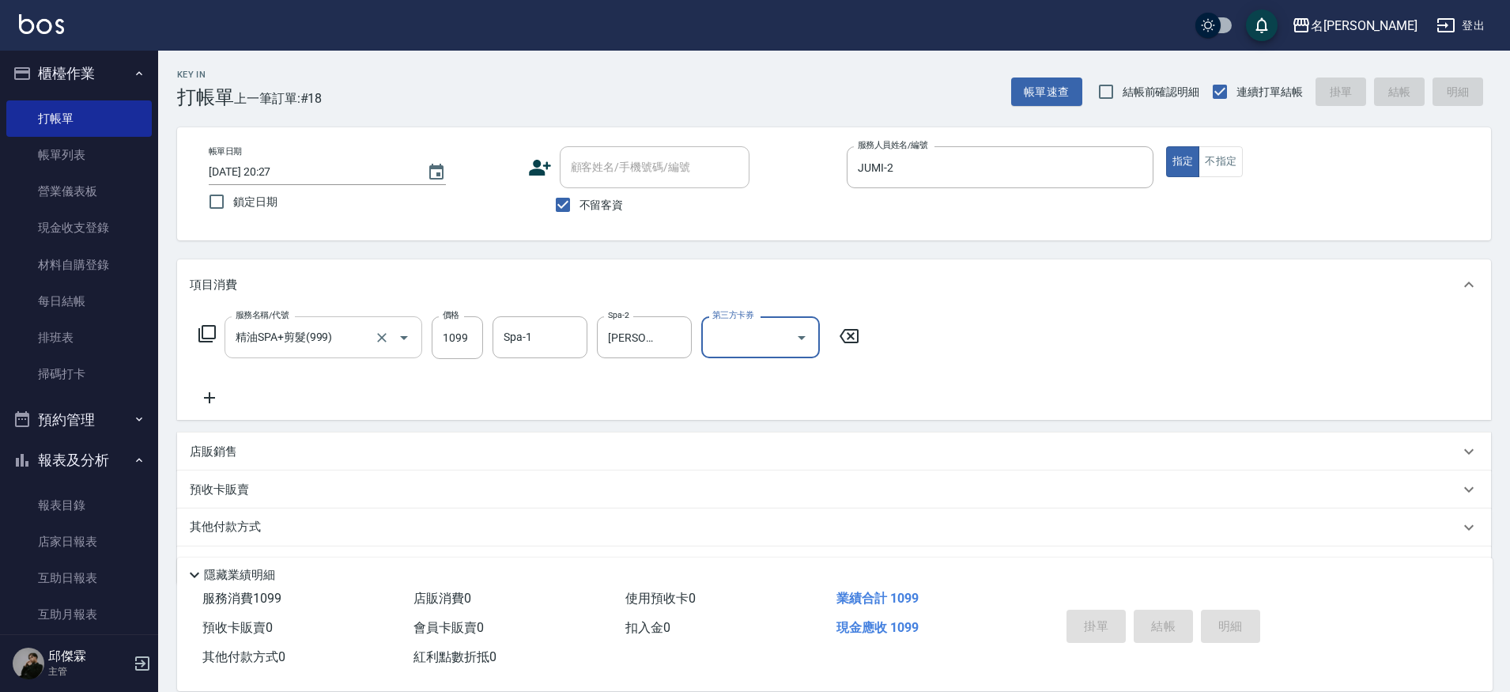
type input "[DATE] 20:28"
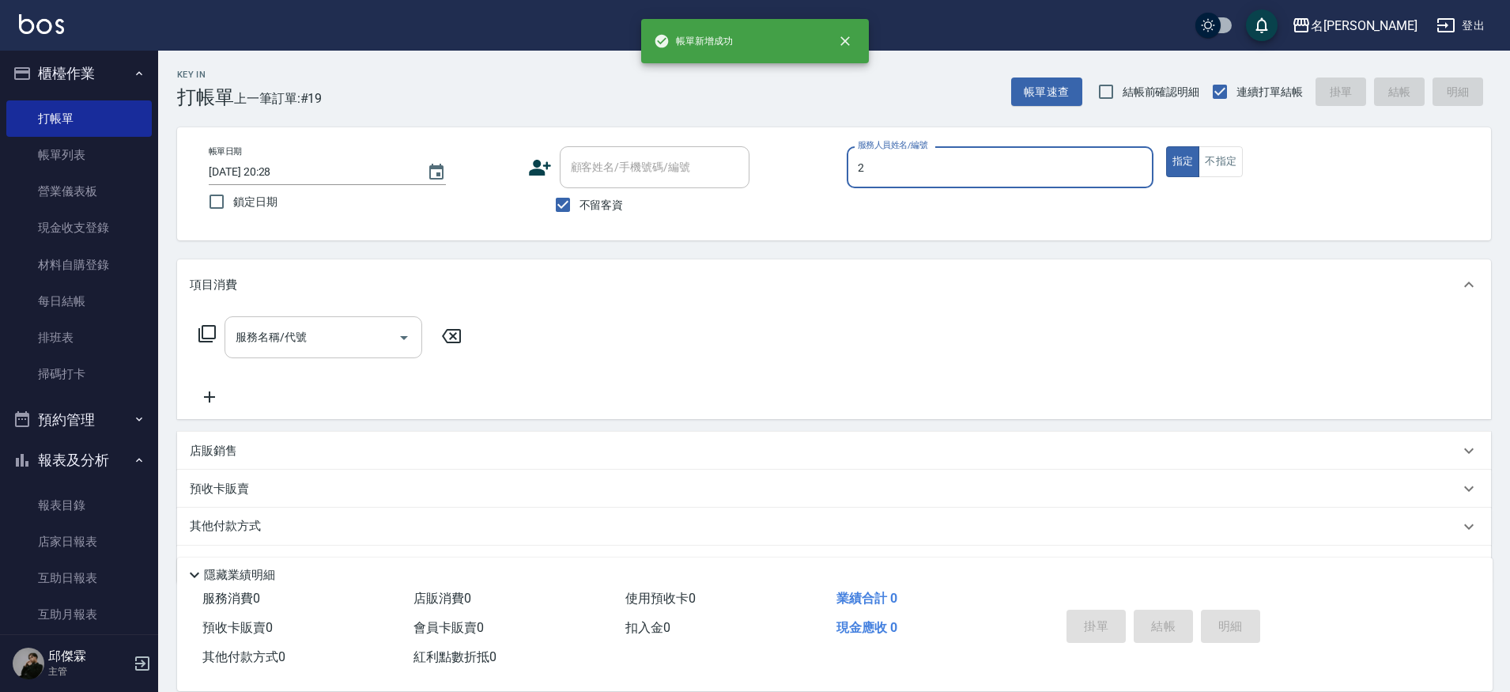
type input "JUMI-2"
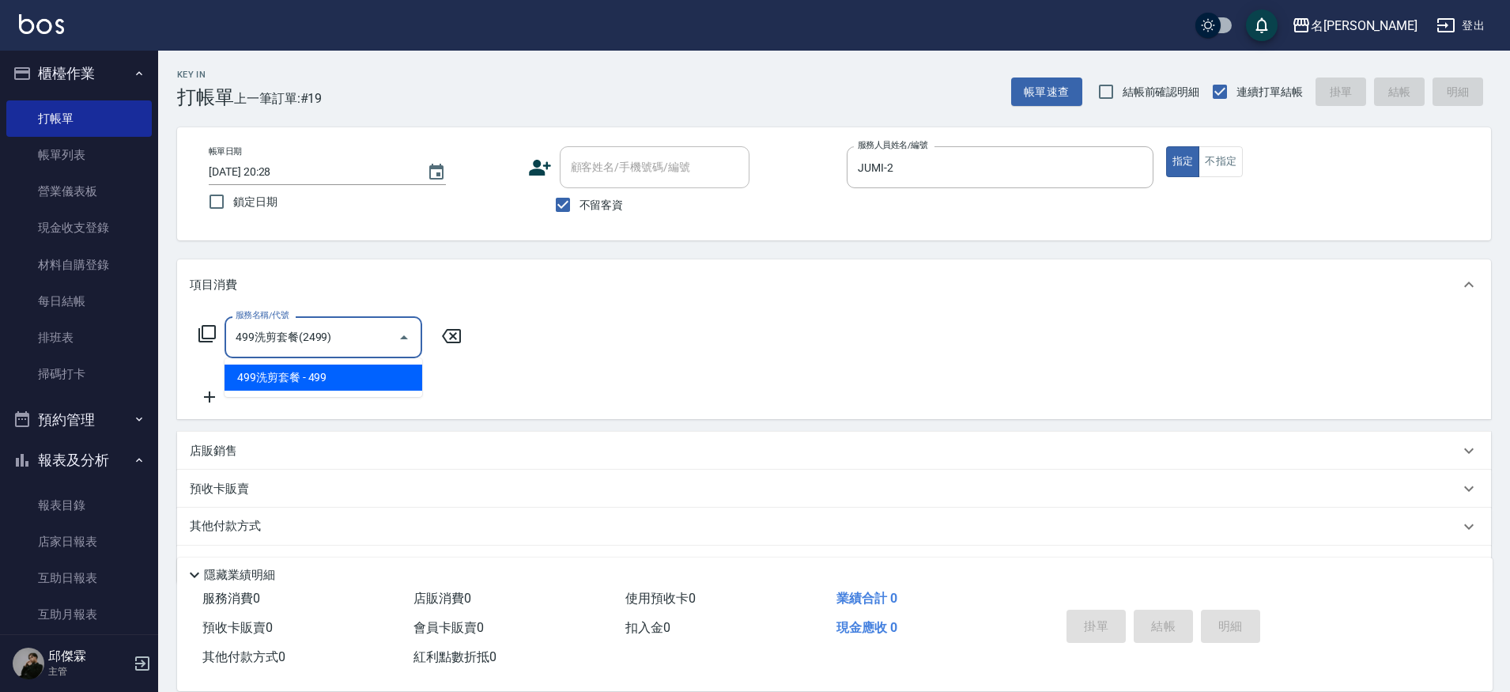
type input "499洗剪套餐(2499)"
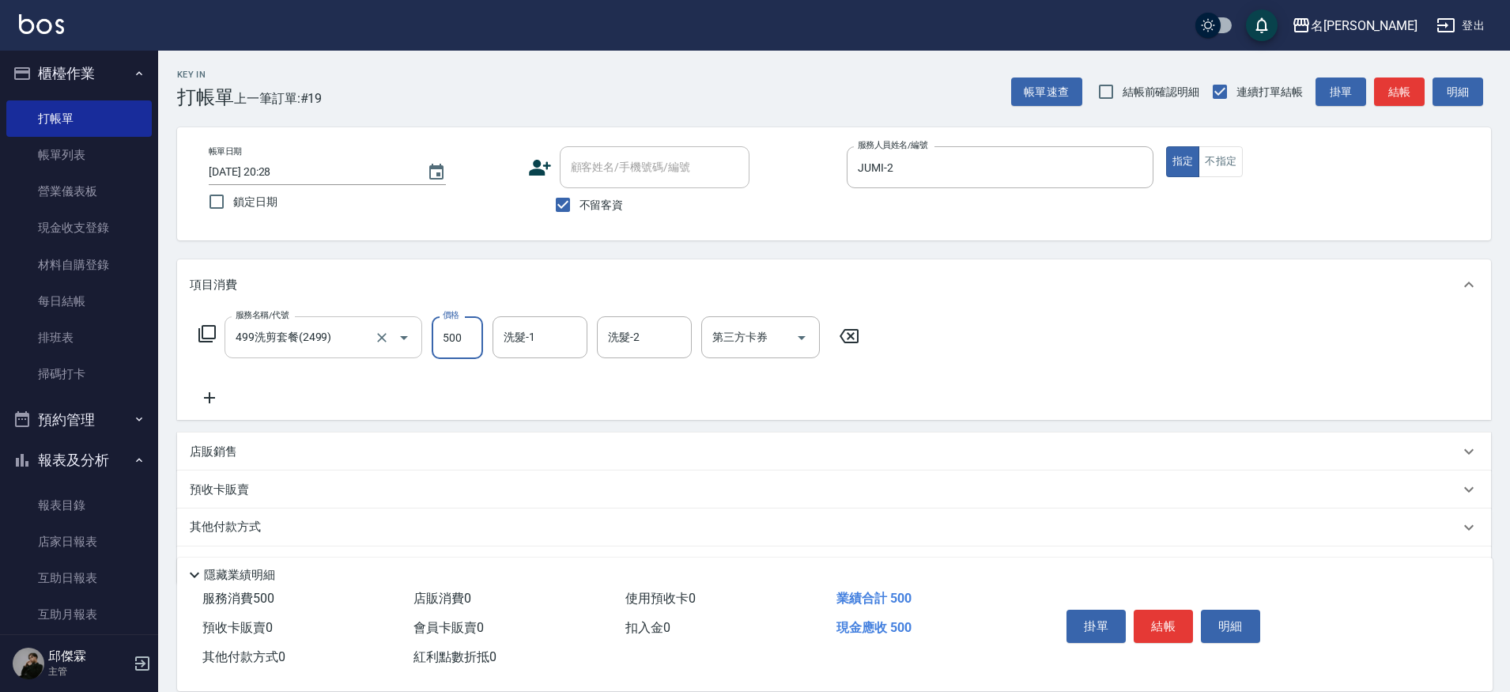
type input "500"
type input "2"
type input "[PERSON_NAME]-30"
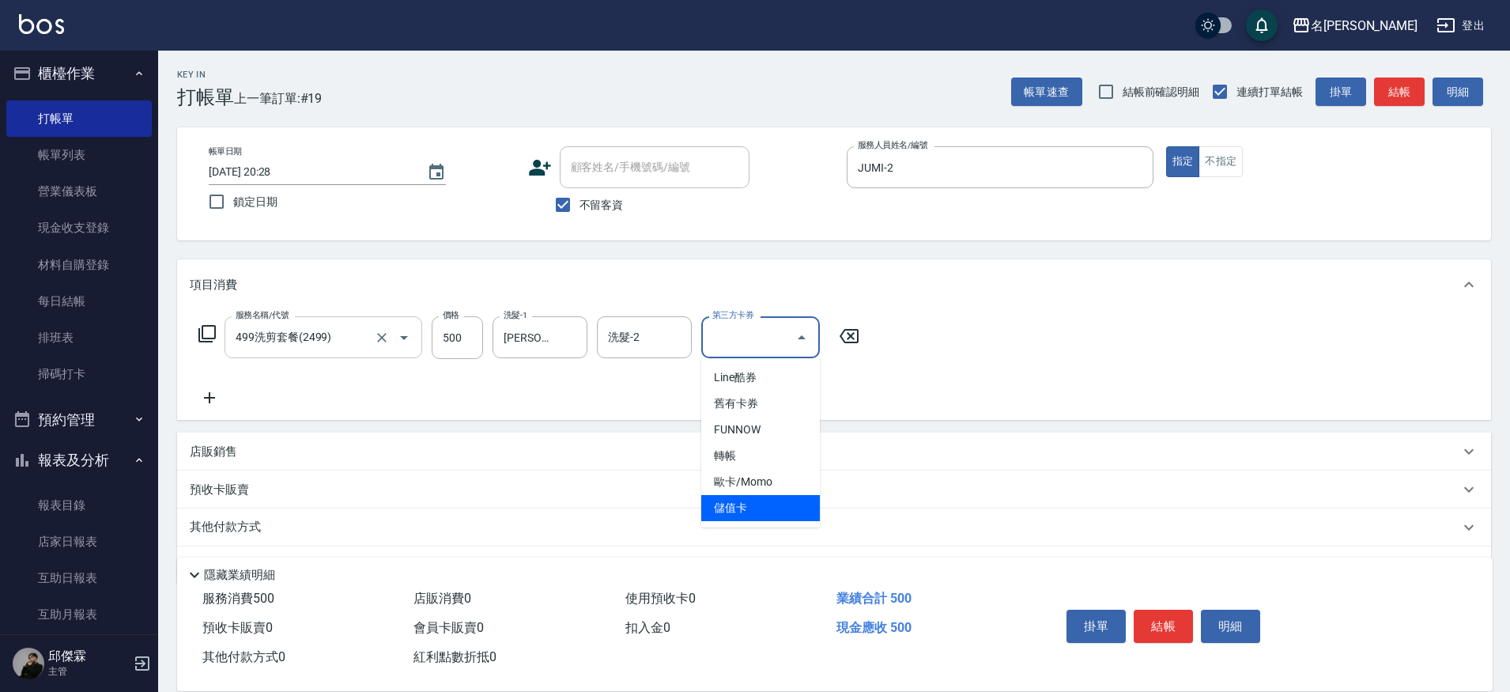
type input "儲值卡"
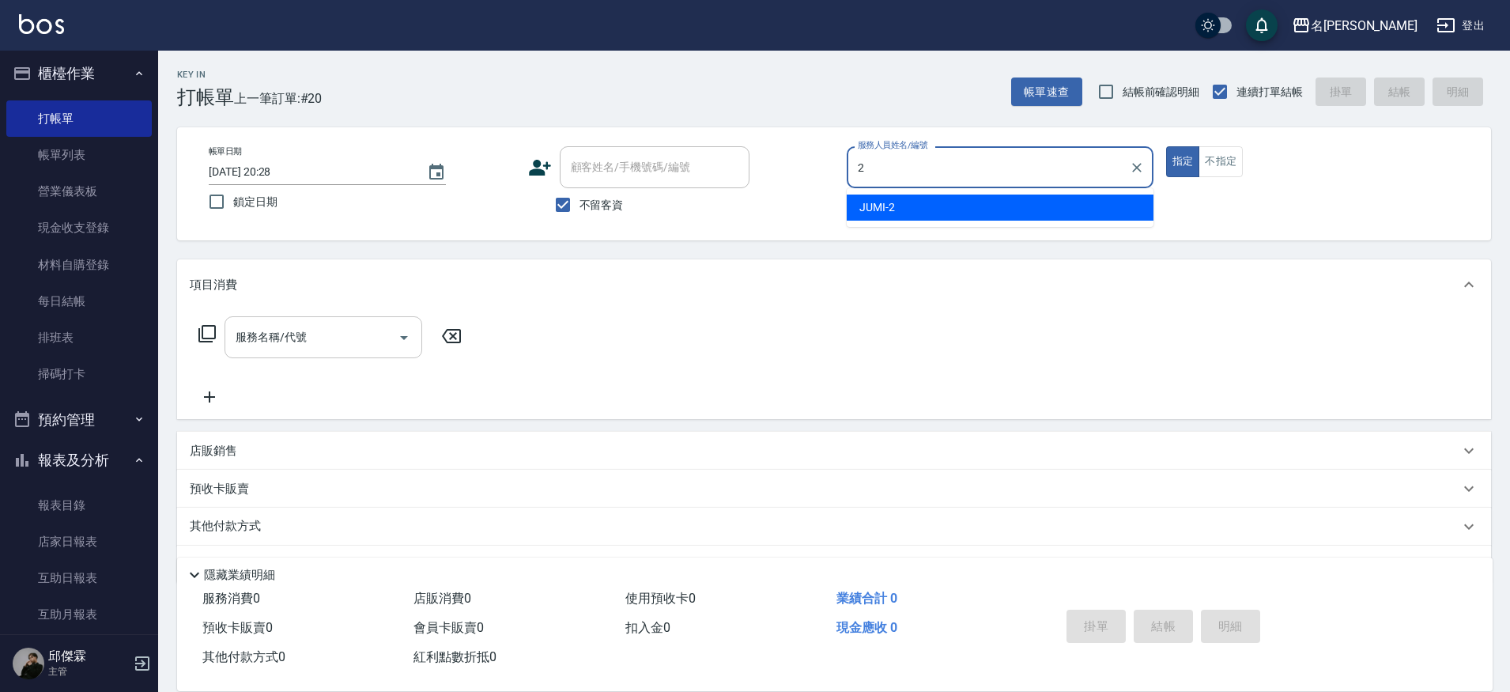
type input "JUMI-2"
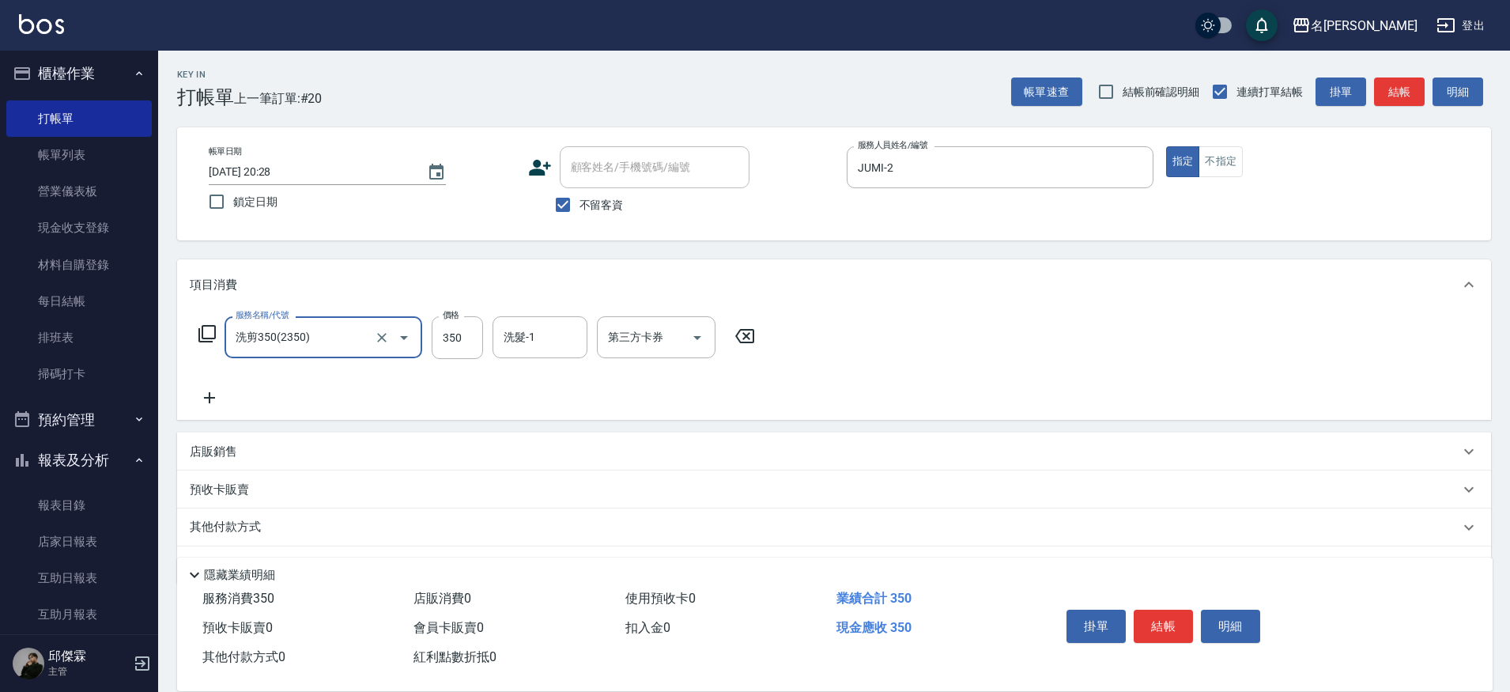
type input "洗剪350(2350)"
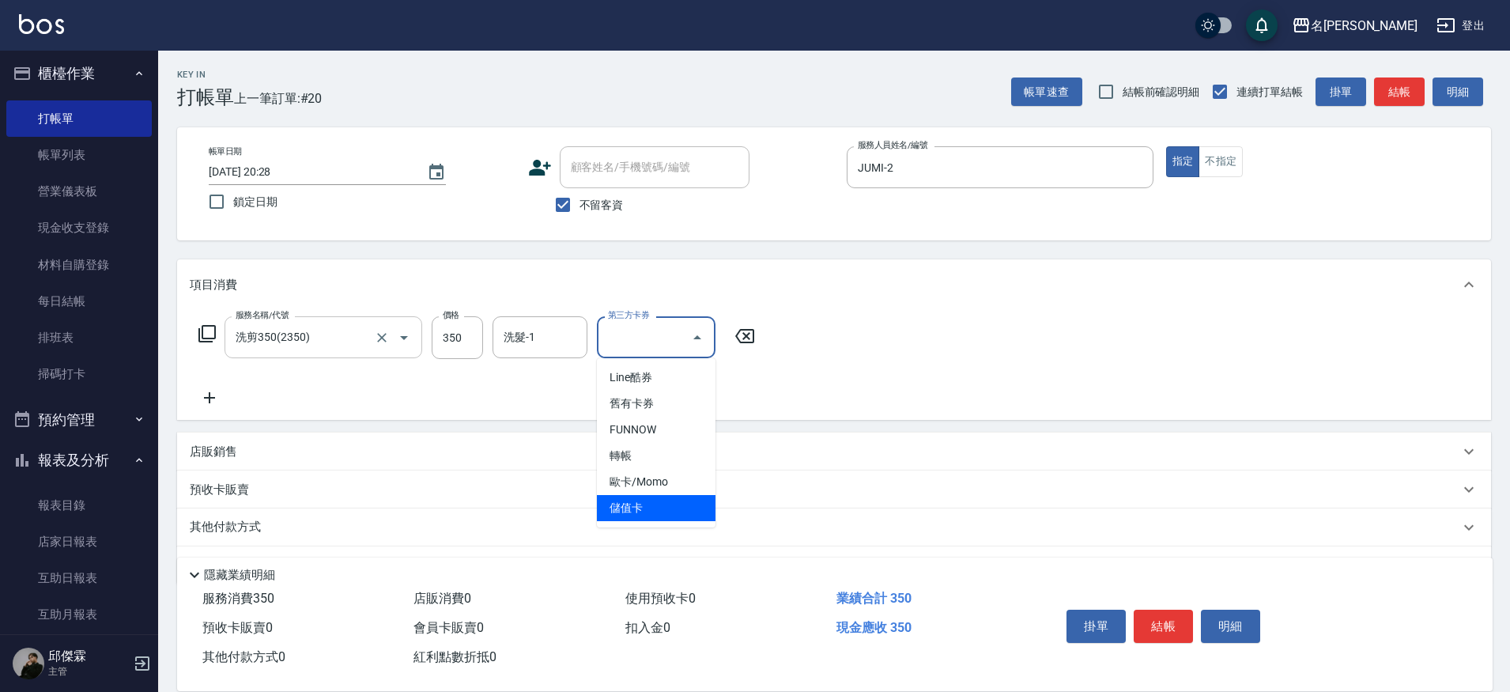
type input "儲值卡"
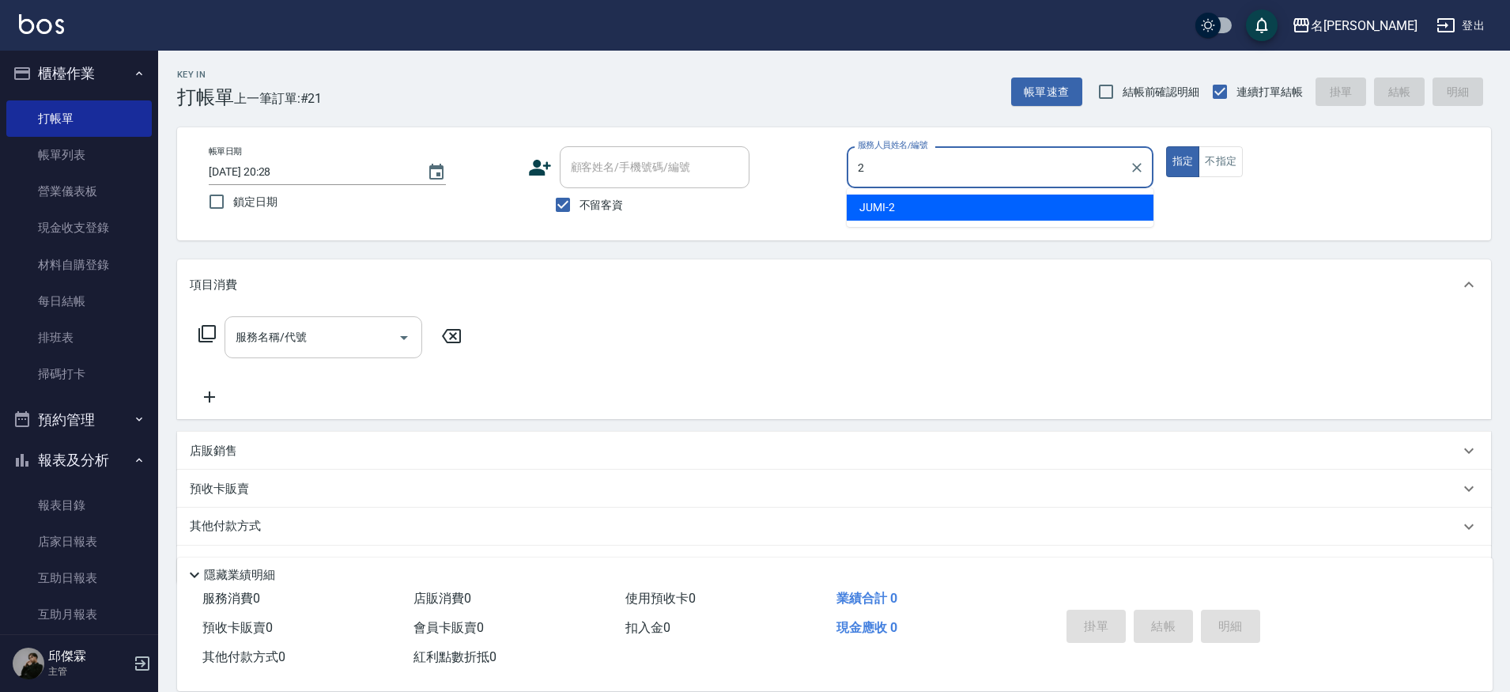
type input "JUMI-2"
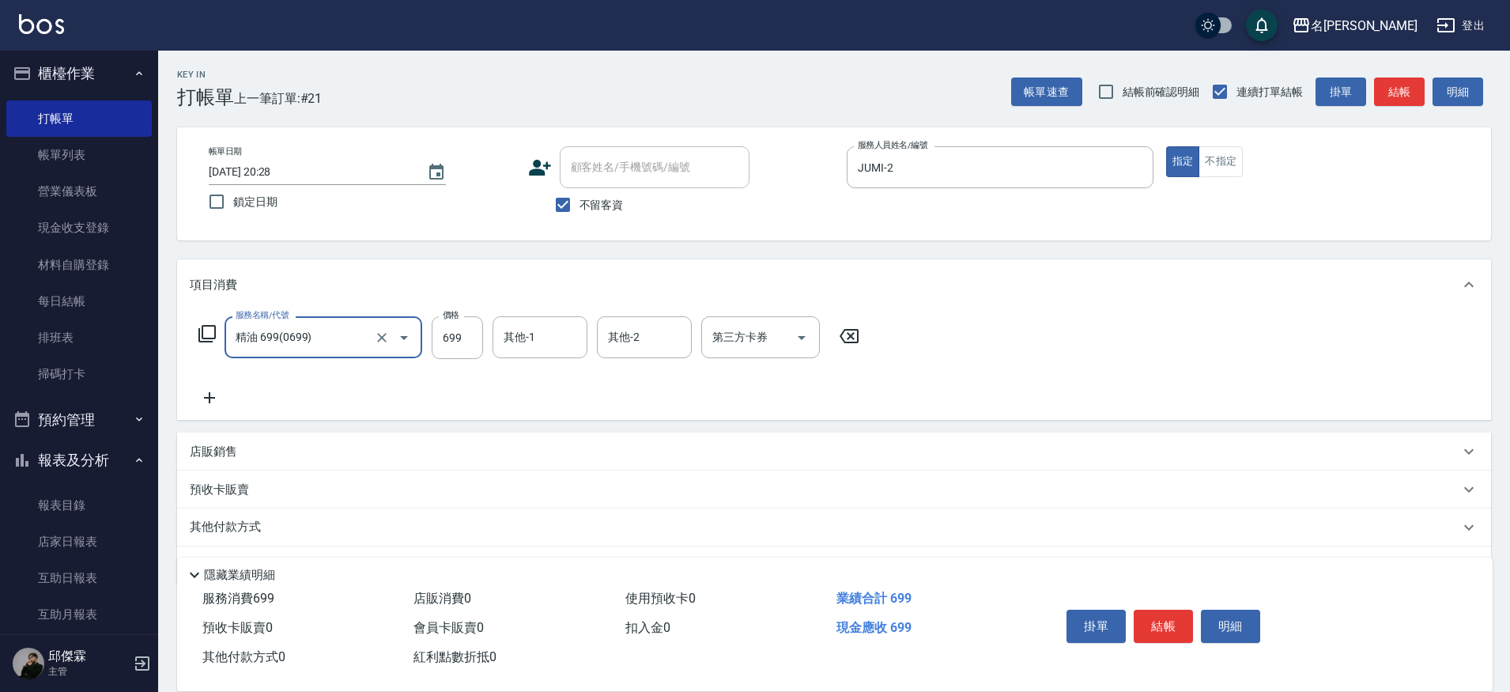
type input "精油 699(0699)"
type input "600"
type input "[PERSON_NAME]-30"
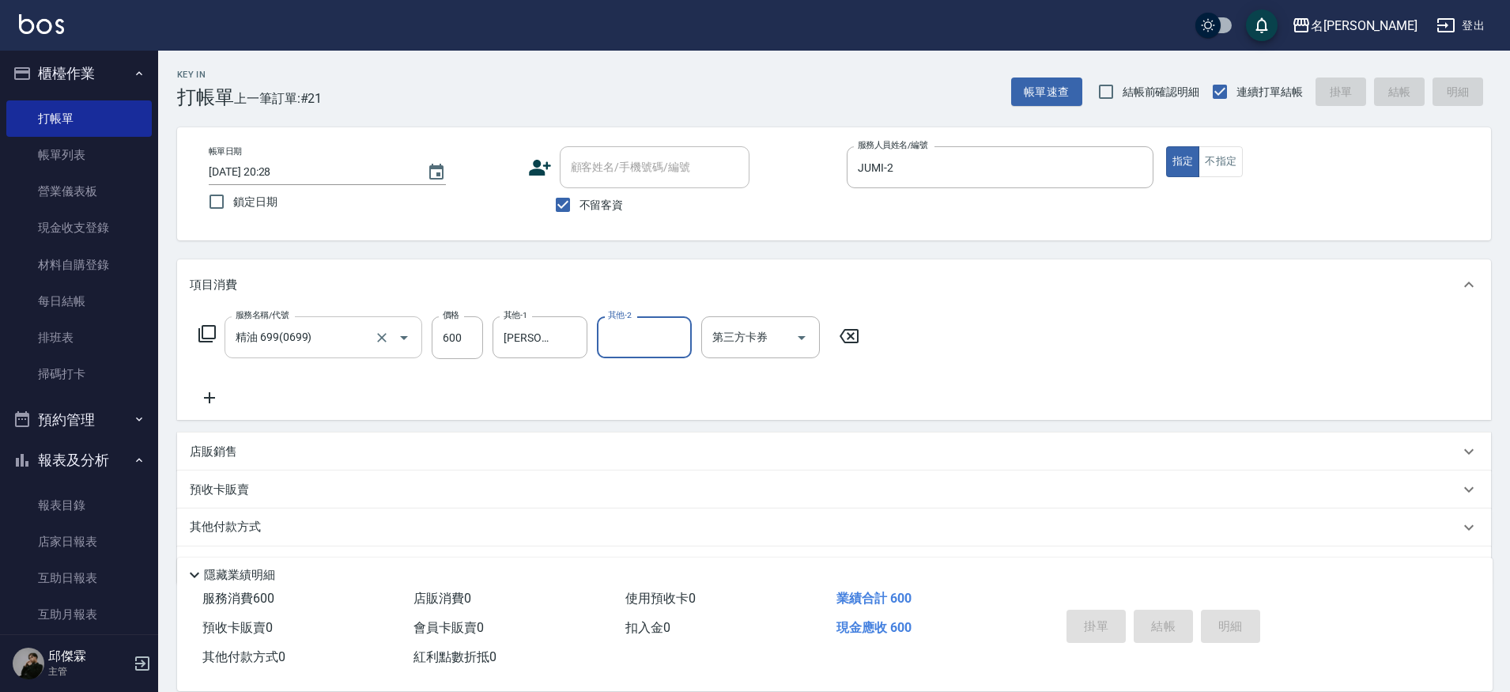
type input "[DATE] 20:29"
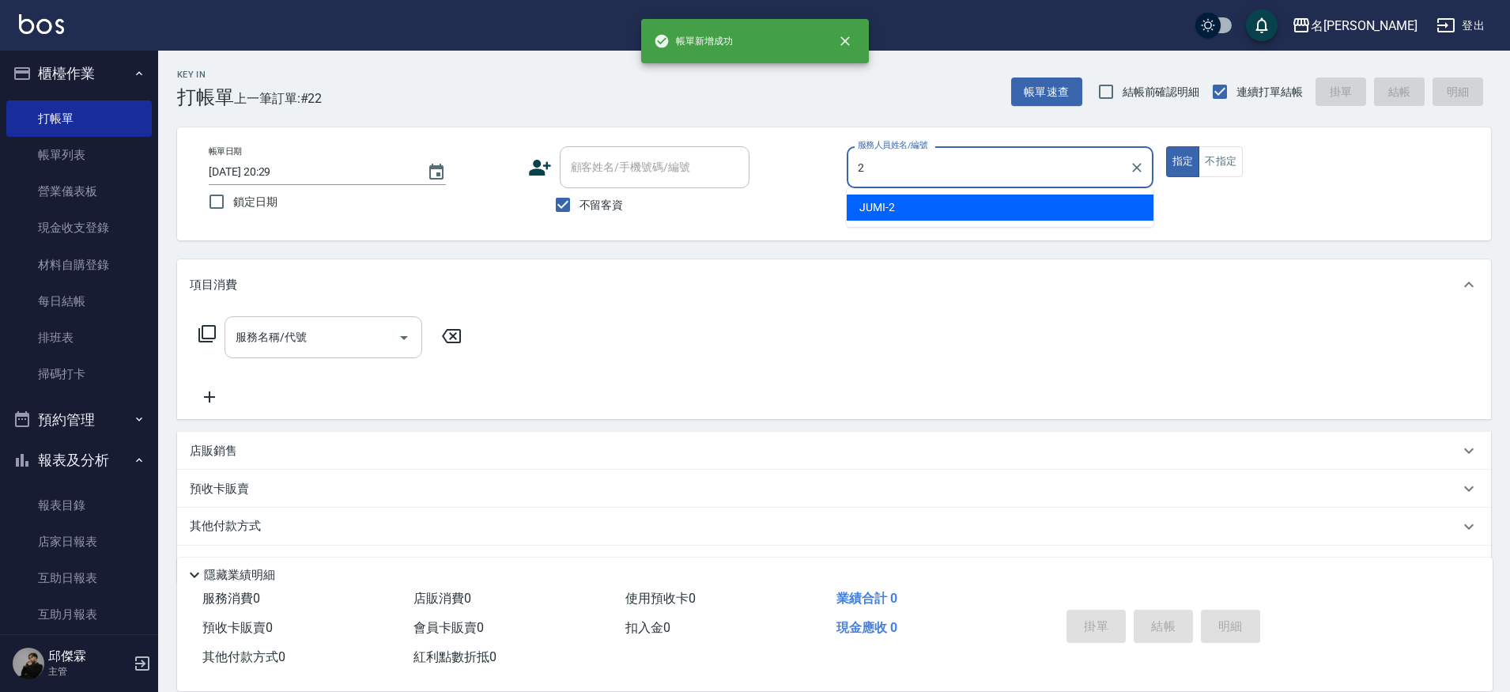
type input "JUMI-2"
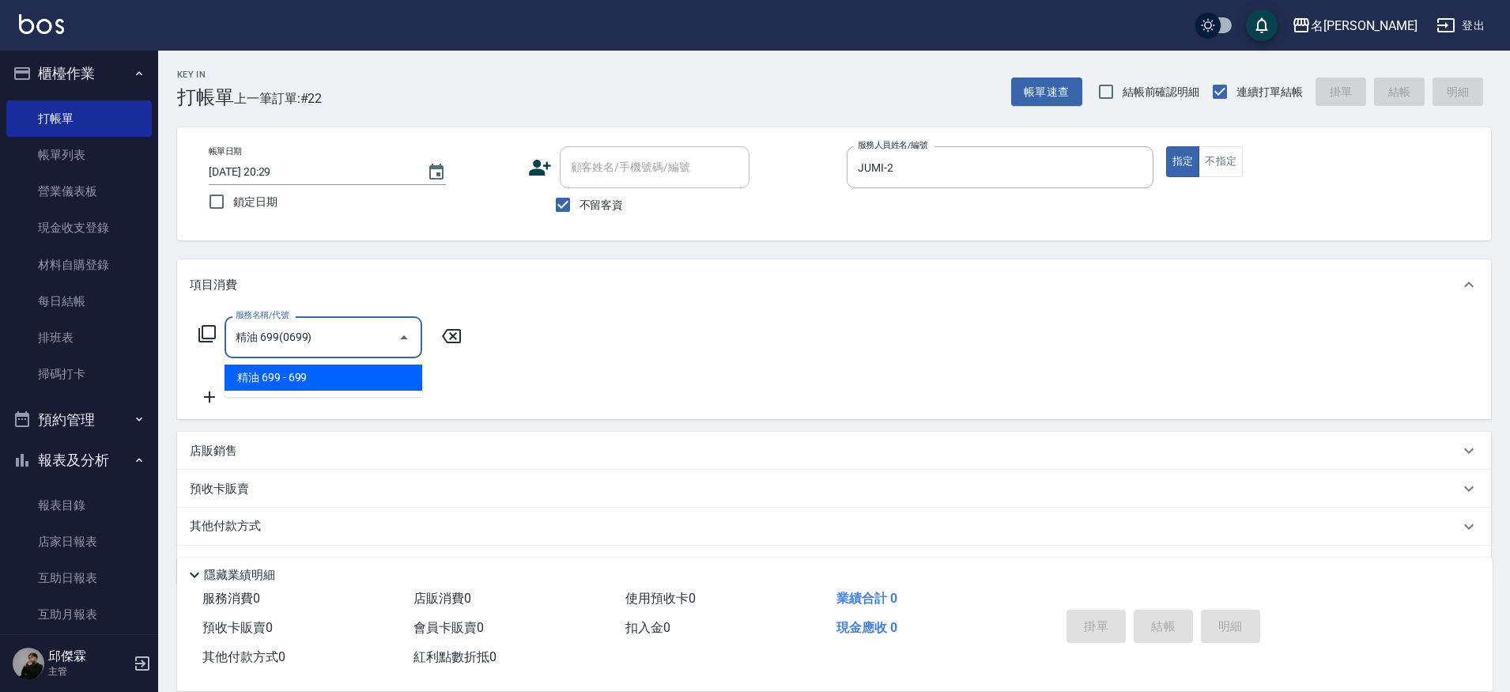
type input "精油 699(0699)"
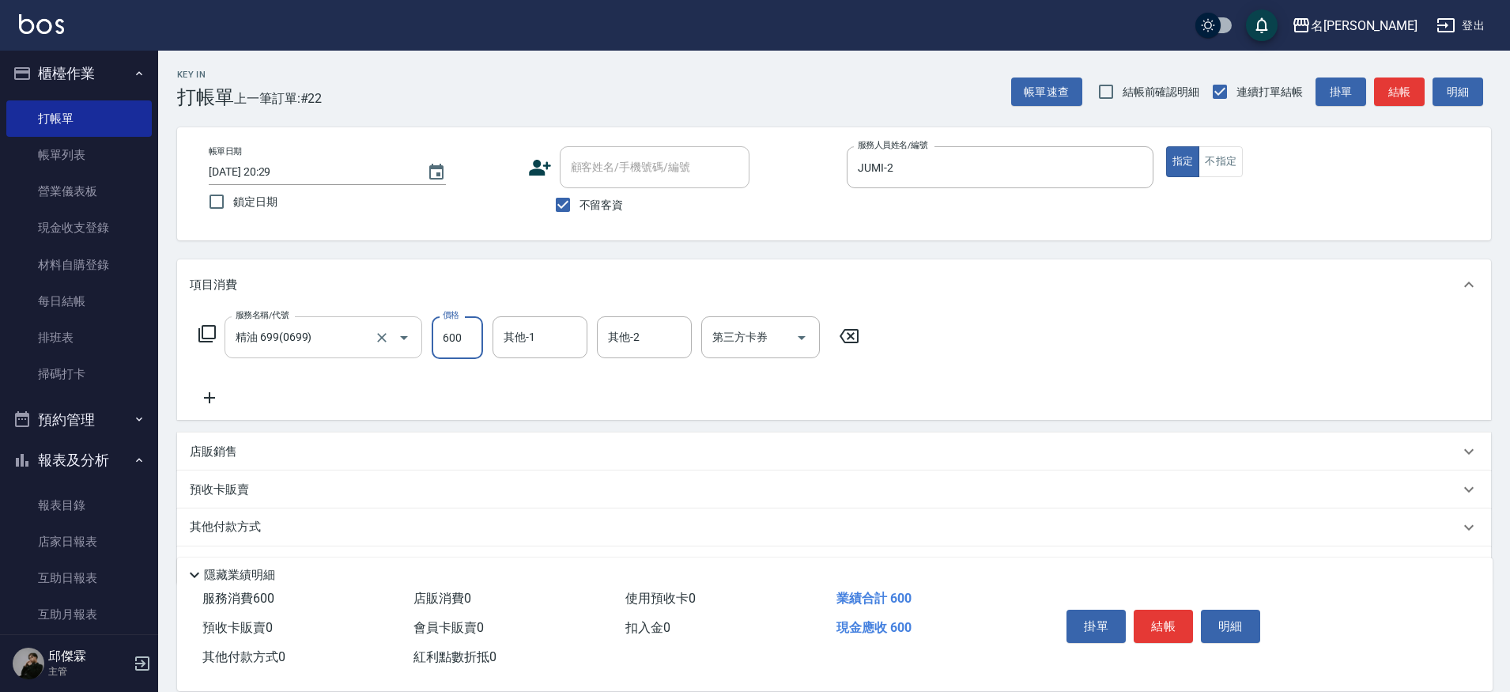
type input "600"
type input "[PERSON_NAME]-13"
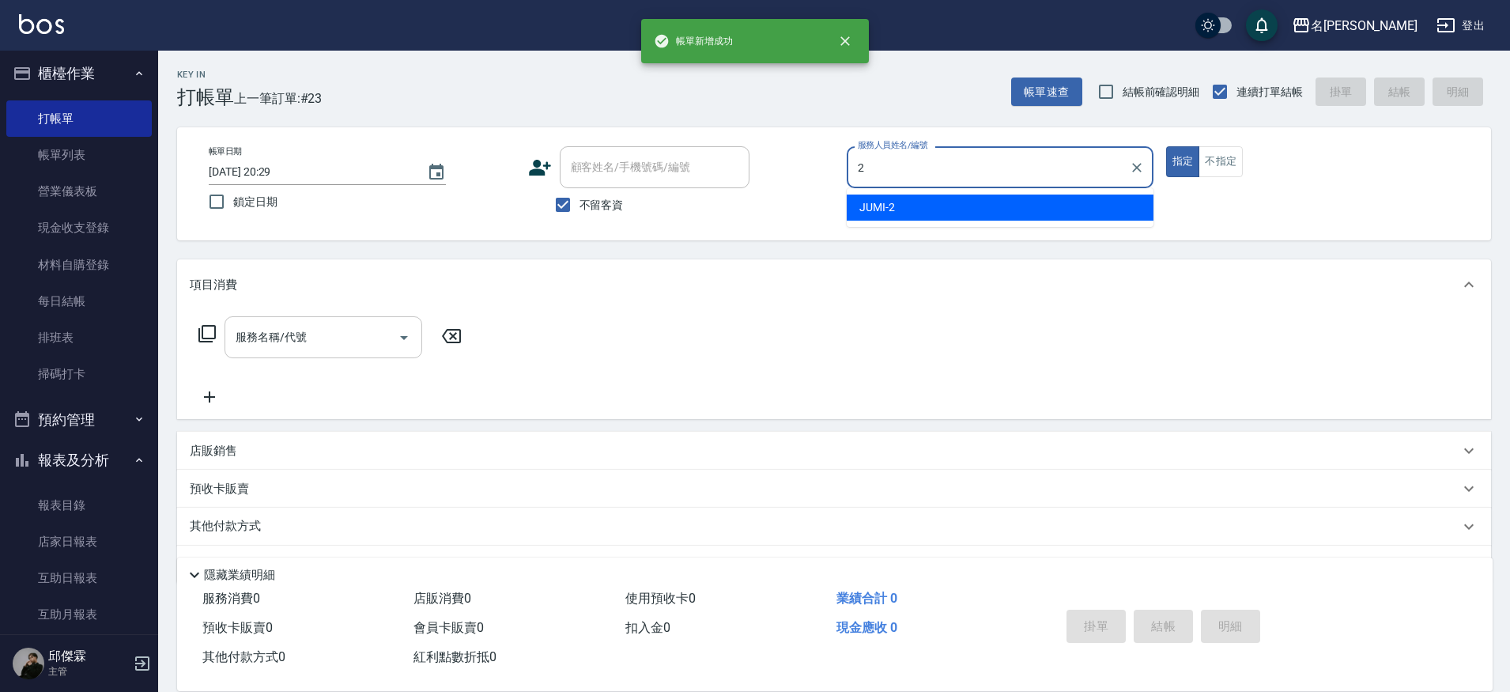
type input "JUMI-2"
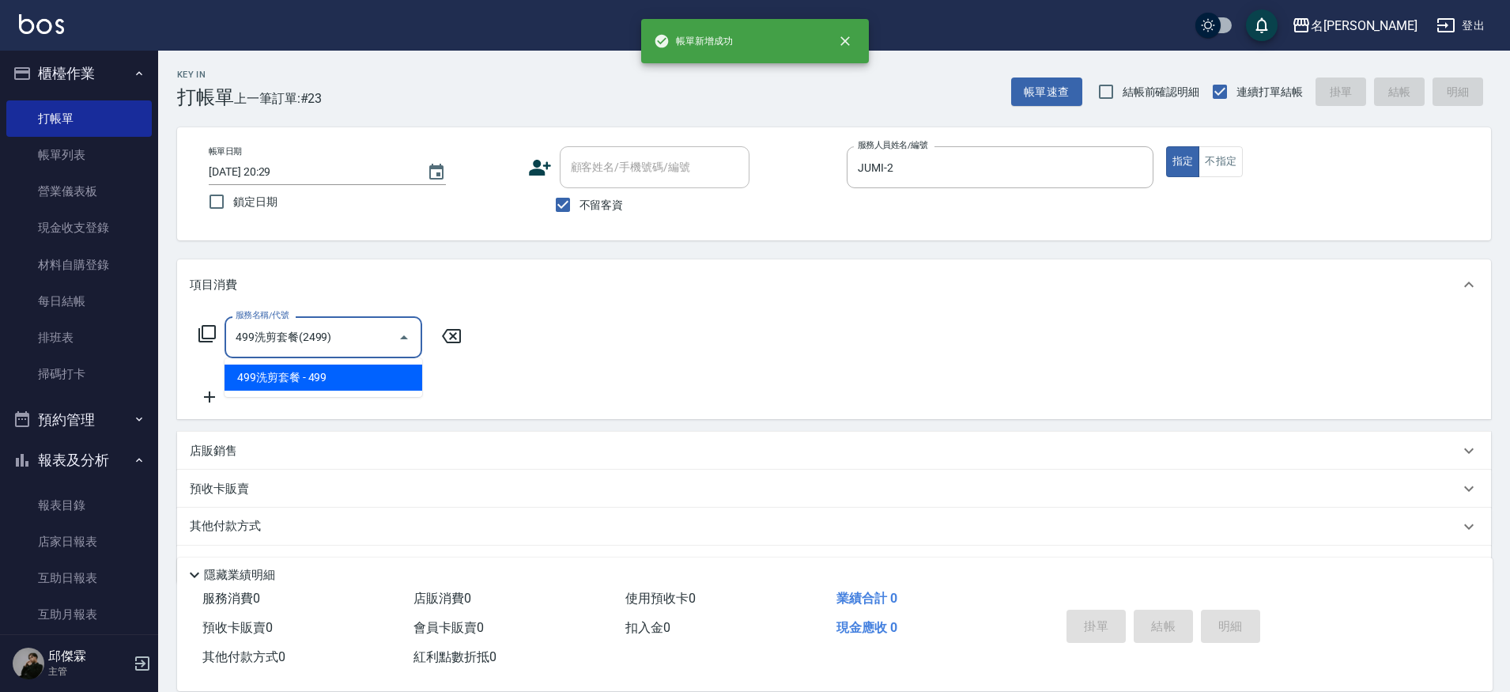
type input "499洗剪套餐(2499)"
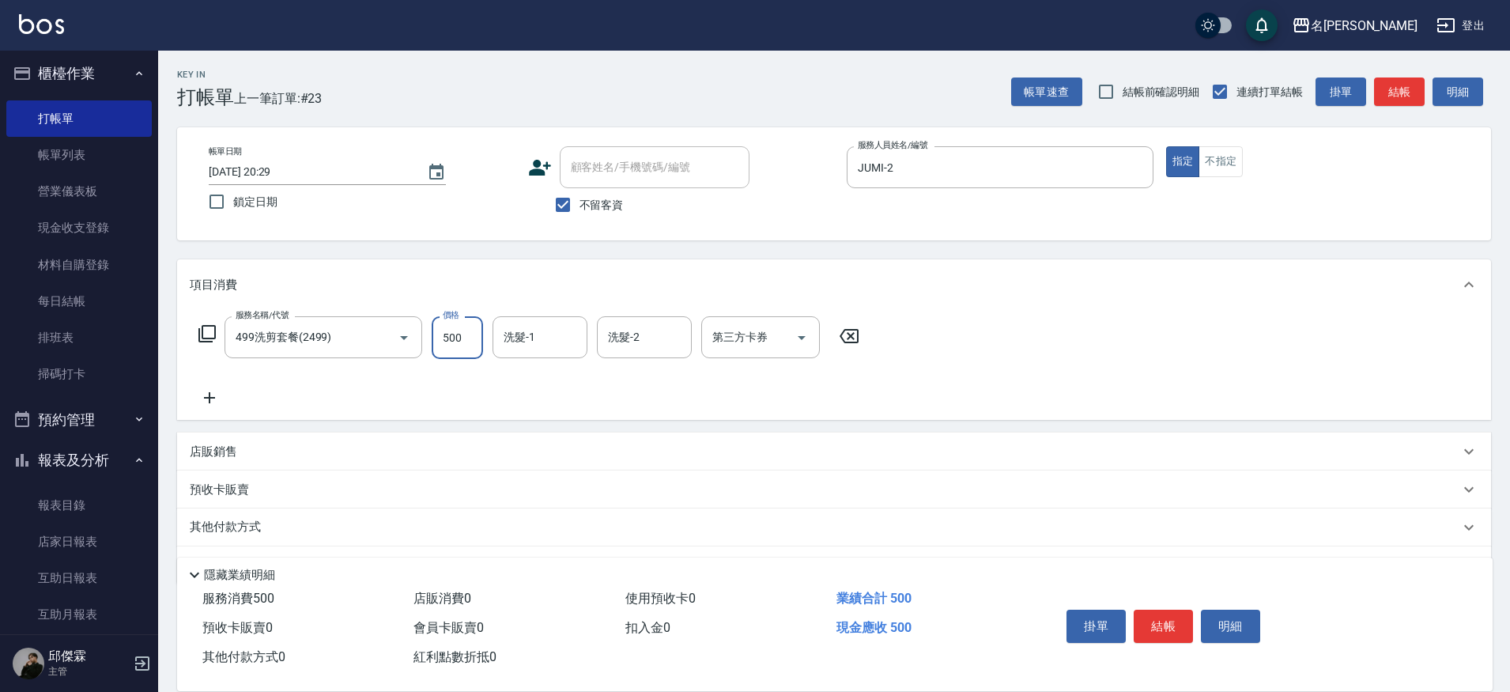
type input "500"
type input "3"
type input "696"
type input "妞妞-66"
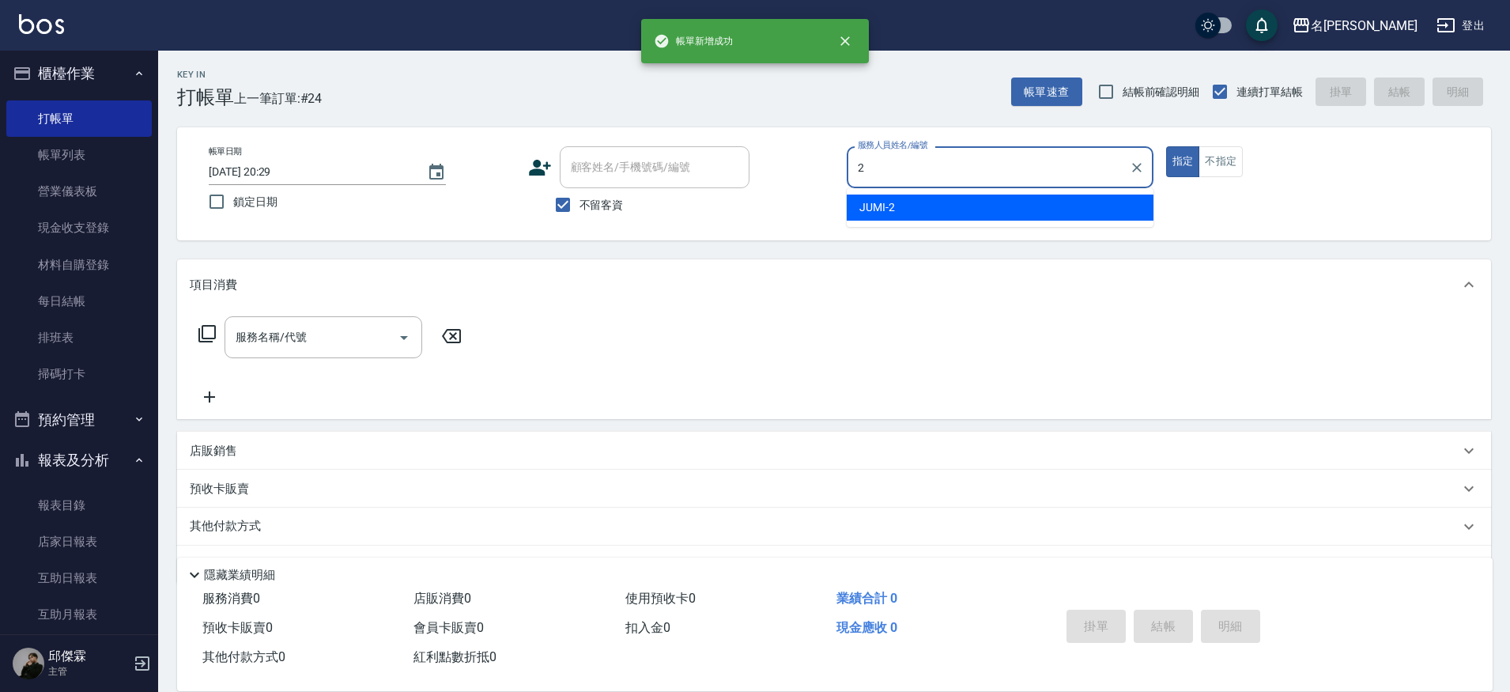
type input "JUMI-2"
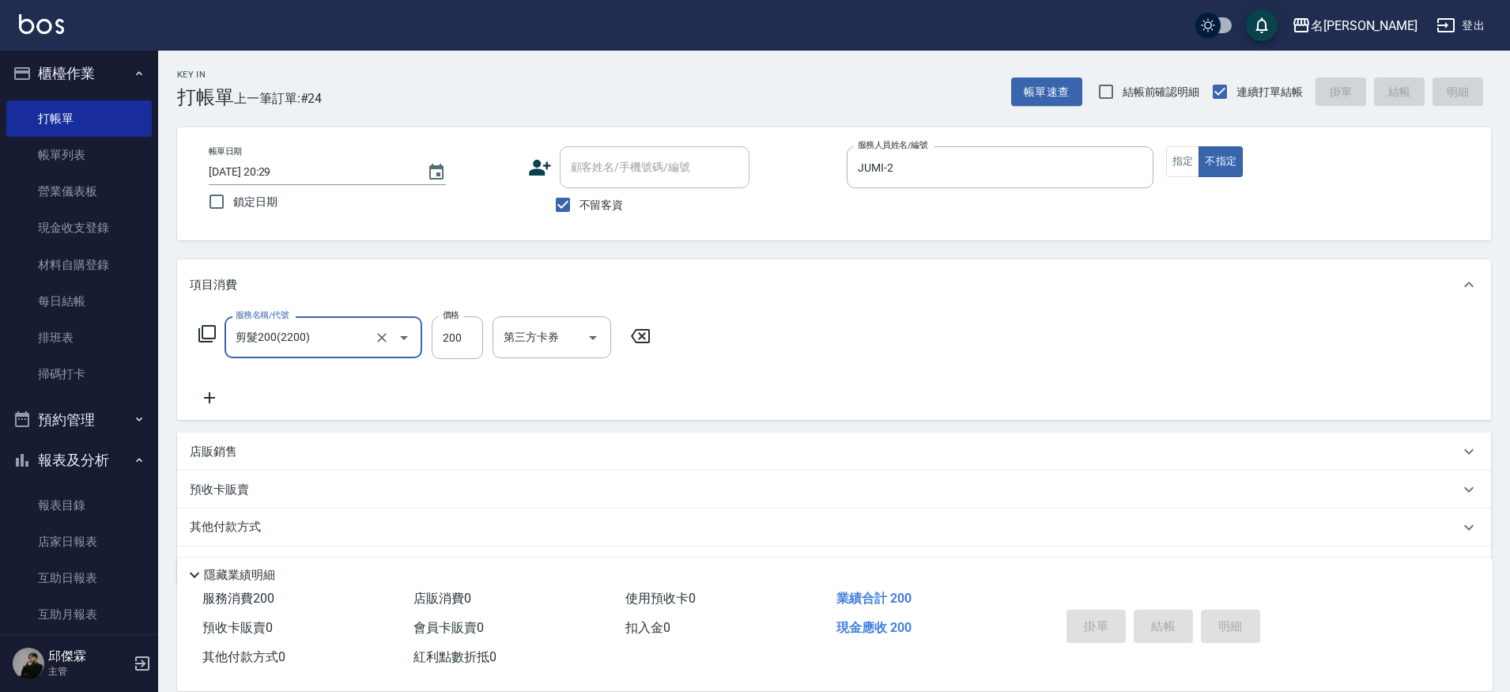
type input "剪髮200(2200)"
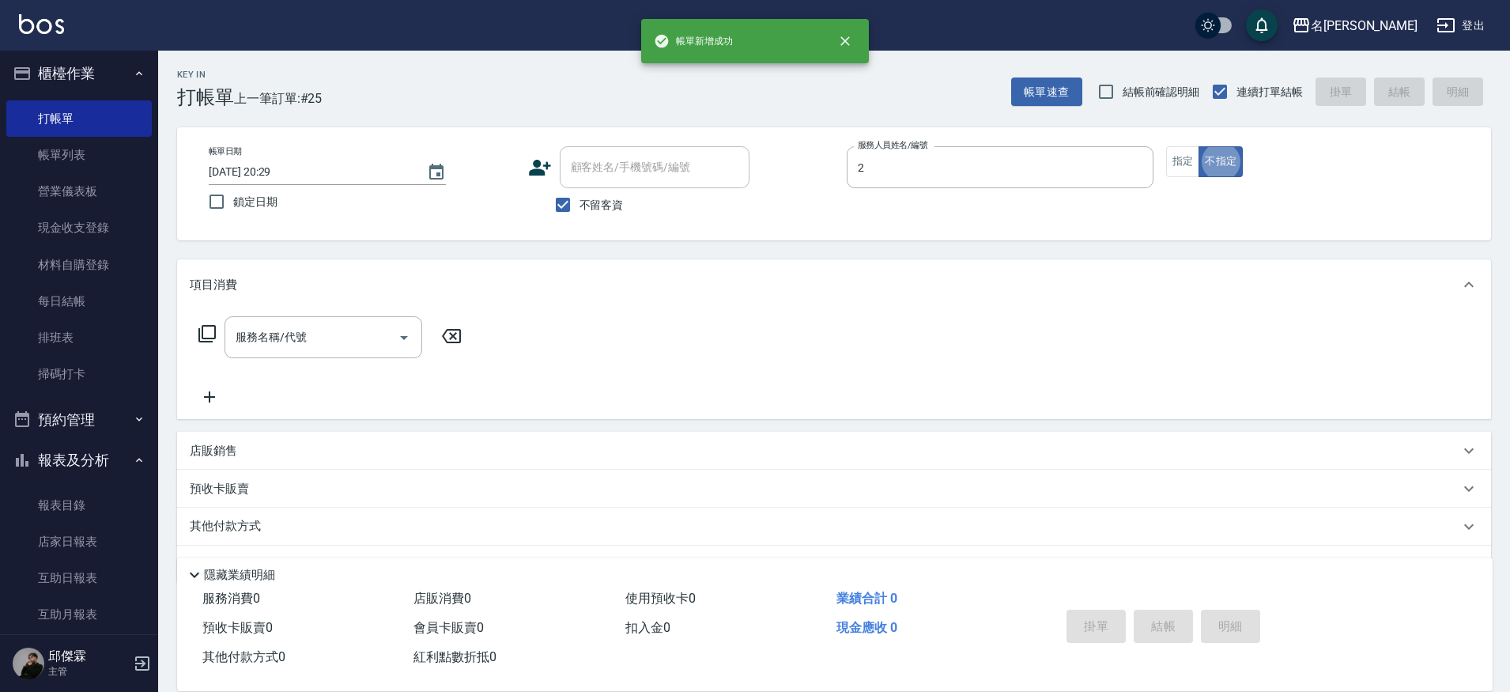
type input "JUMI-2"
type button "false"
type input "4"
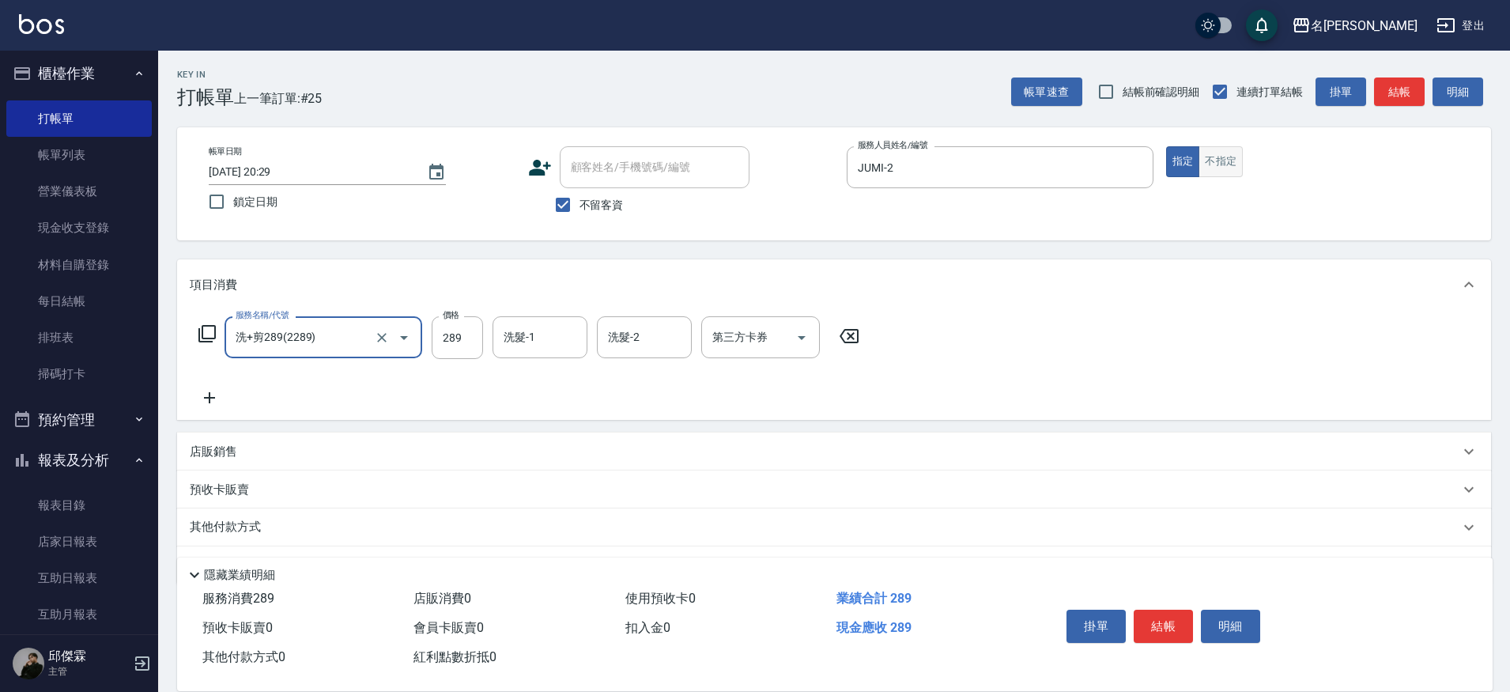
type input "洗+剪289(2289)"
click at [1240, 155] on button "不指定" at bounding box center [1221, 161] width 44 height 31
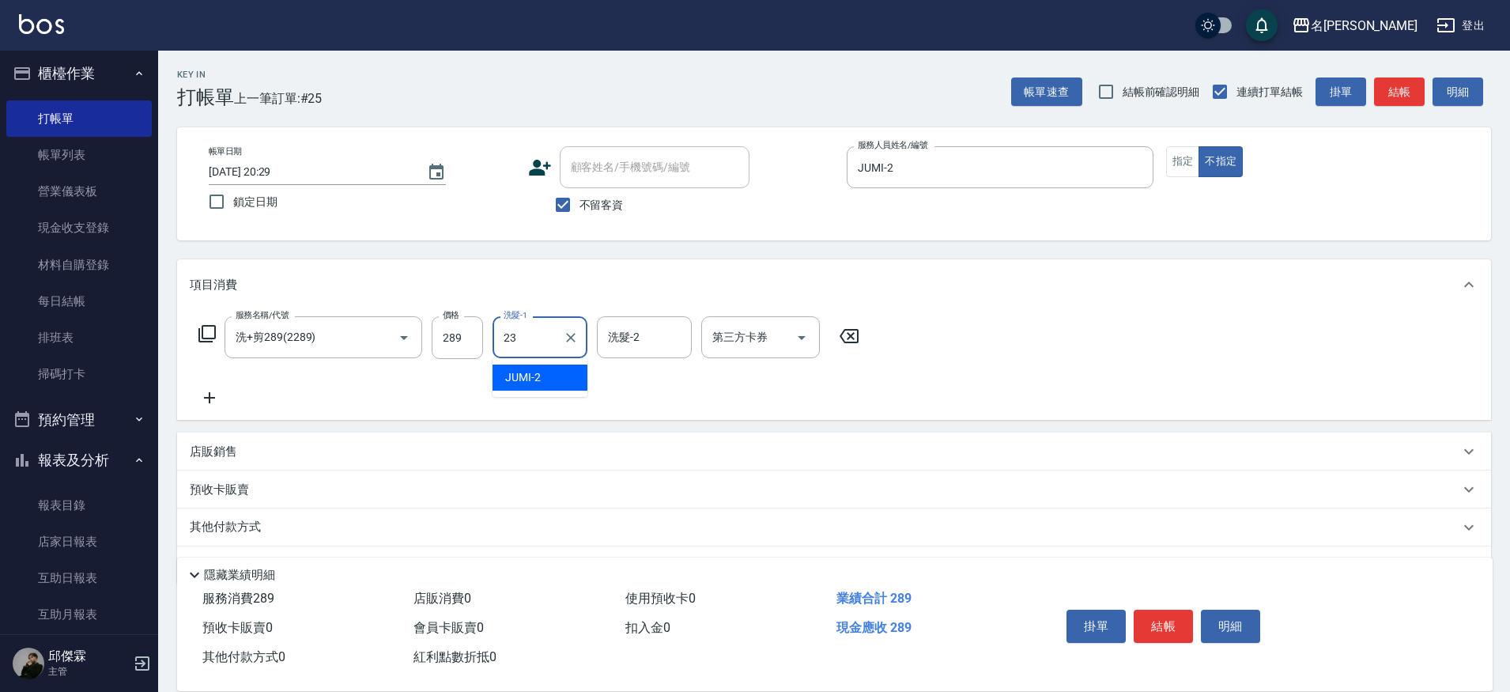
type input "Nini-23"
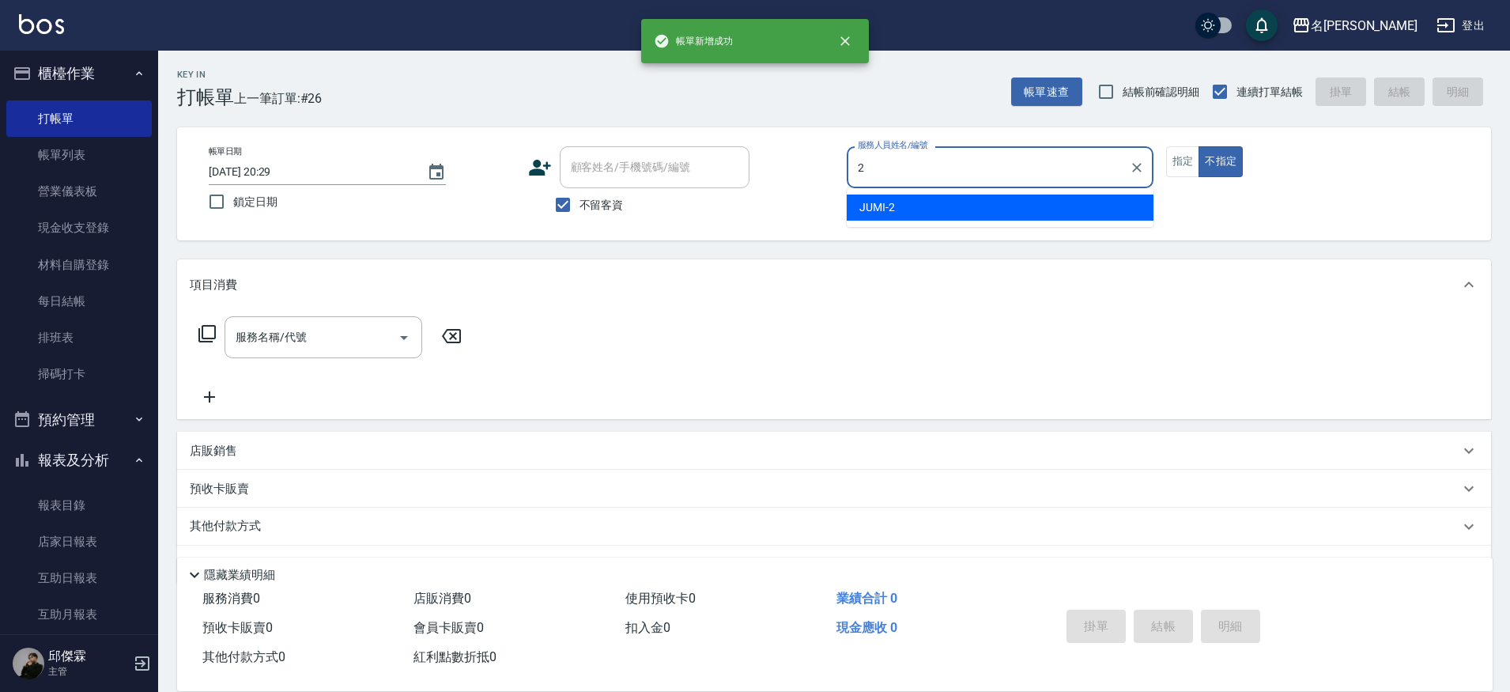
type input "JUMI-2"
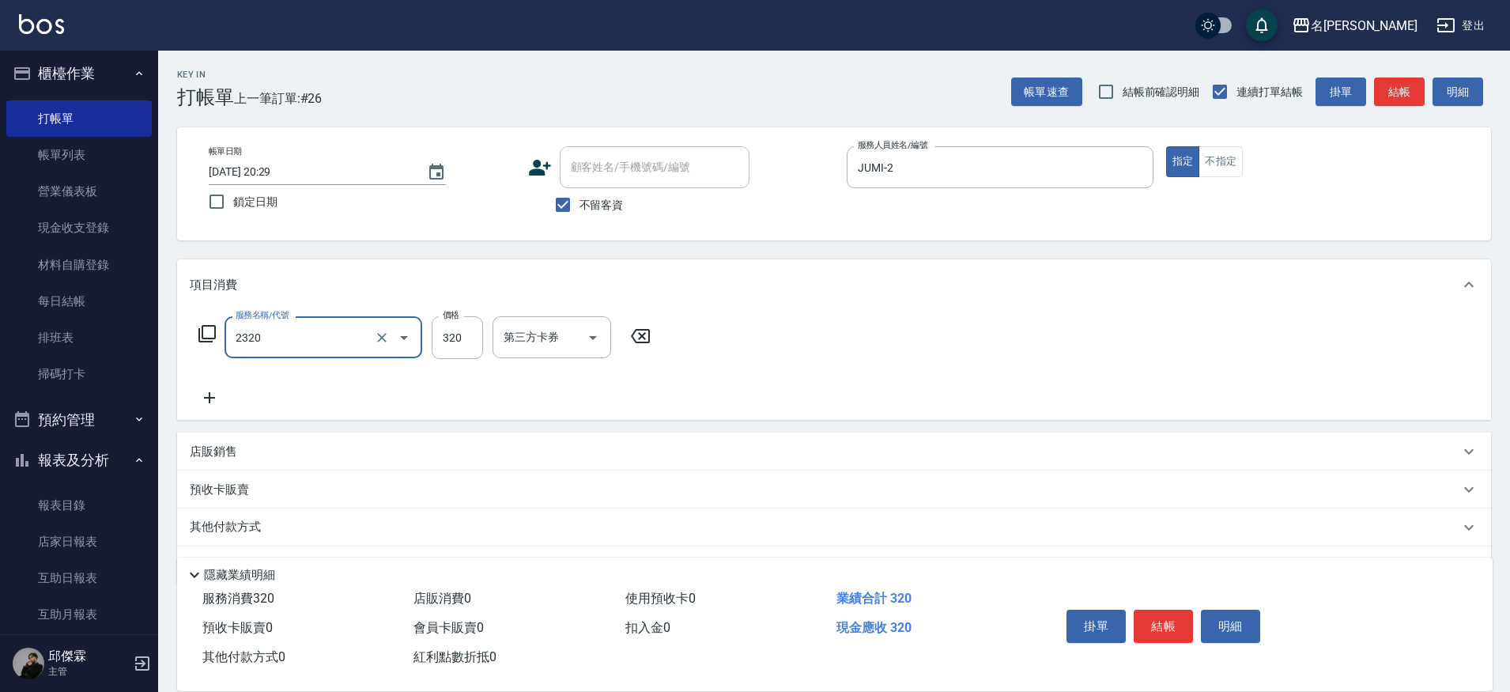
type input "洗剪320(2320)"
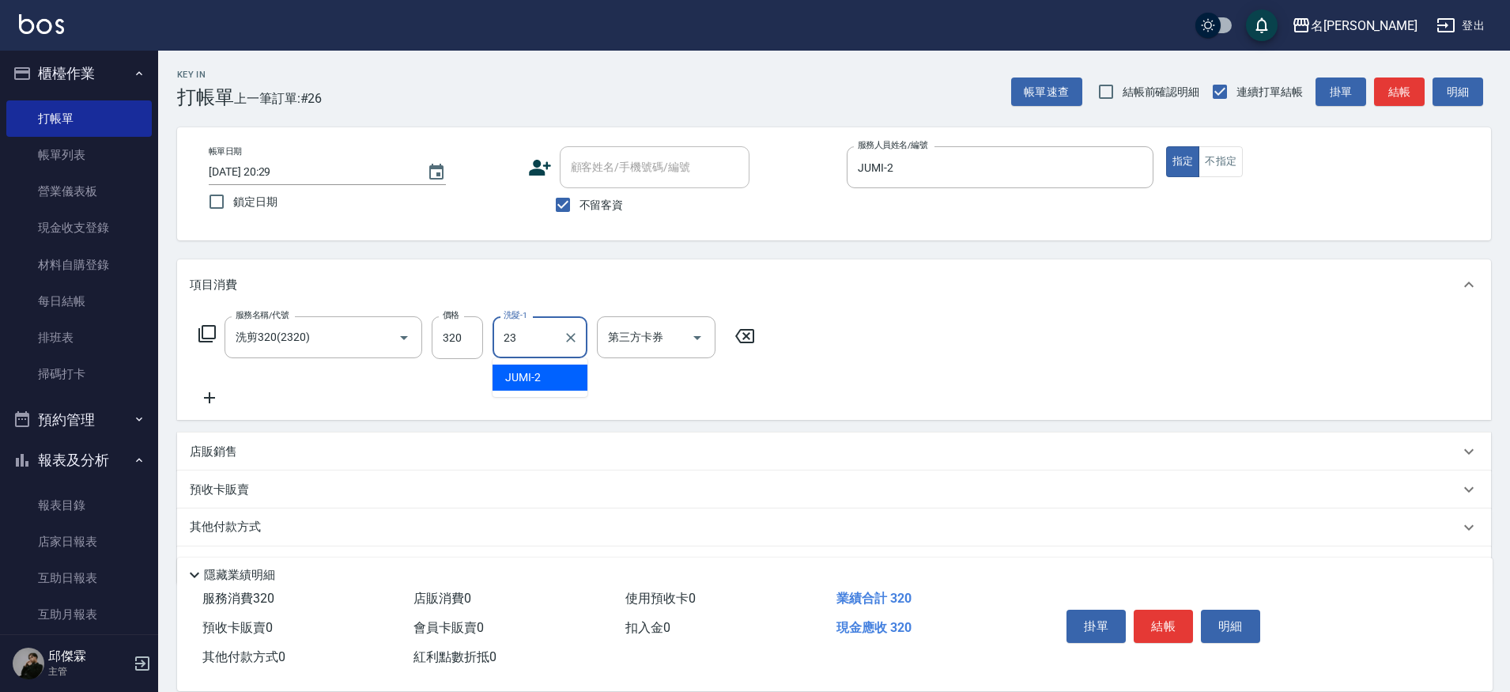
type input "Nini-23"
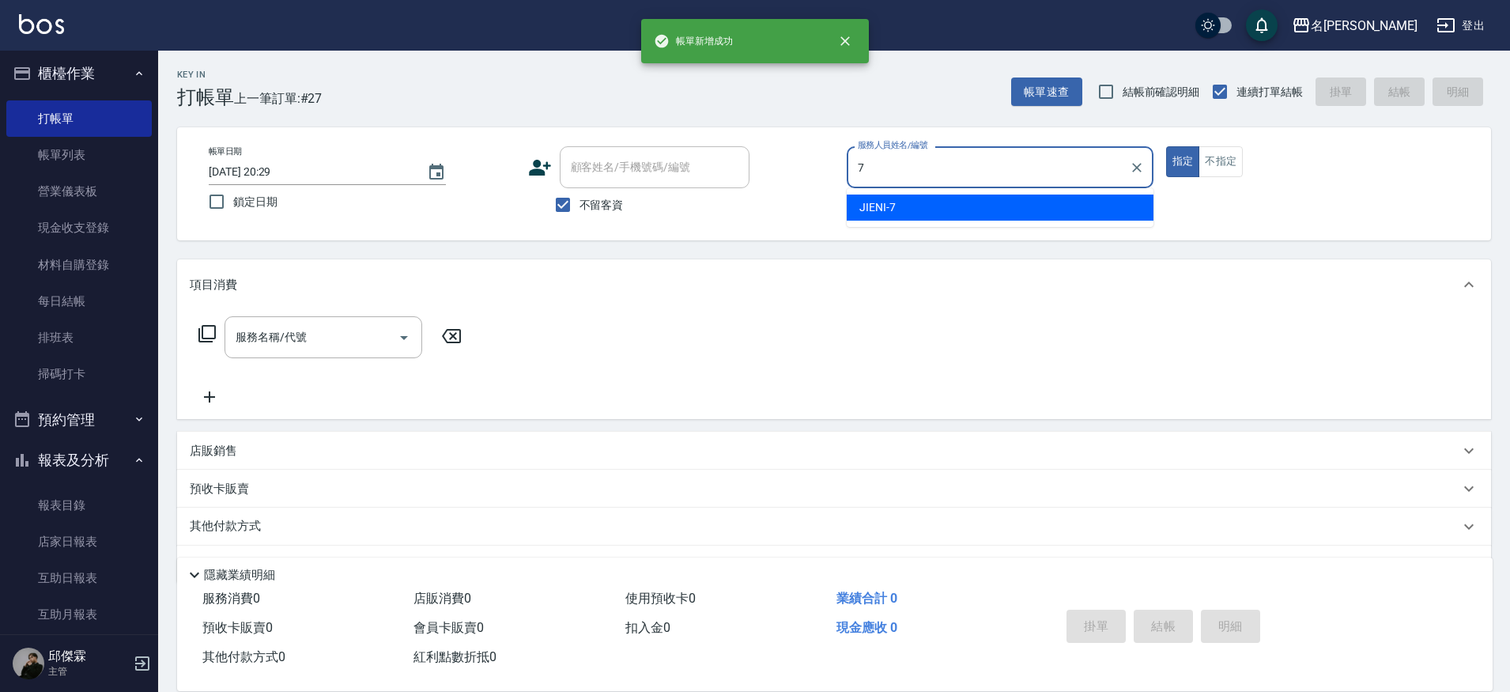
type input "JIENI-7"
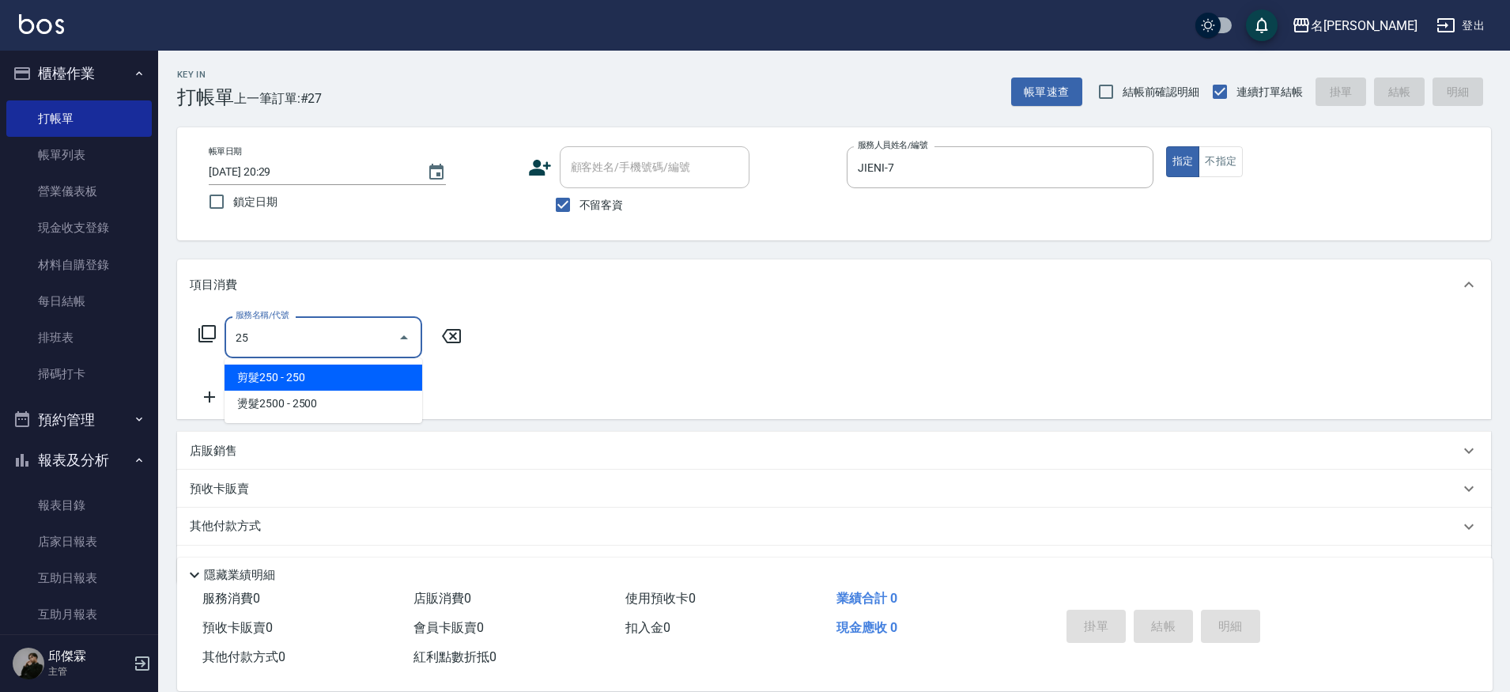
type input "剪髮250(2250)"
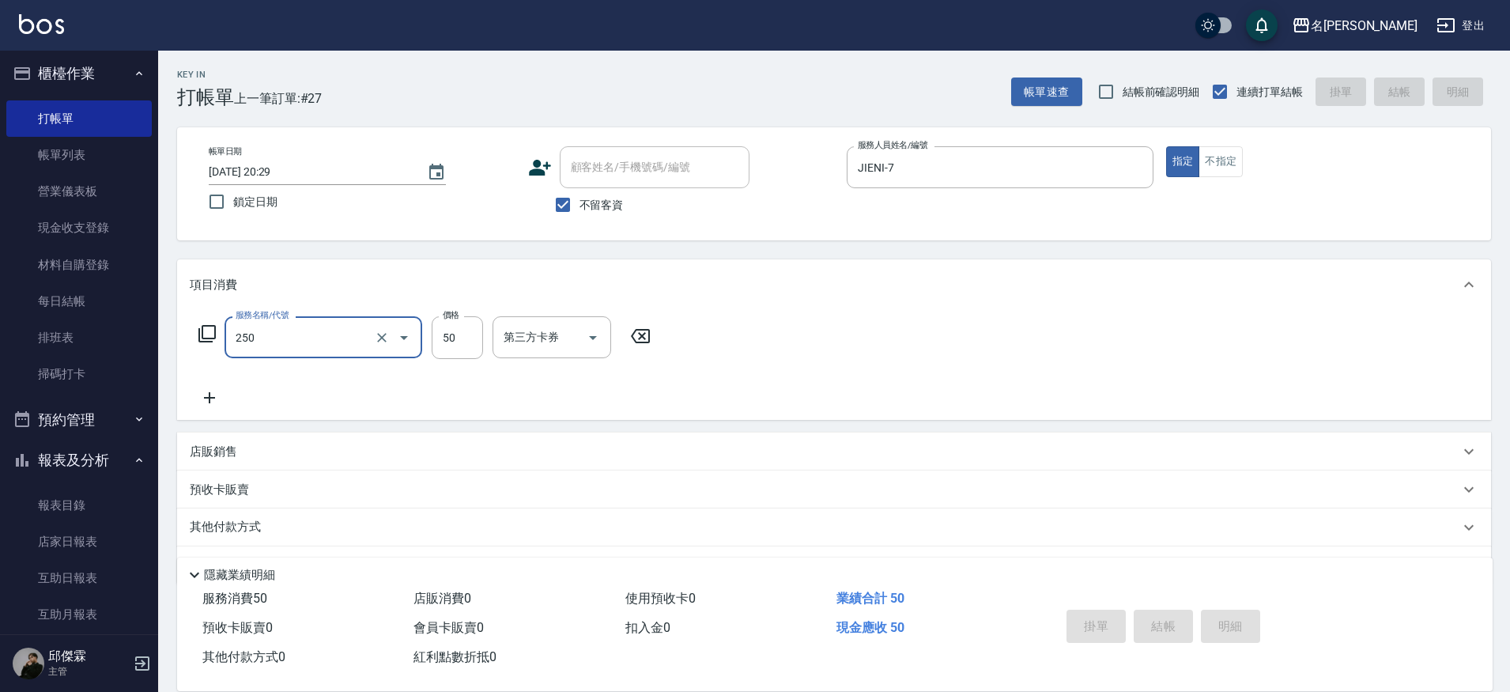
type input "250"
type input "[DATE] 20:30"
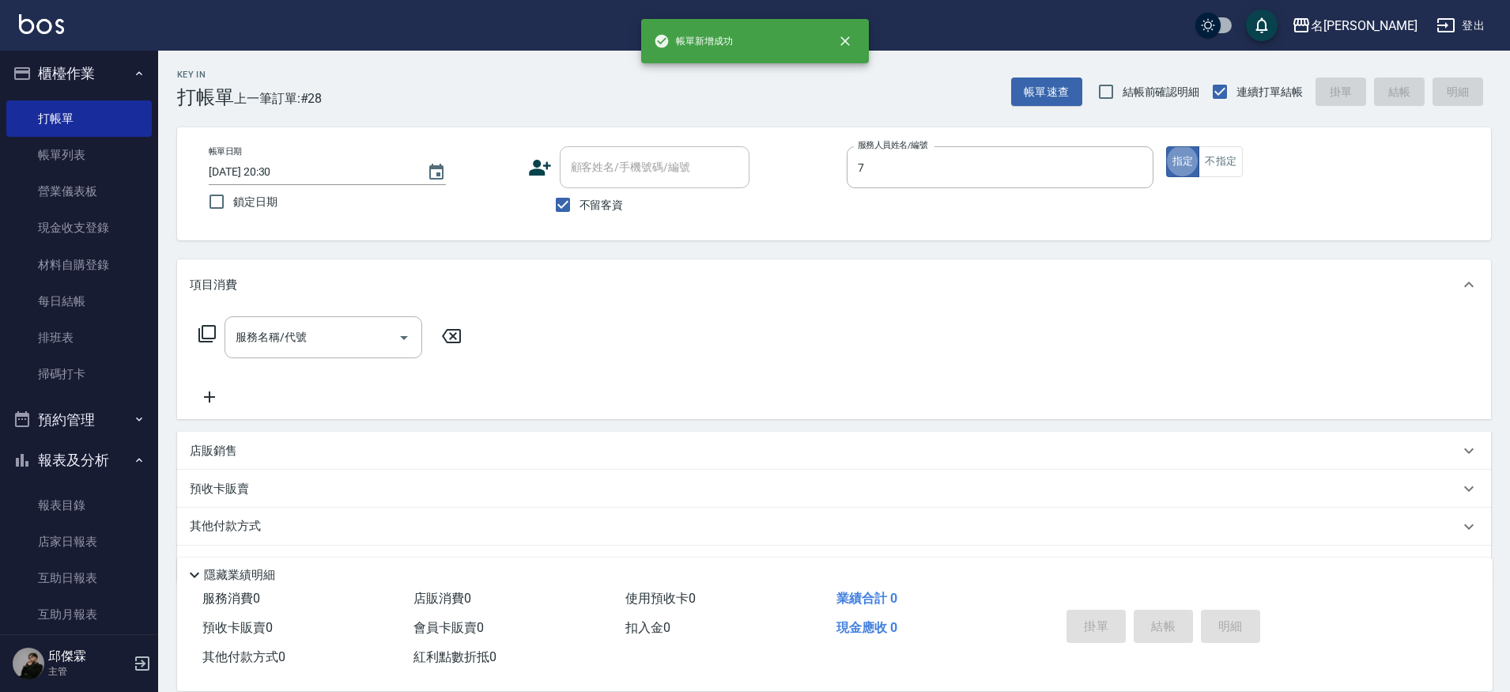
type input "JIENI-7"
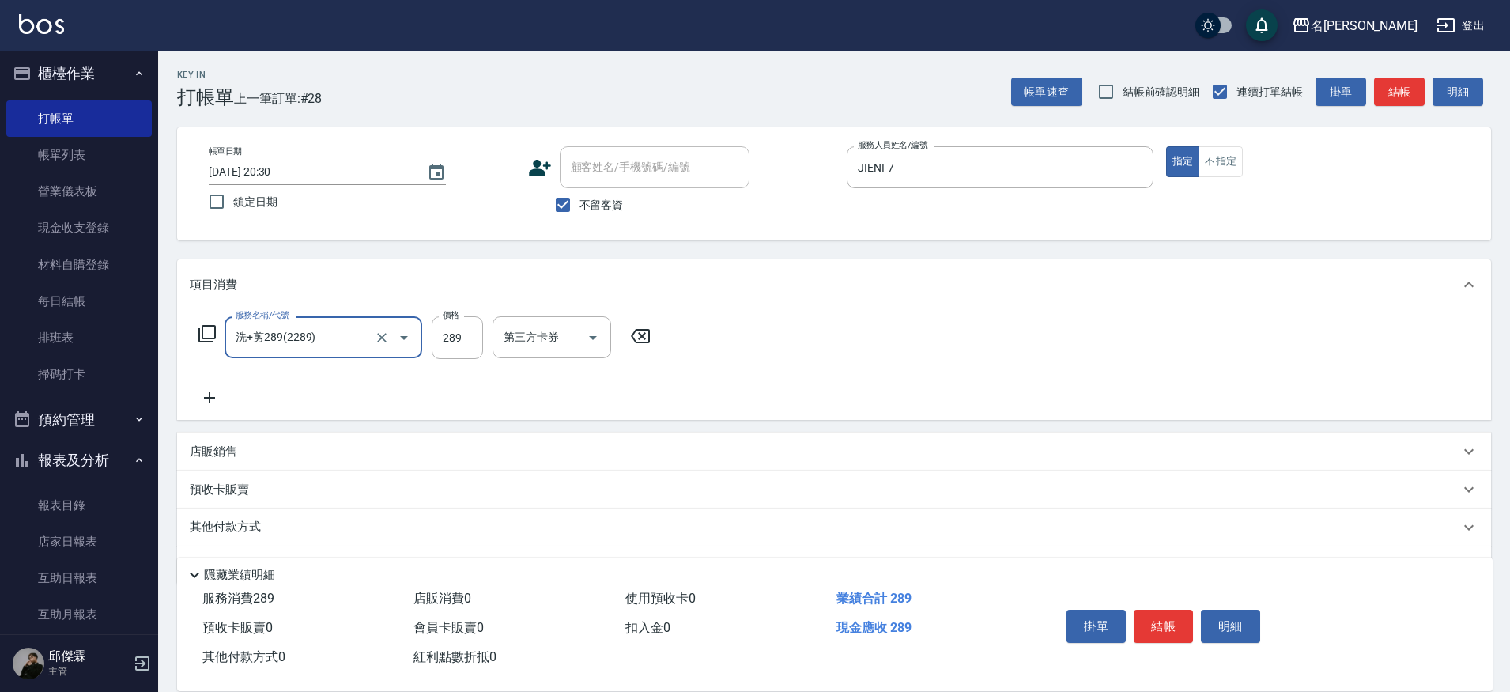
type input "洗+剪289(2289)"
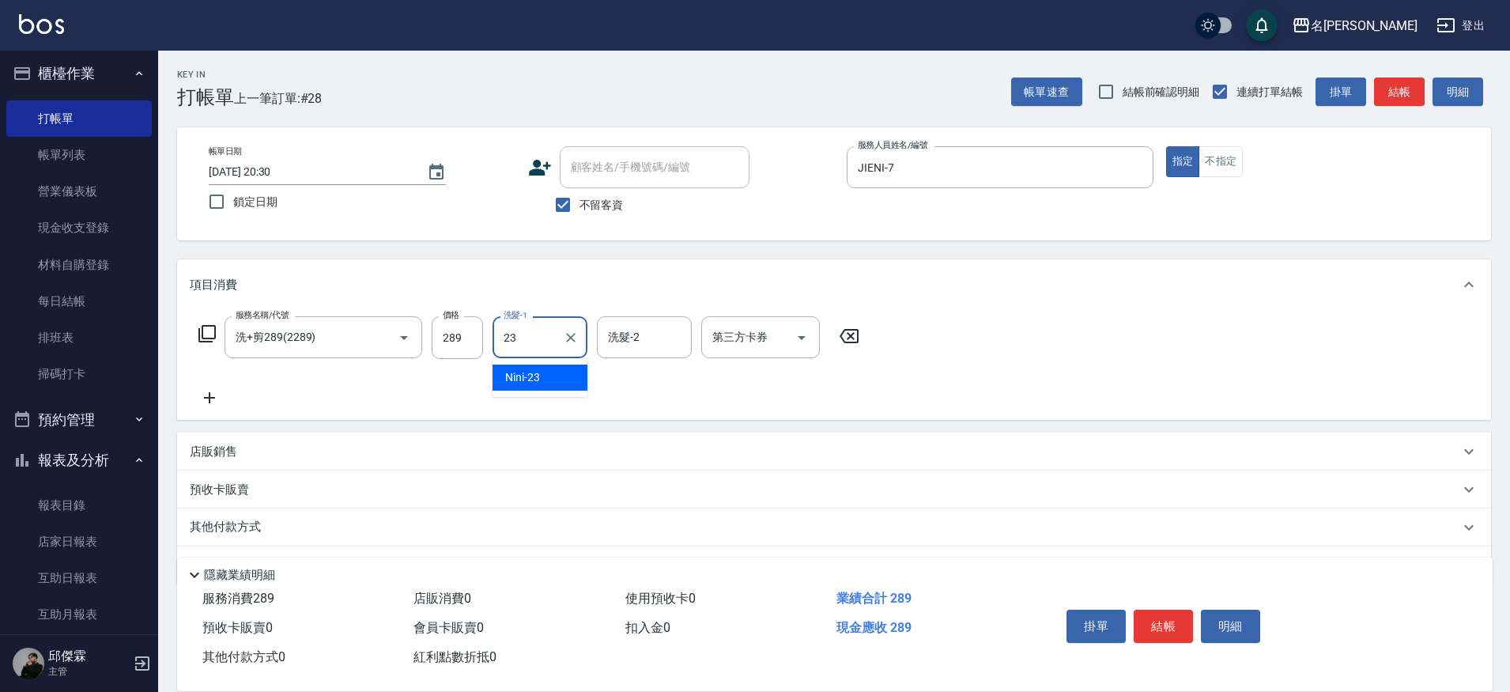
type input "Nini-23"
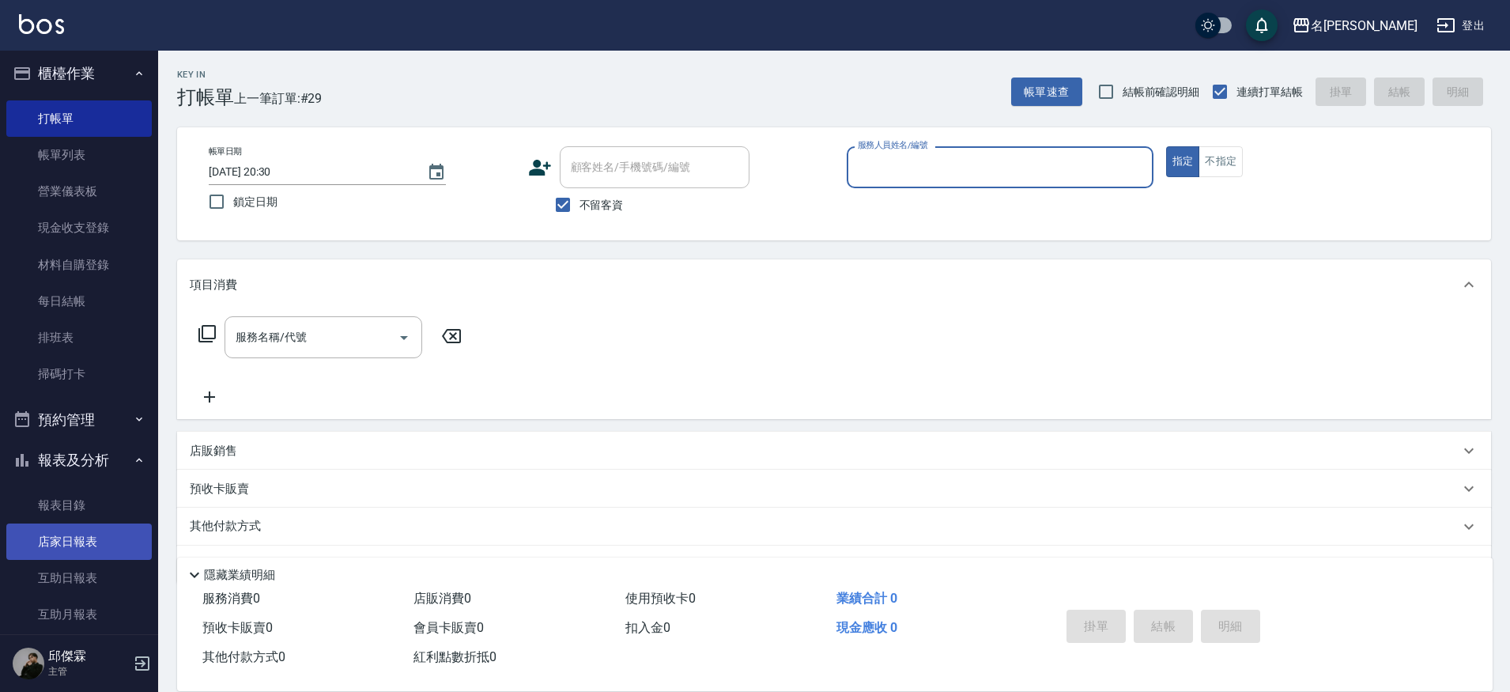
click at [63, 540] on link "店家日報表" at bounding box center [79, 542] width 146 height 36
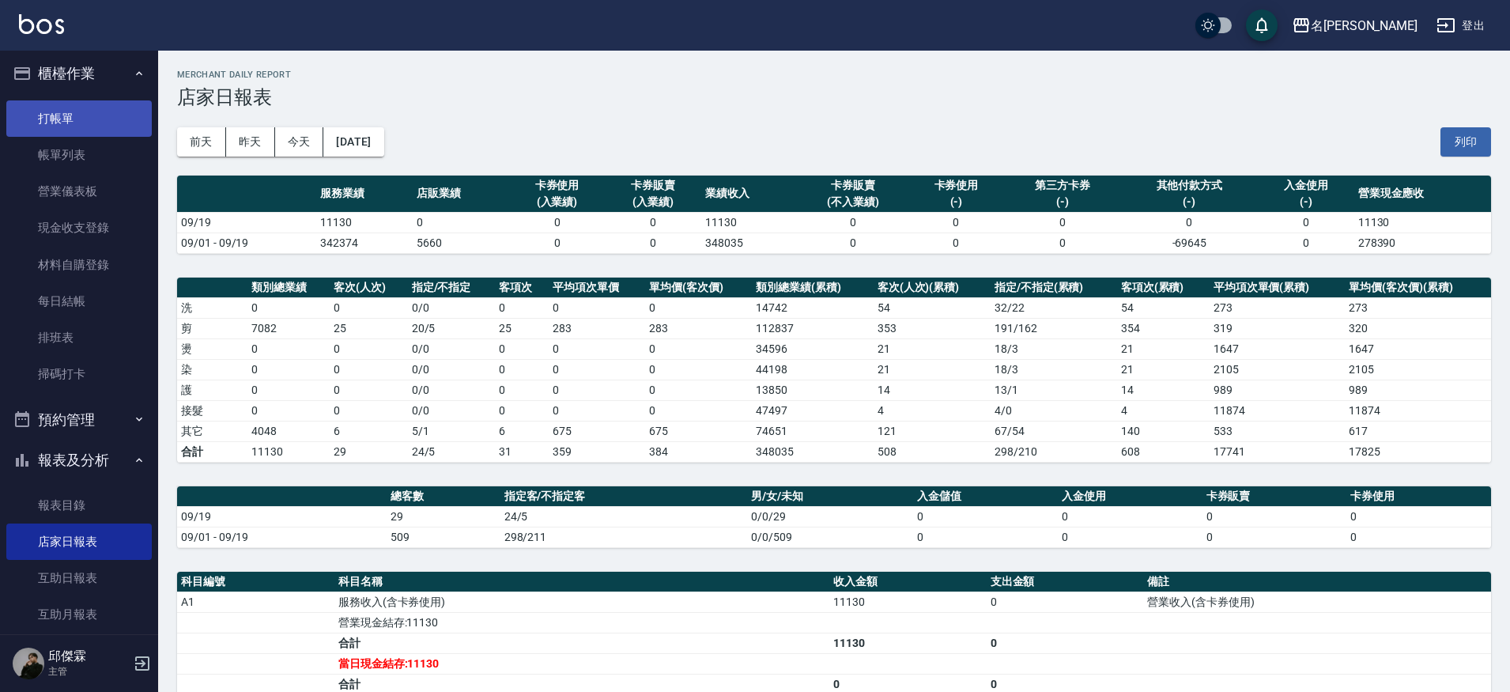
click at [89, 127] on link "打帳單" at bounding box center [79, 118] width 146 height 36
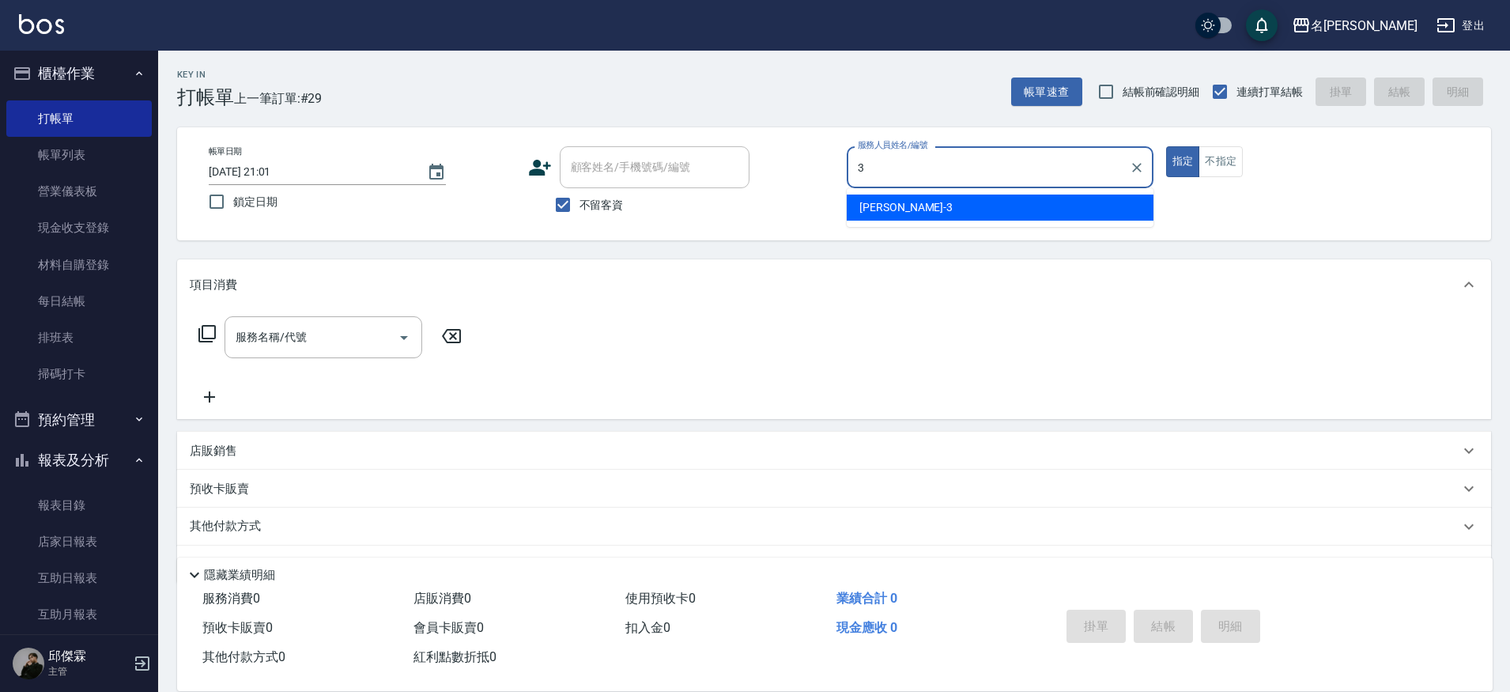
type input "Mina-3"
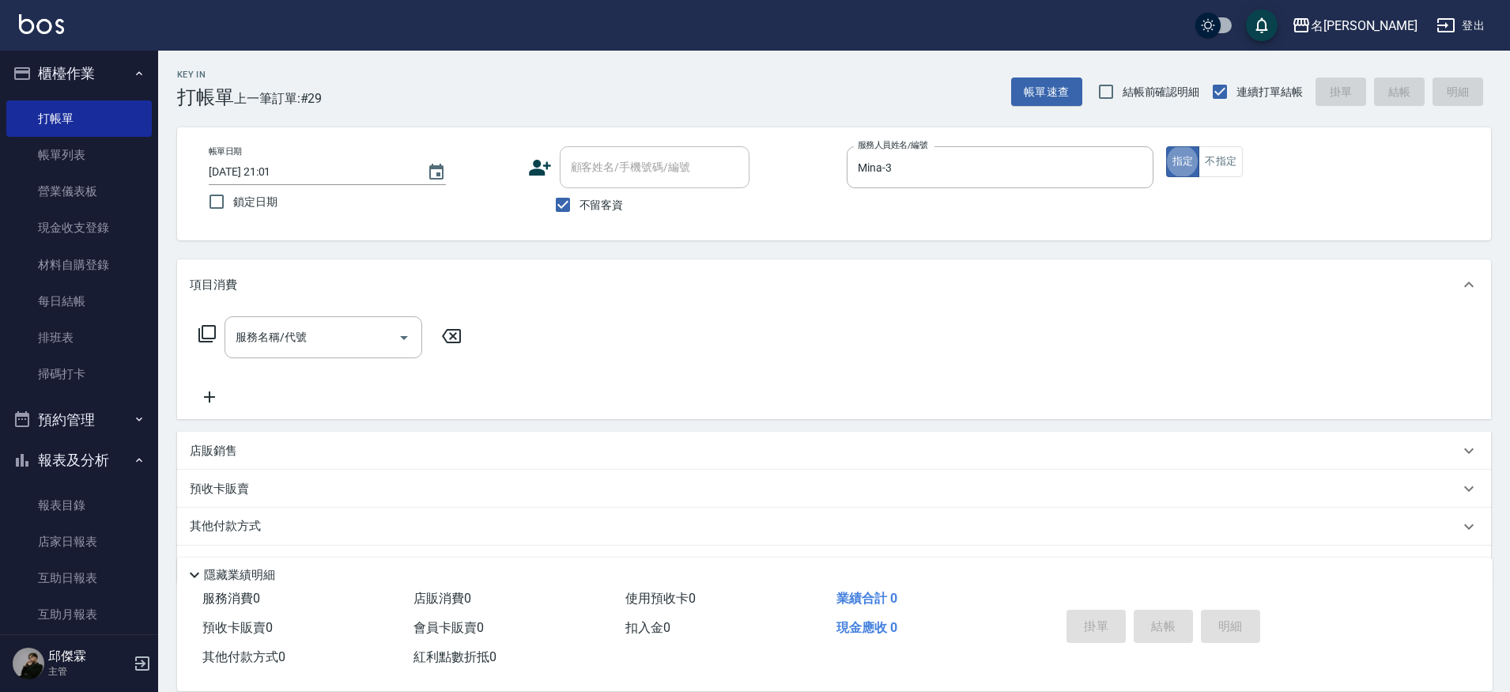
type button "true"
type input "洗剪320(2320)"
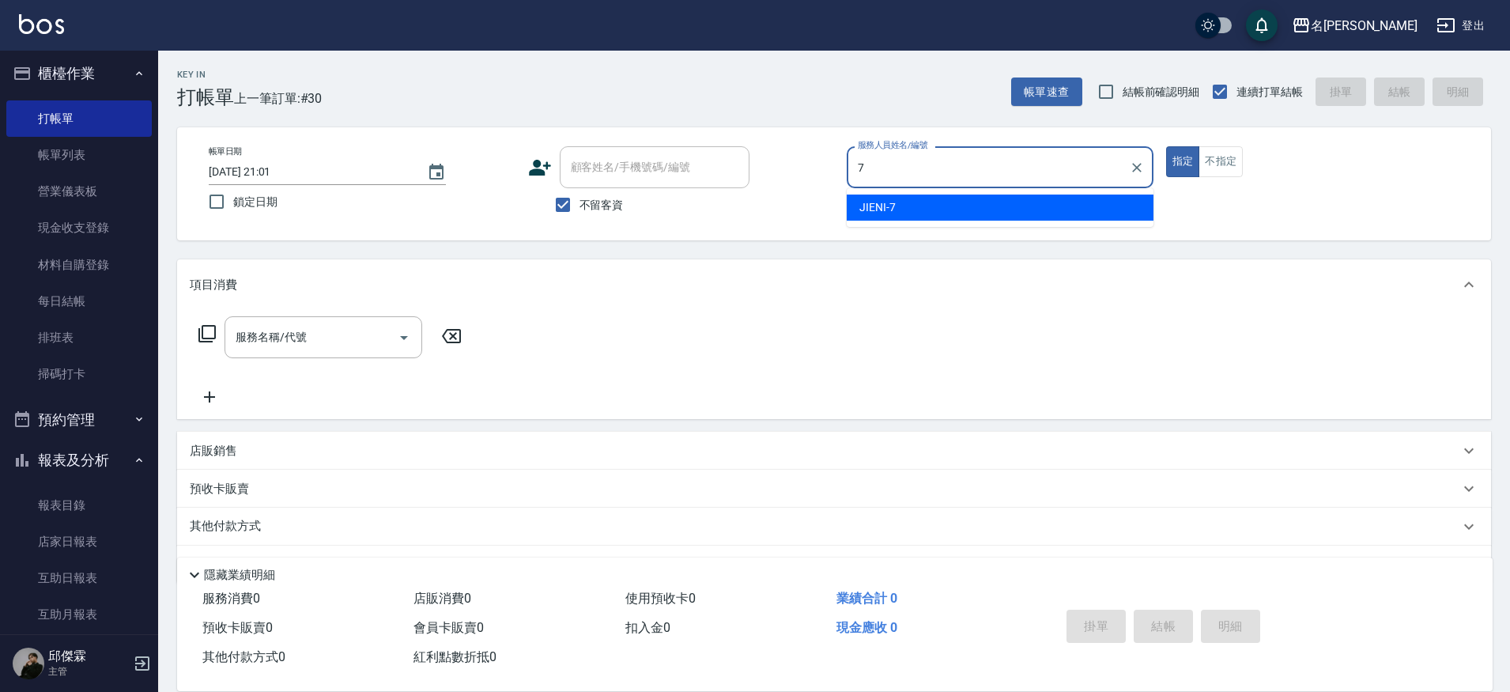
type input "JIENI-7"
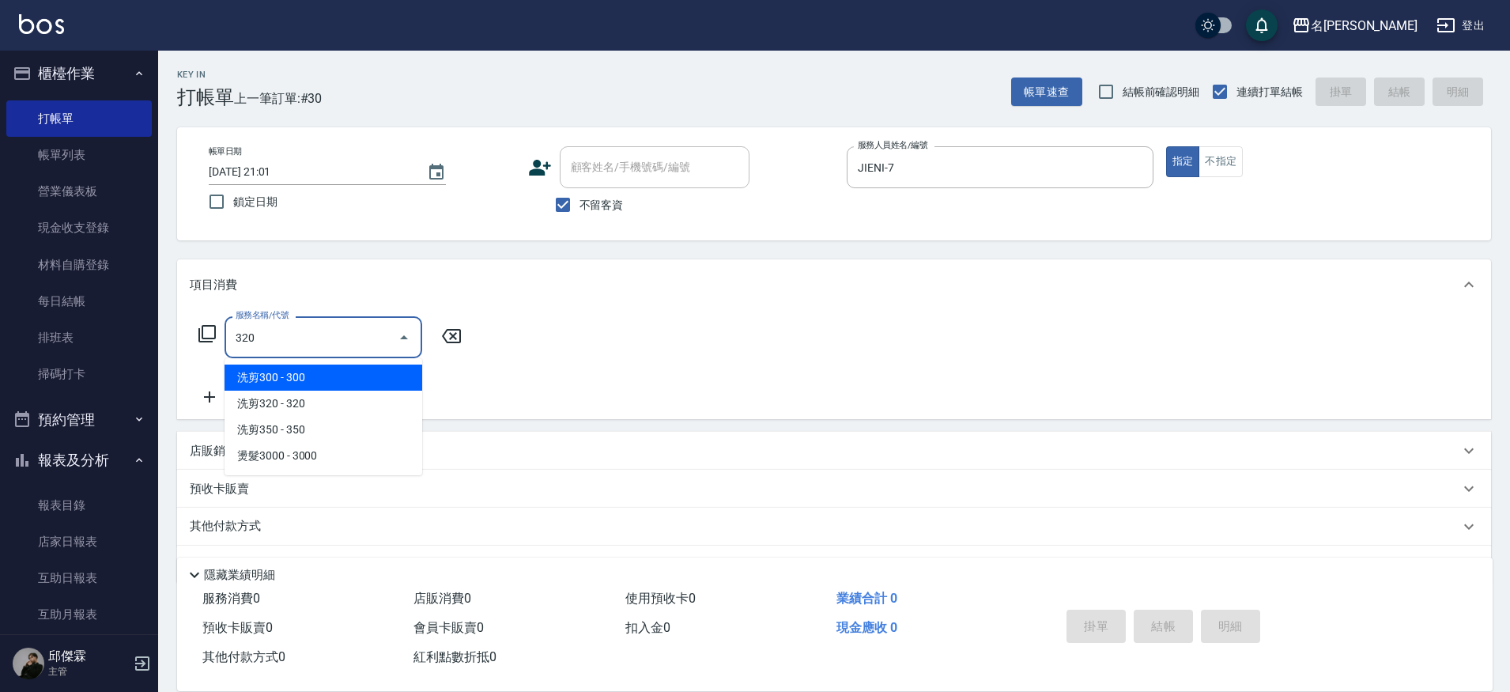
type input "洗剪320(2320)"
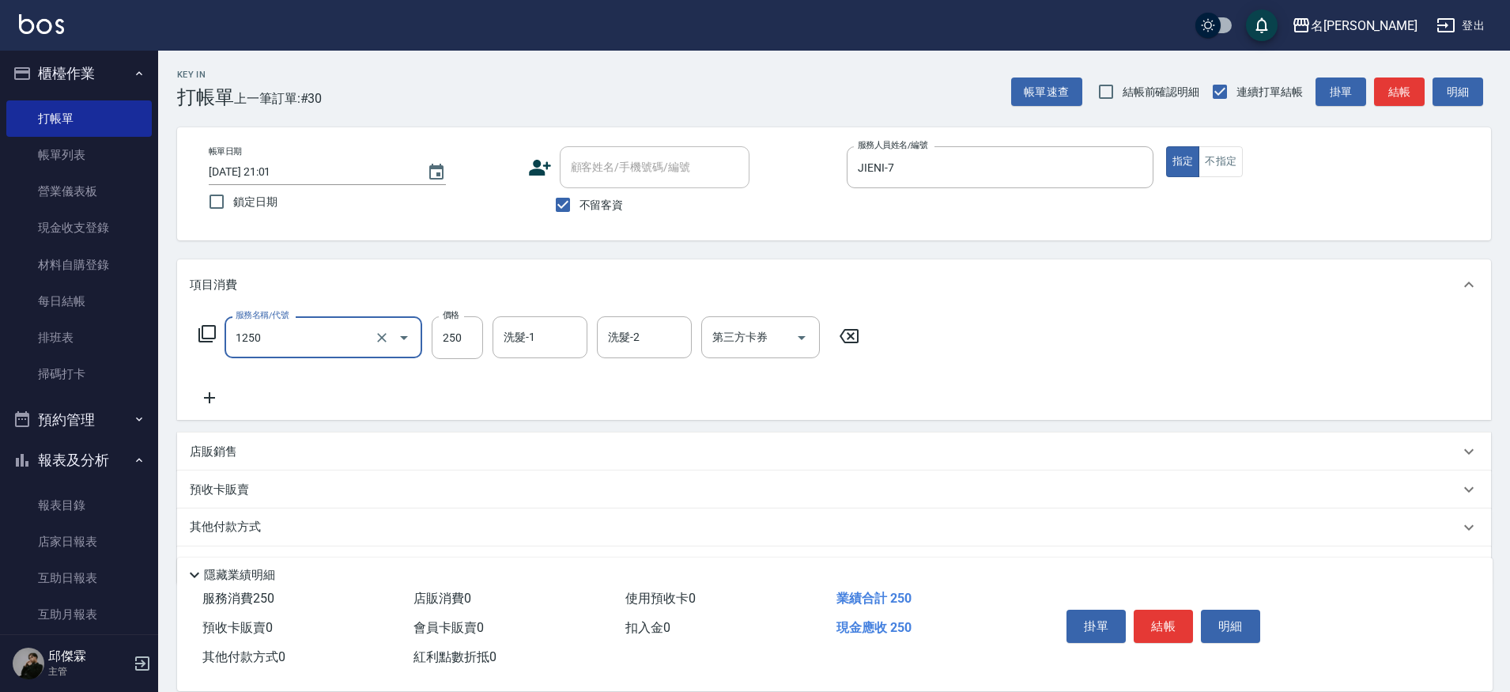
type input "一般洗(1250)"
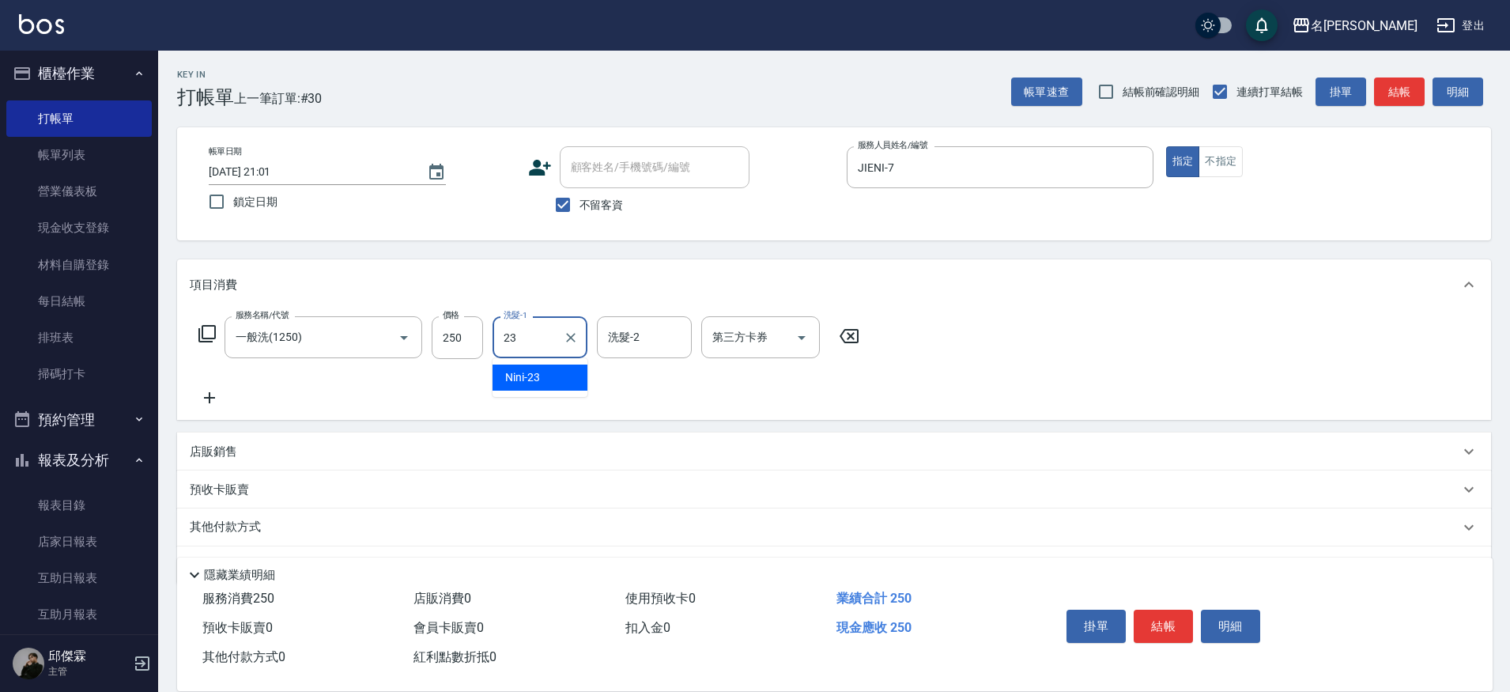
type input "Nini-23"
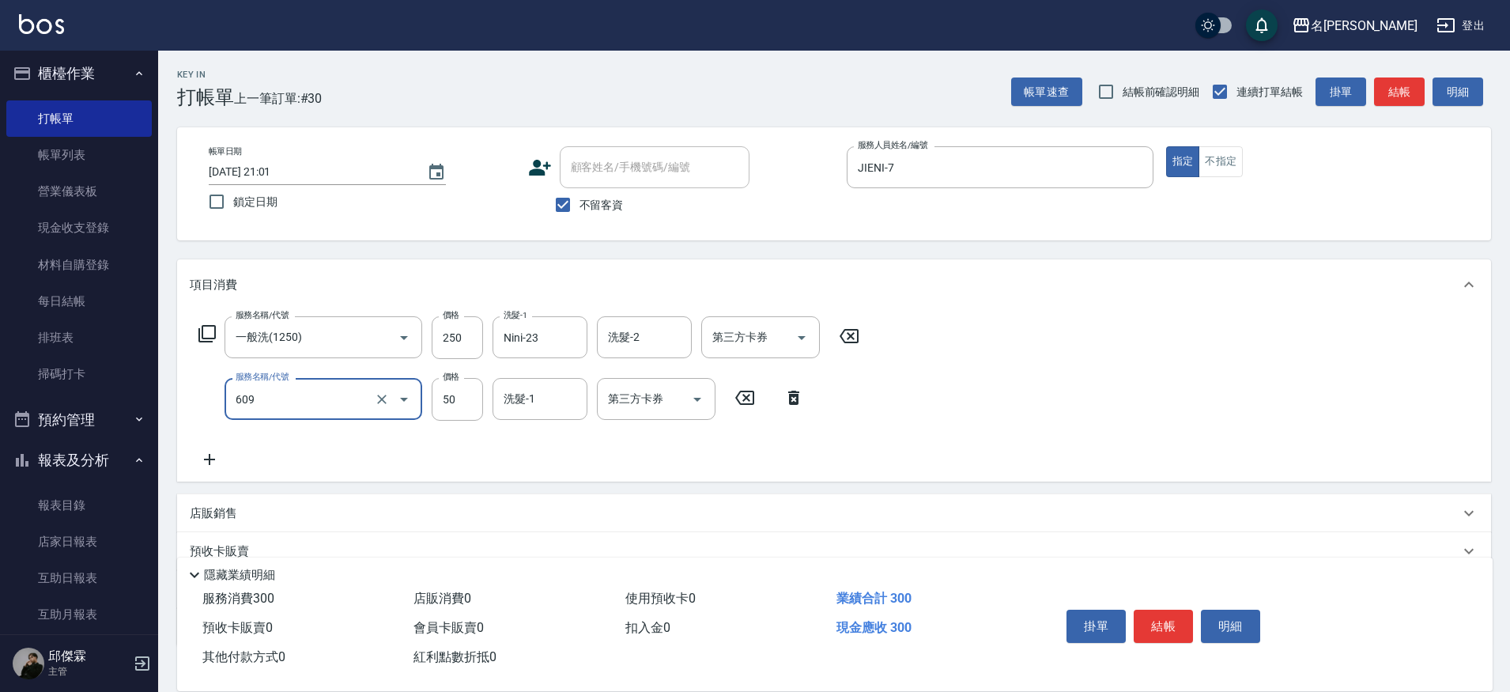
type input "精油(609)"
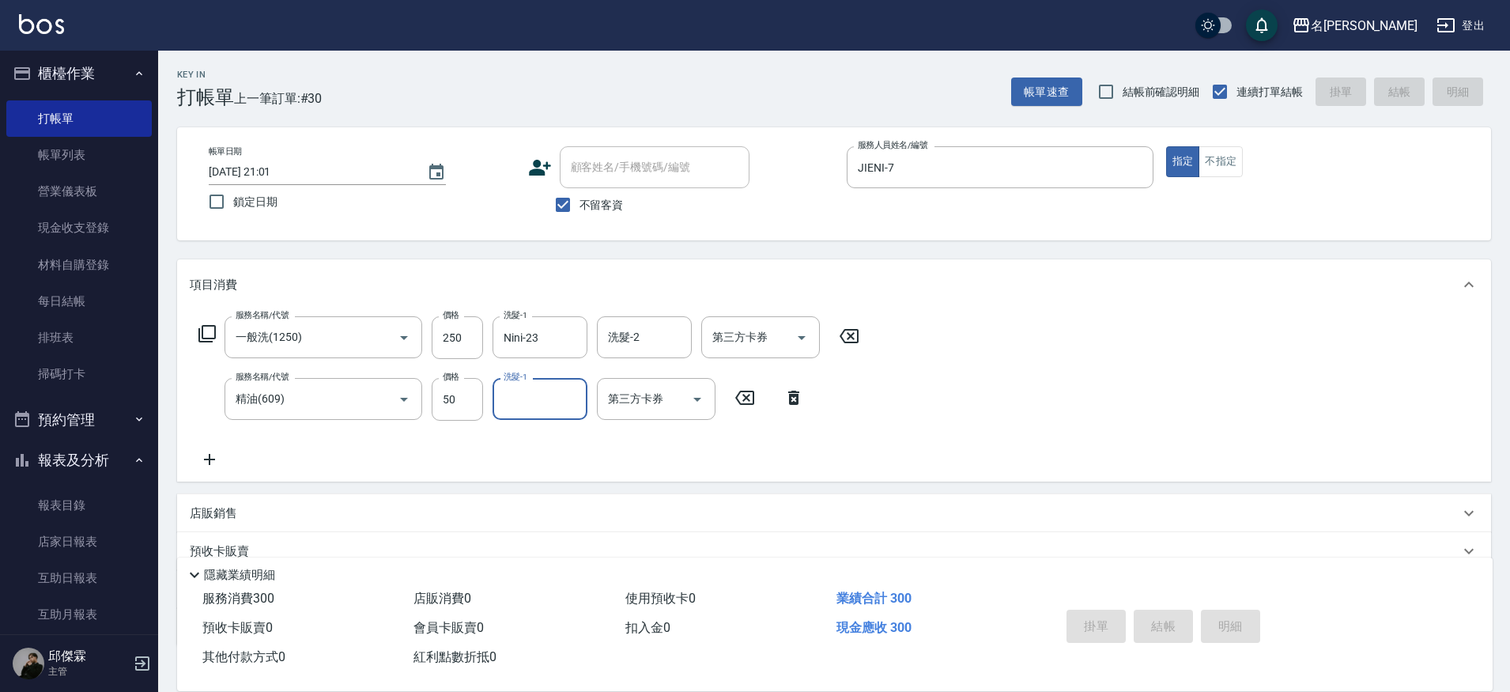
type input "[DATE] 21:02"
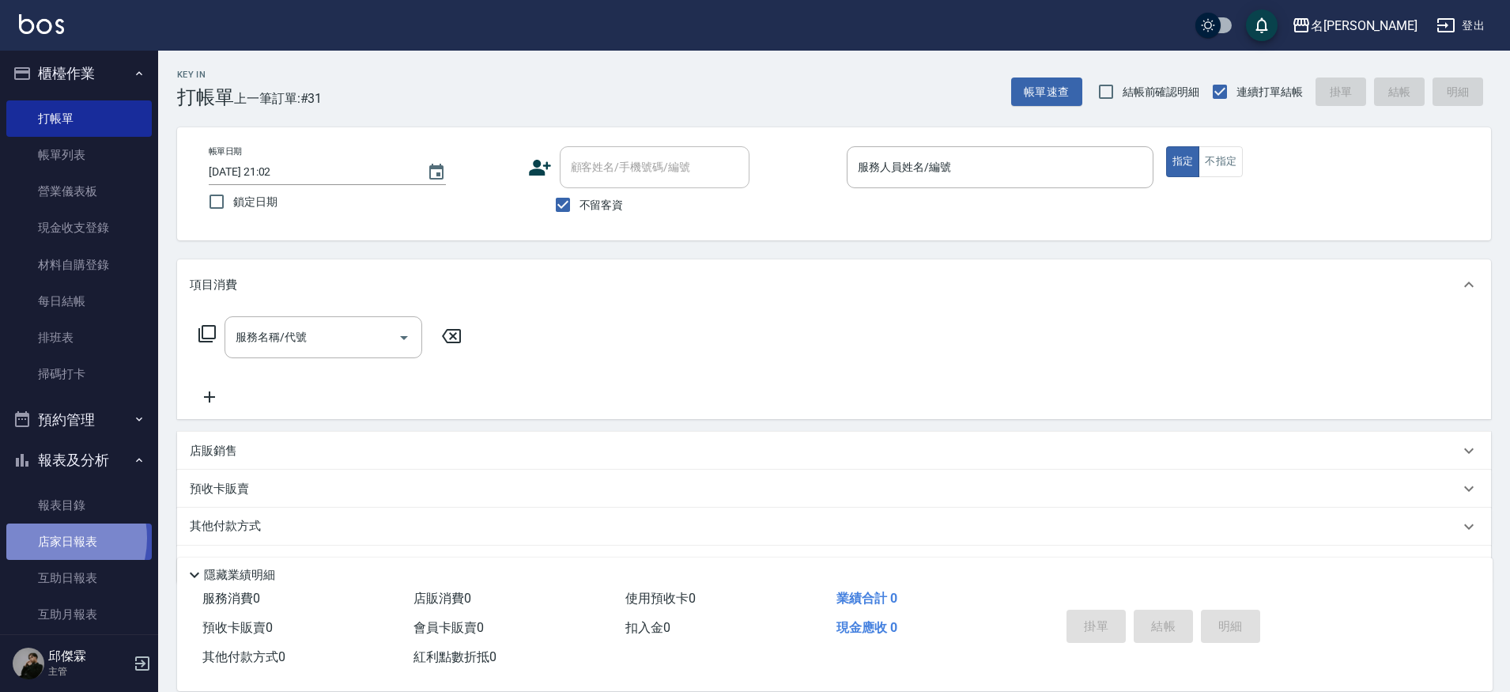
click at [53, 535] on link "店家日報表" at bounding box center [79, 542] width 146 height 36
